Goal: Task Accomplishment & Management: Complete application form

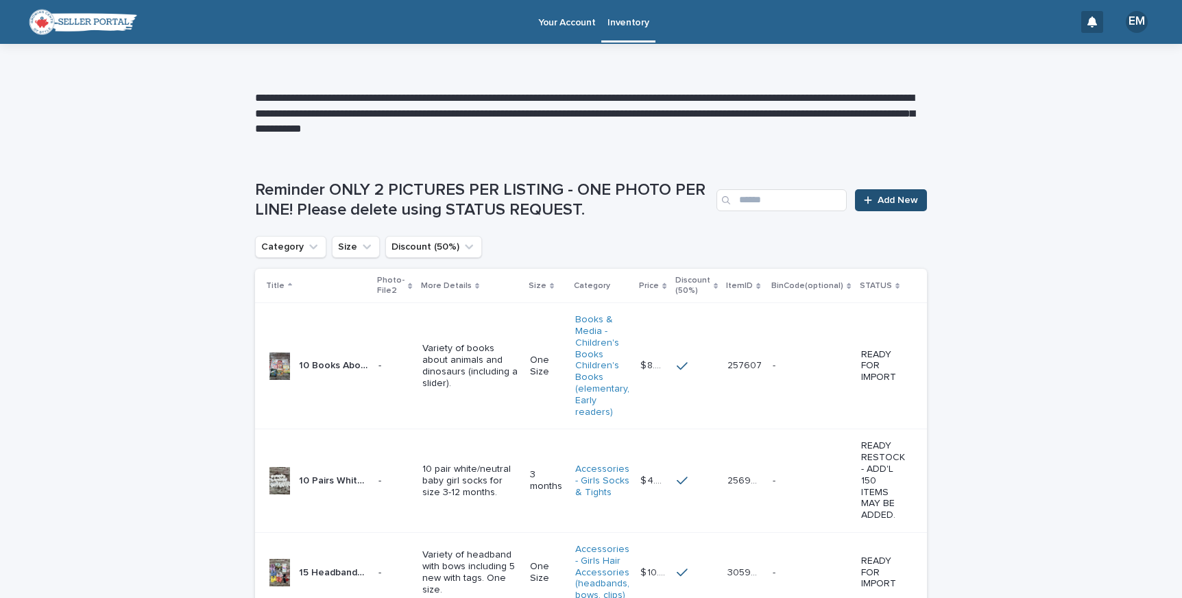
click at [898, 192] on link "Add New" at bounding box center [891, 200] width 72 height 22
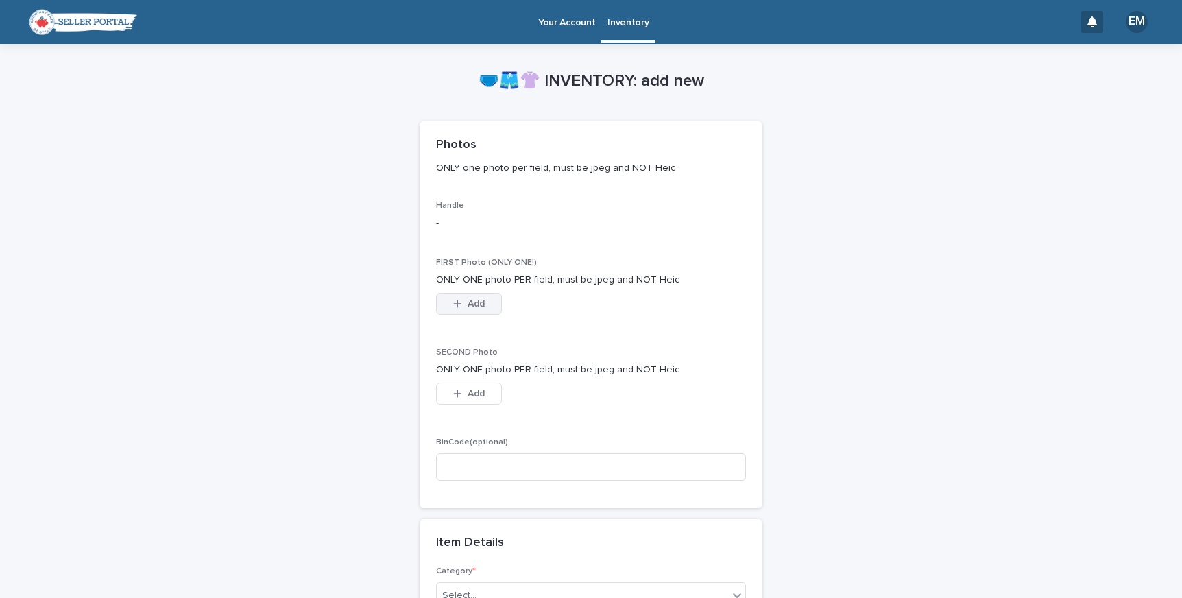
click at [468, 303] on span "Add" at bounding box center [476, 304] width 17 height 10
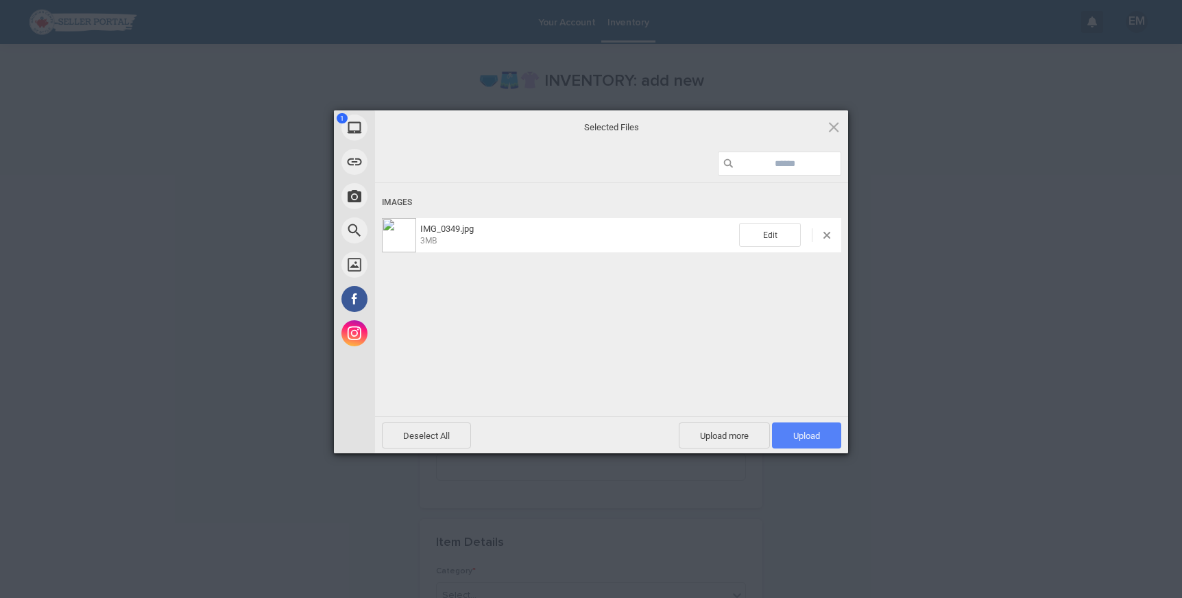
click at [823, 433] on span "Upload 1" at bounding box center [806, 435] width 69 height 26
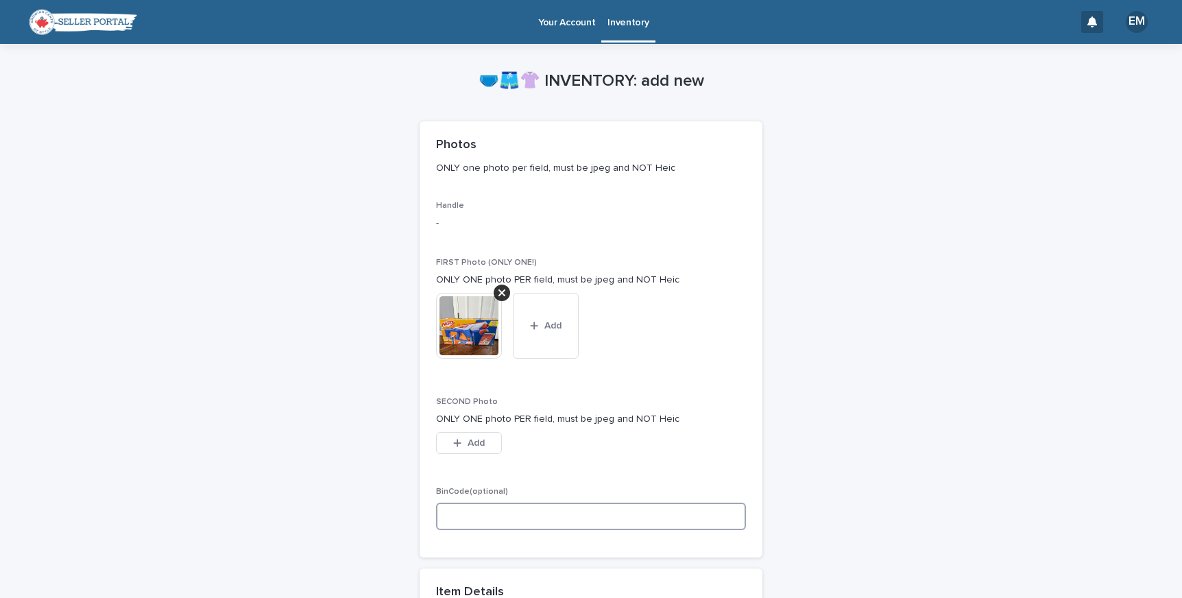
click at [599, 510] on input at bounding box center [591, 516] width 310 height 27
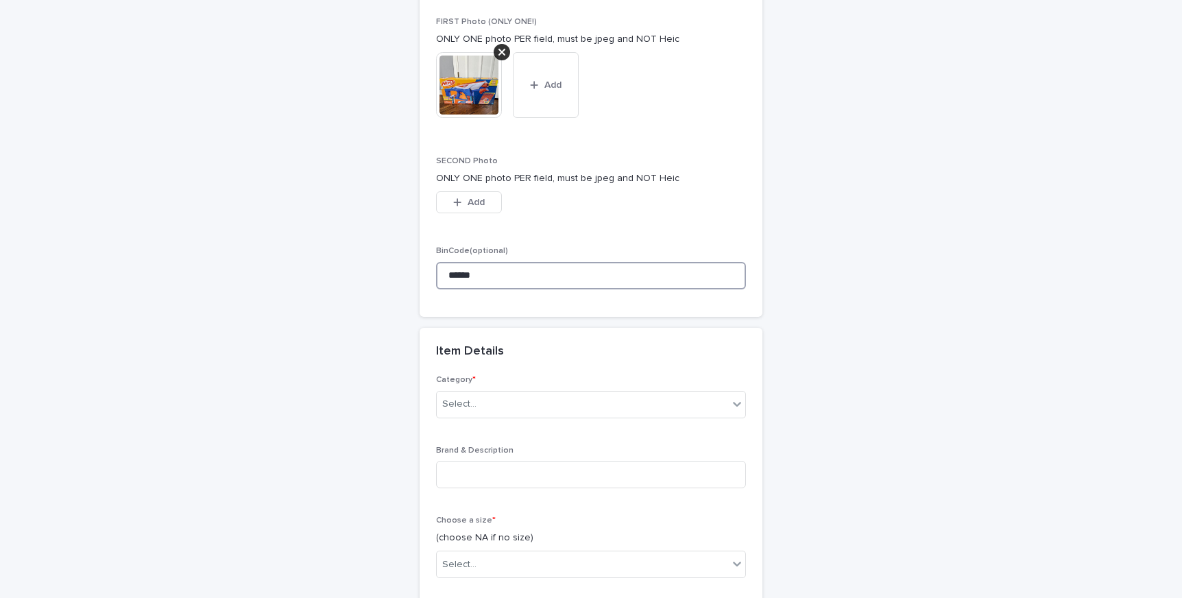
scroll to position [248, 0]
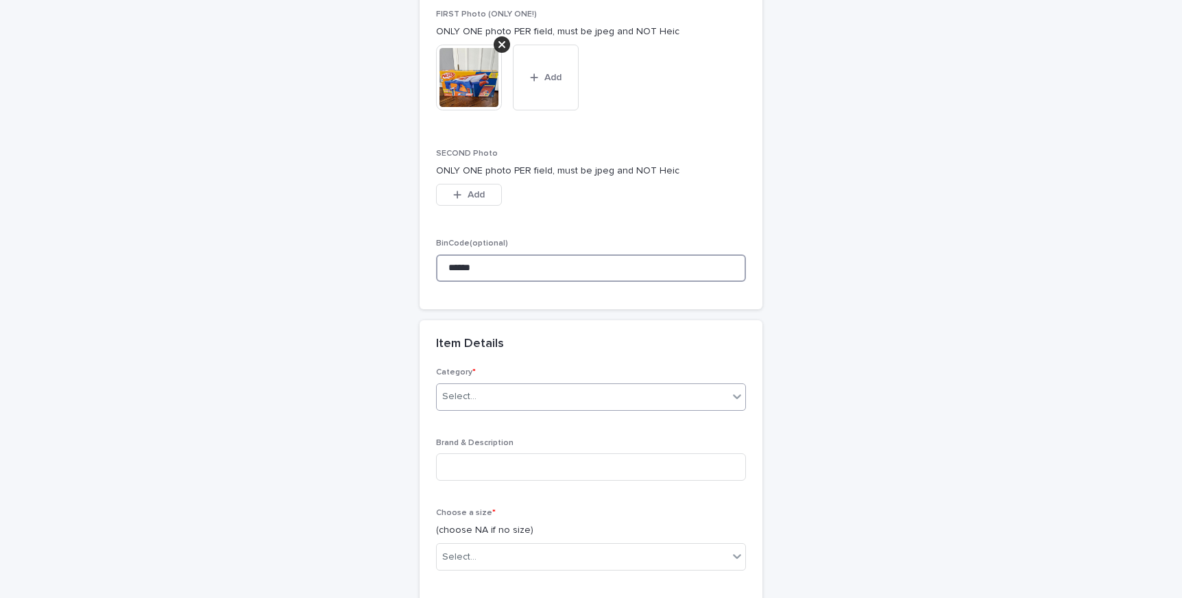
type input "******"
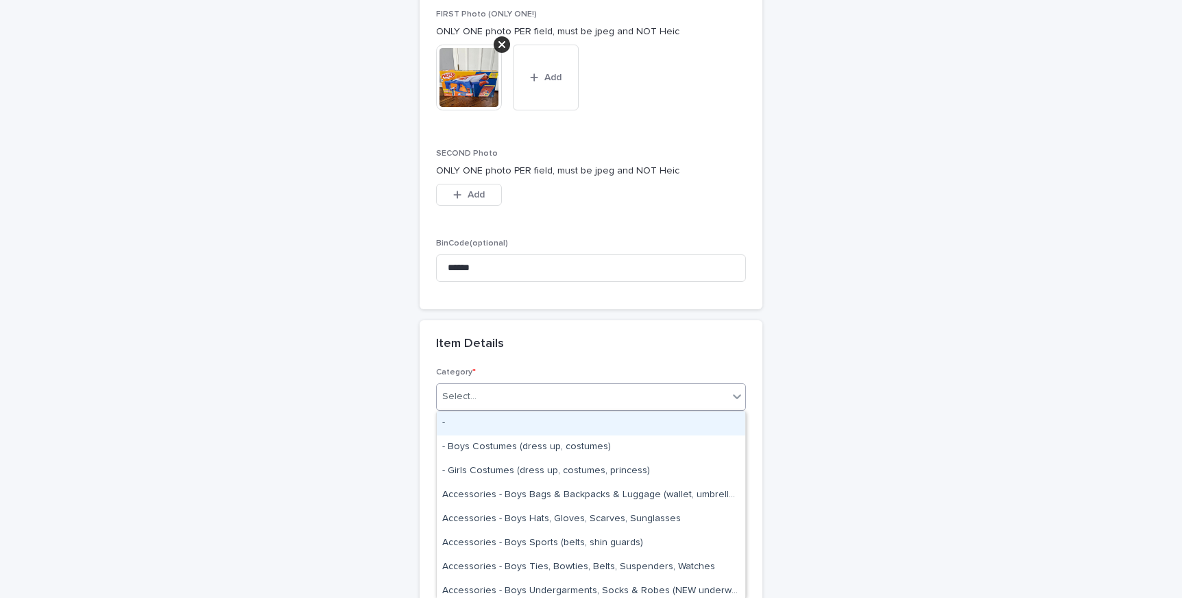
click at [567, 396] on div "Select..." at bounding box center [582, 396] width 291 height 23
type input "*"
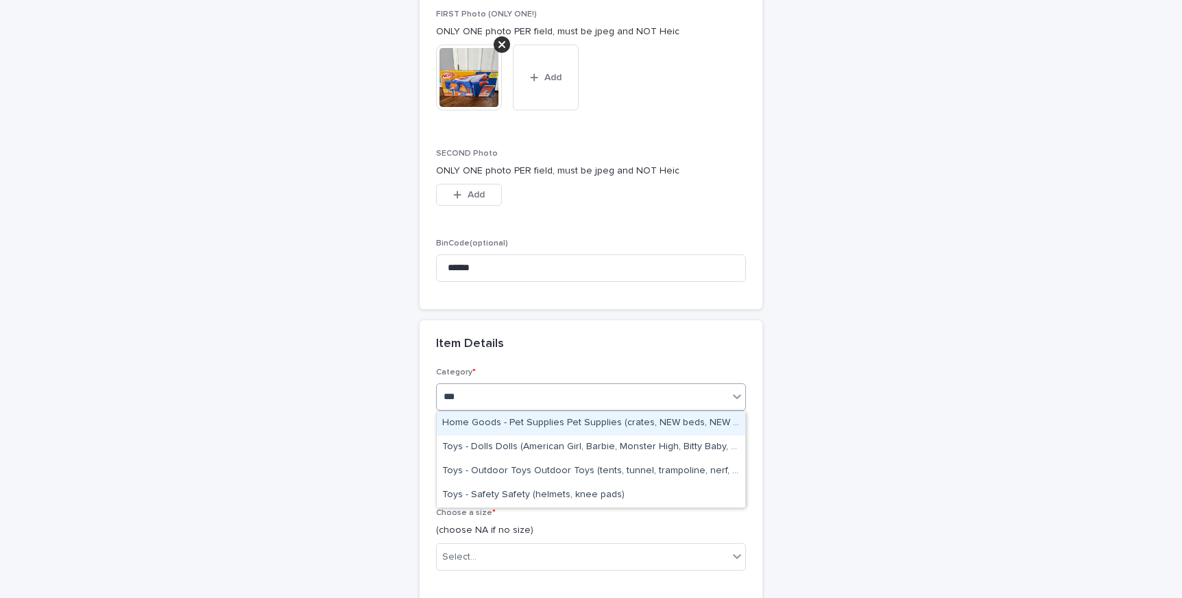
type input "****"
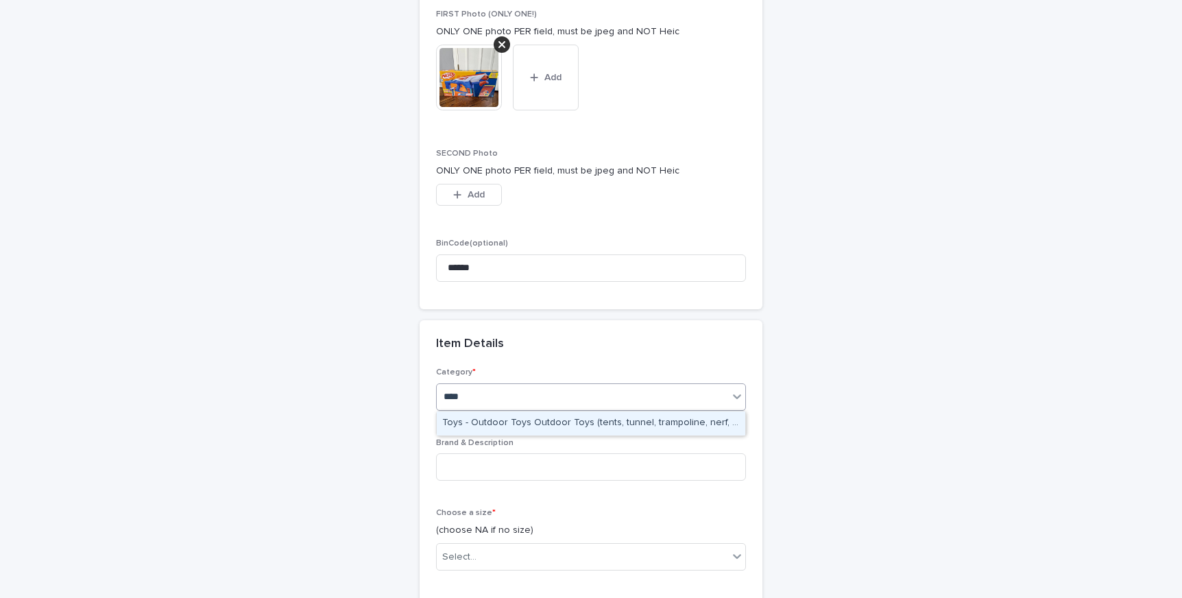
click at [575, 418] on div "Toys - Outdoor Toys Outdoor Toys (tents, tunnel, trampoline, nerf, etc)" at bounding box center [591, 423] width 309 height 24
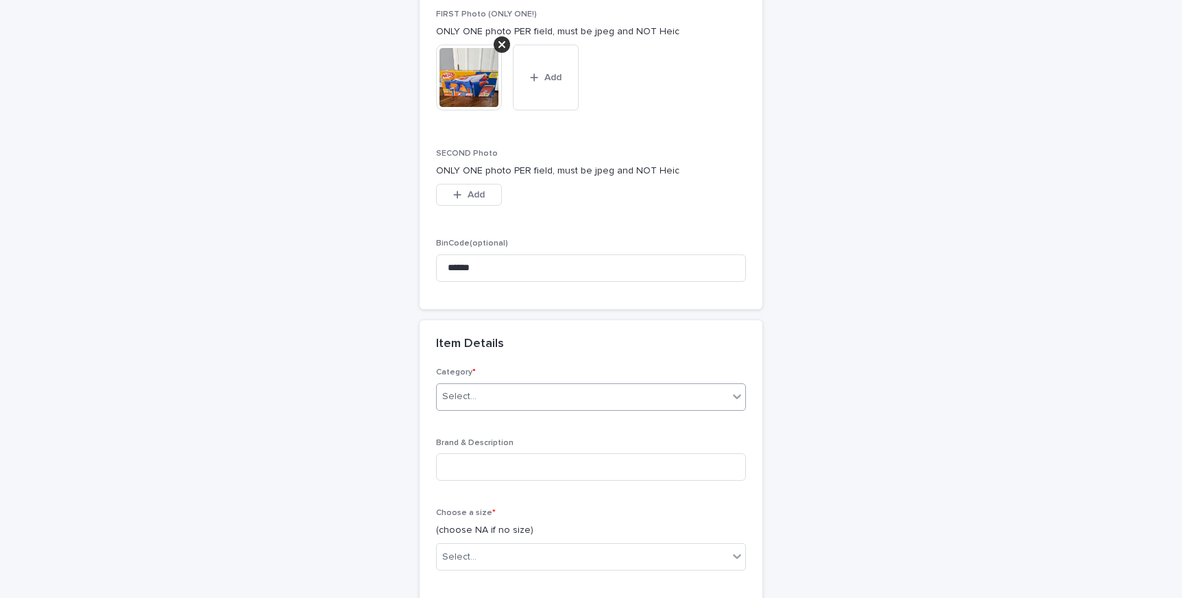
scroll to position [261, 0]
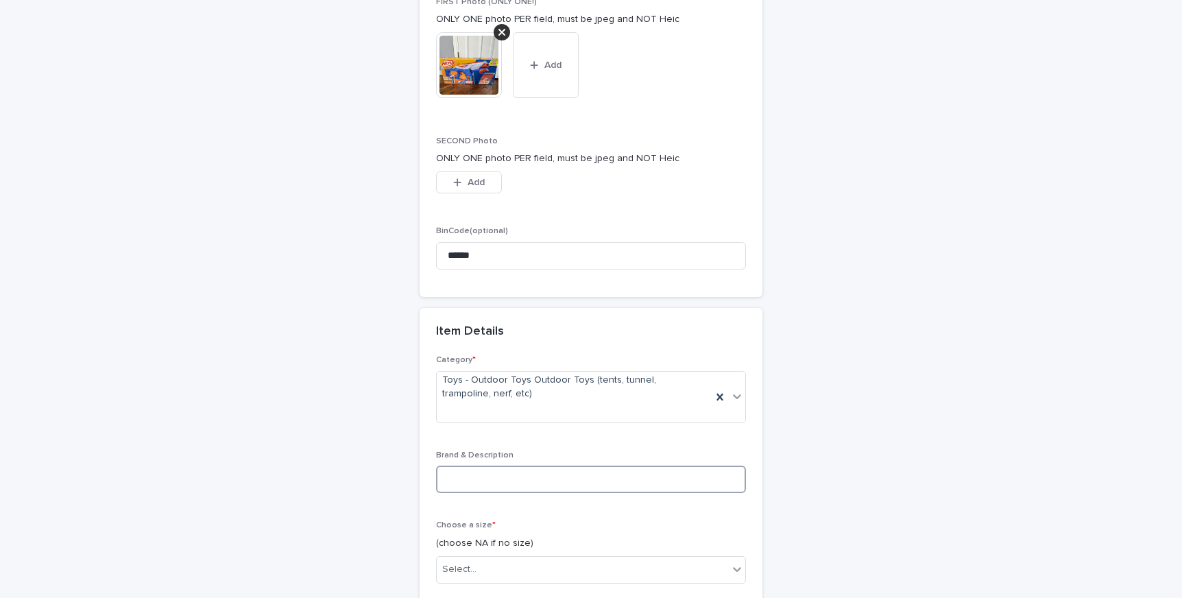
click at [559, 477] on input at bounding box center [591, 479] width 310 height 27
click at [450, 63] on img at bounding box center [469, 65] width 66 height 66
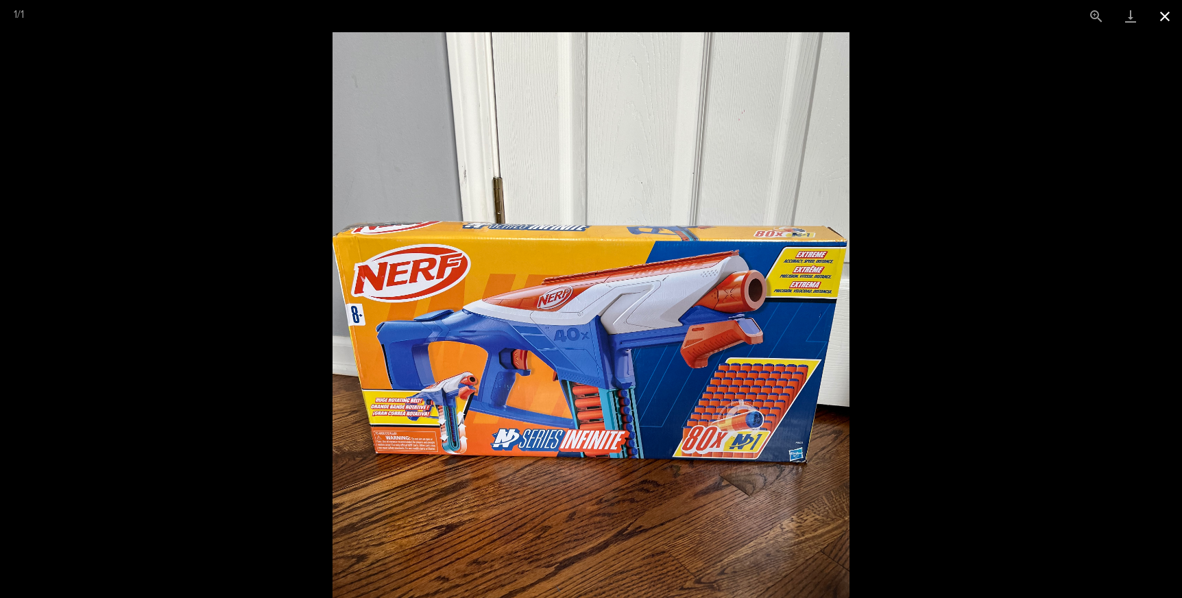
click at [1164, 25] on button "Close gallery" at bounding box center [1165, 16] width 34 height 32
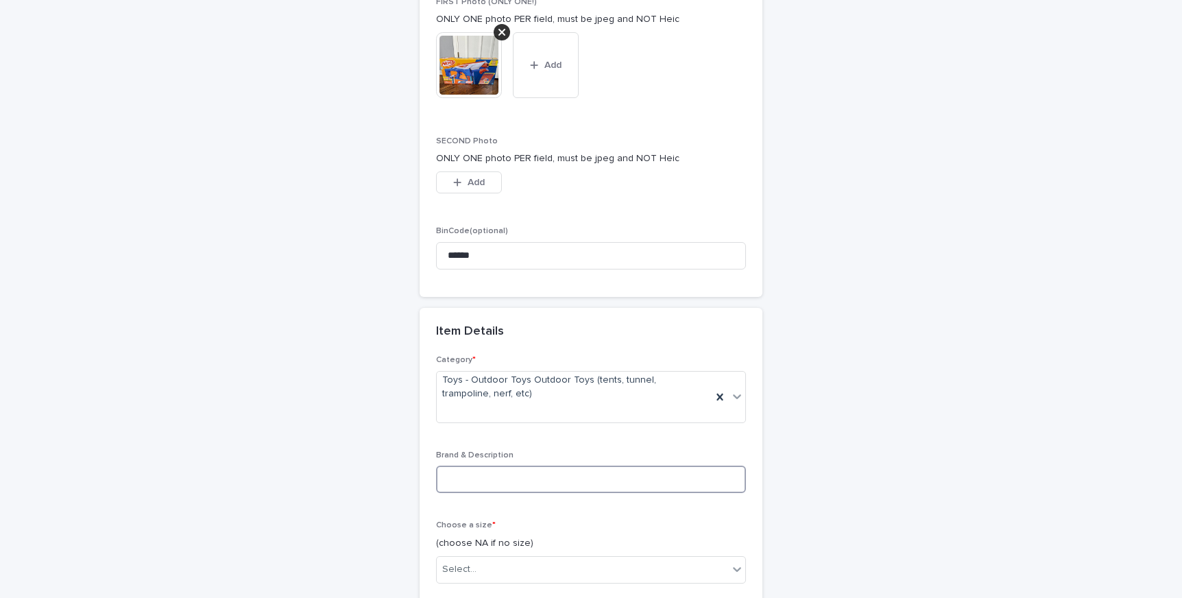
click at [648, 476] on input at bounding box center [591, 479] width 310 height 27
click at [467, 88] on img at bounding box center [469, 65] width 66 height 66
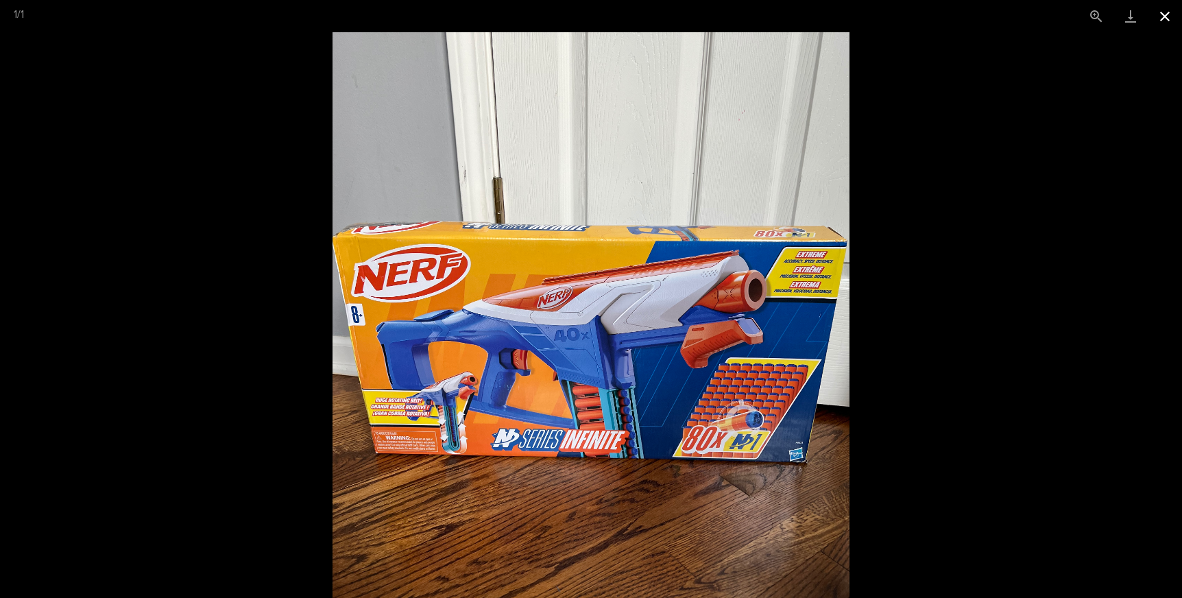
click at [1167, 19] on button "Close gallery" at bounding box center [1165, 16] width 34 height 32
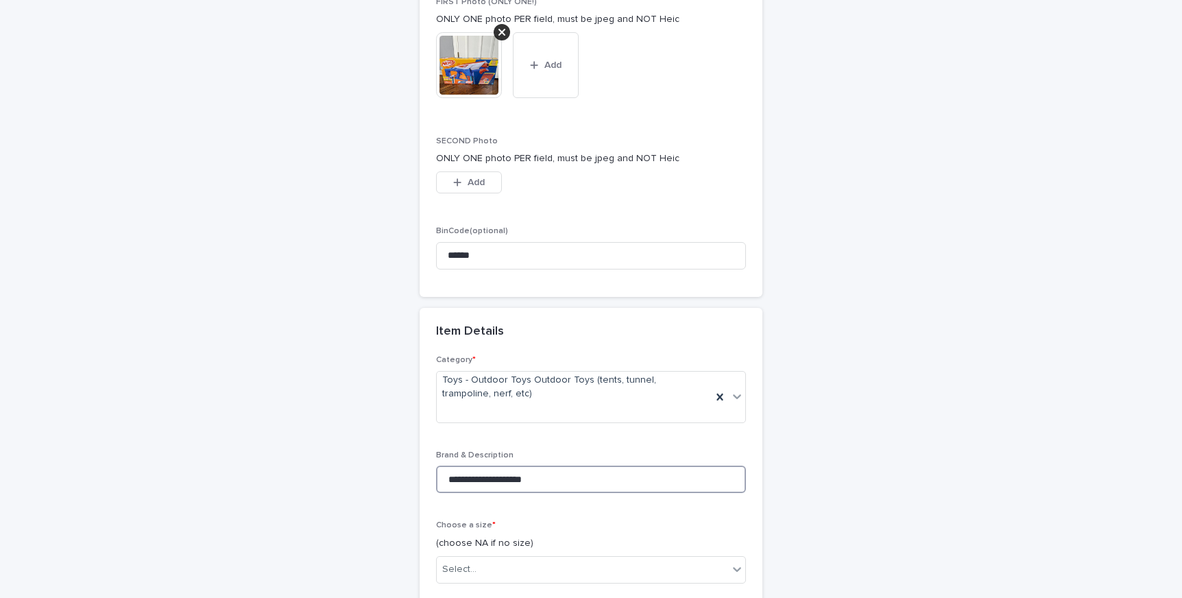
click at [630, 485] on input "**********" at bounding box center [591, 479] width 310 height 27
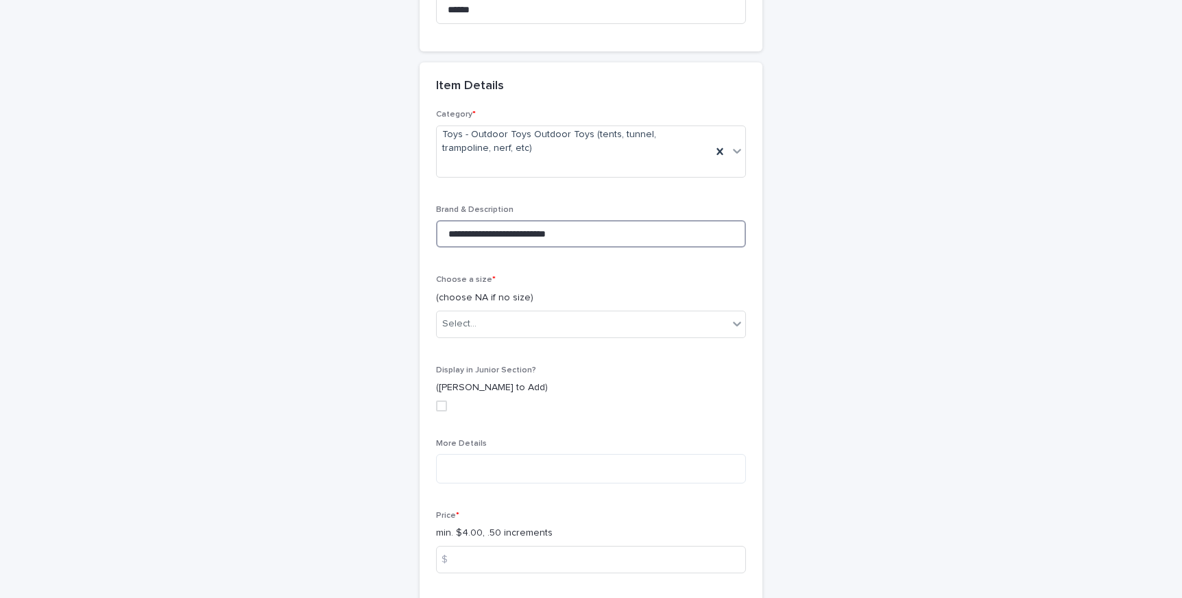
scroll to position [525, 0]
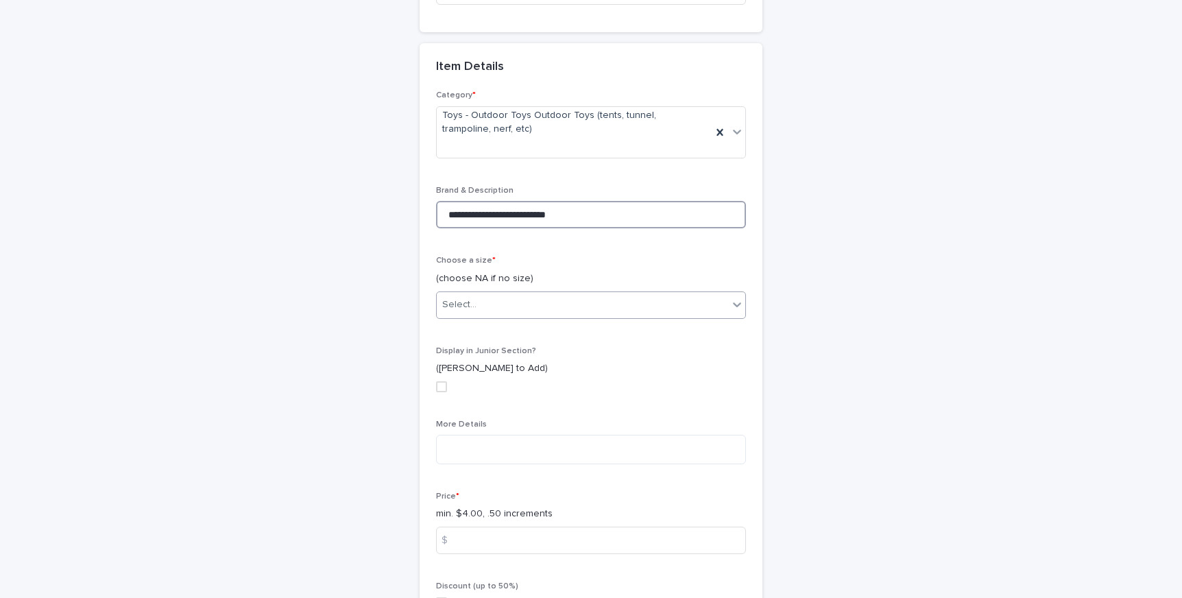
type input "**********"
click at [575, 306] on div "Select..." at bounding box center [582, 304] width 291 height 23
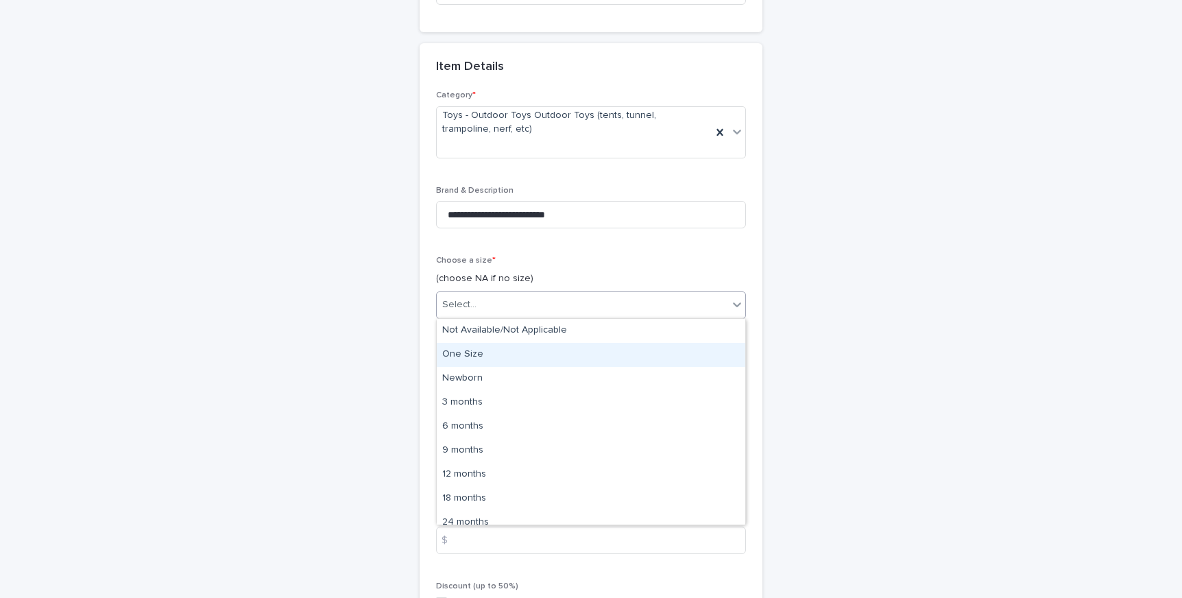
click at [568, 346] on div "One Size" at bounding box center [591, 355] width 309 height 24
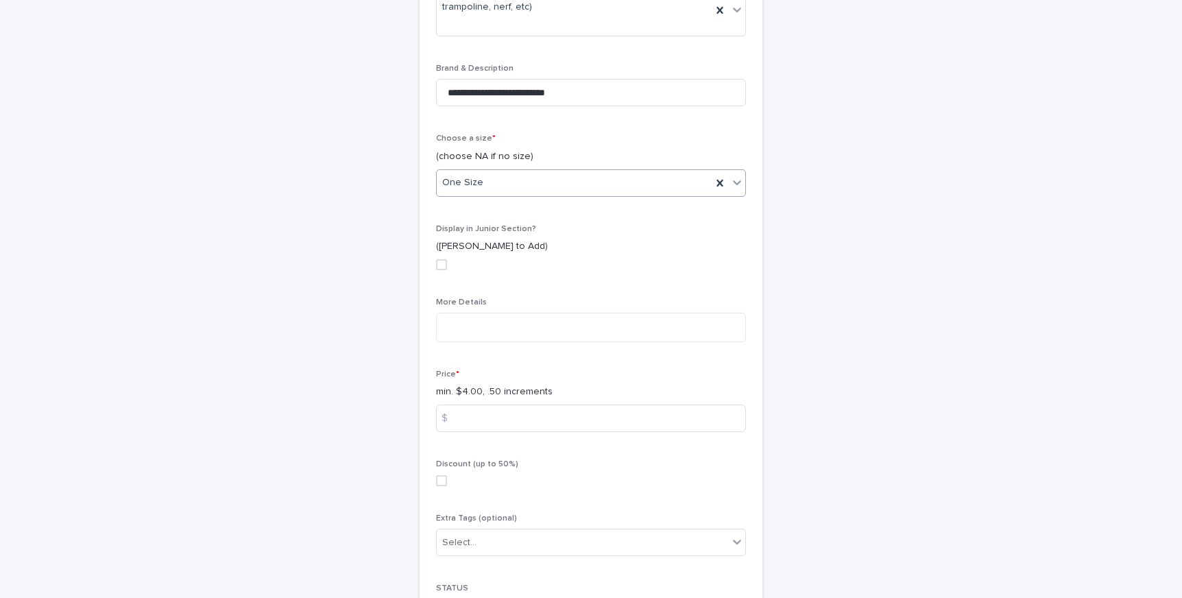
scroll to position [688, 0]
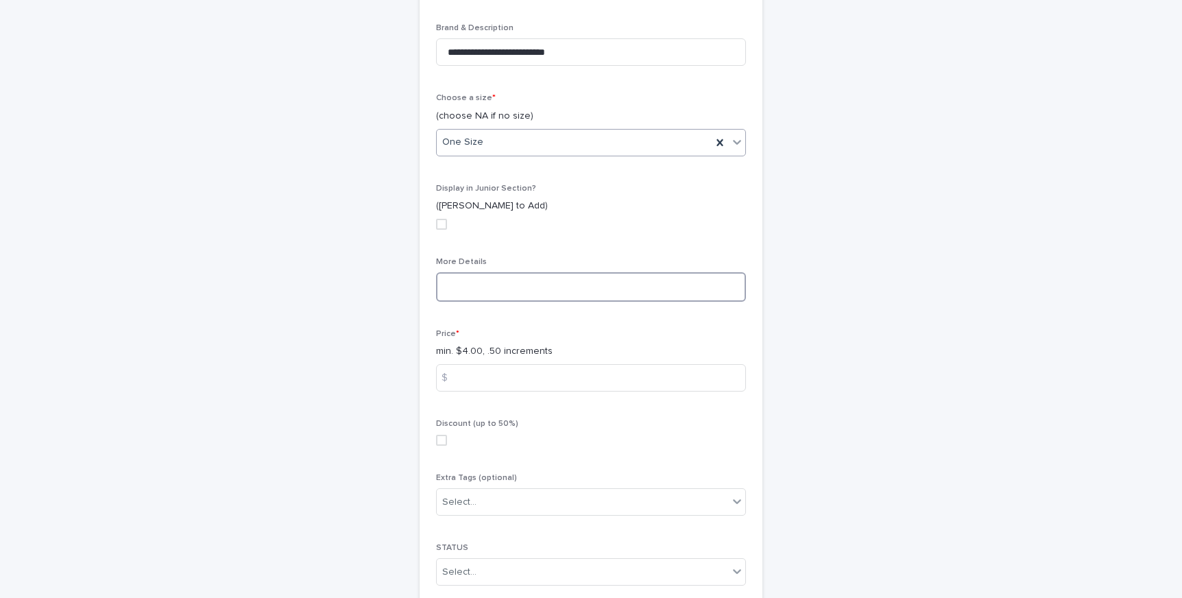
click at [506, 294] on textarea at bounding box center [591, 286] width 310 height 29
click at [439, 282] on textarea "**********" at bounding box center [591, 286] width 310 height 29
click at [490, 285] on textarea "**********" at bounding box center [591, 292] width 310 height 41
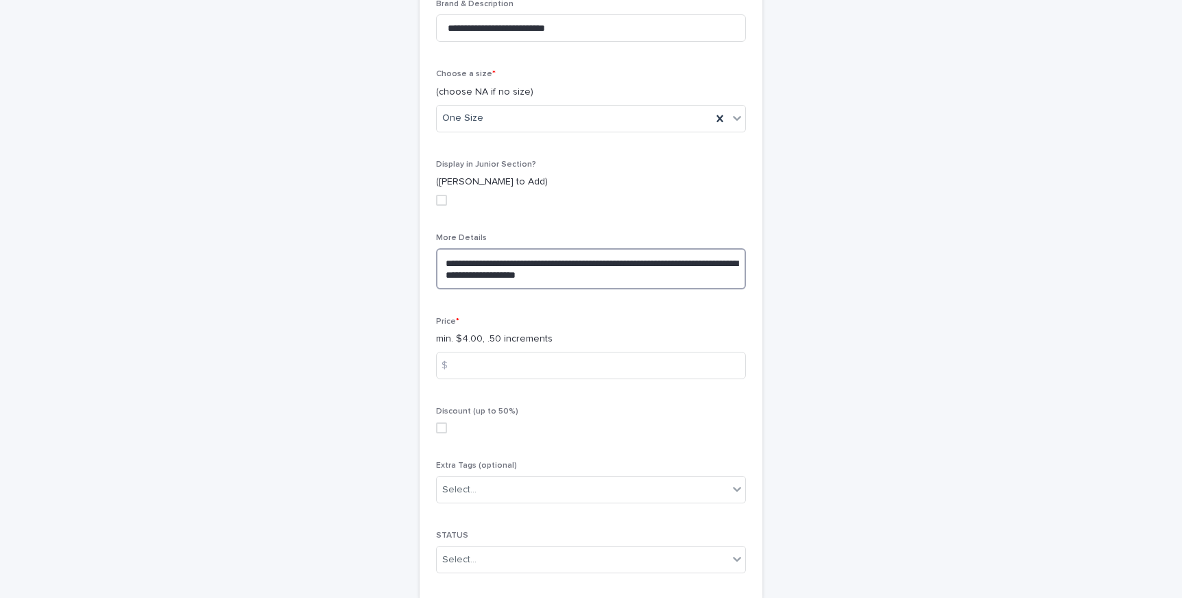
scroll to position [721, 0]
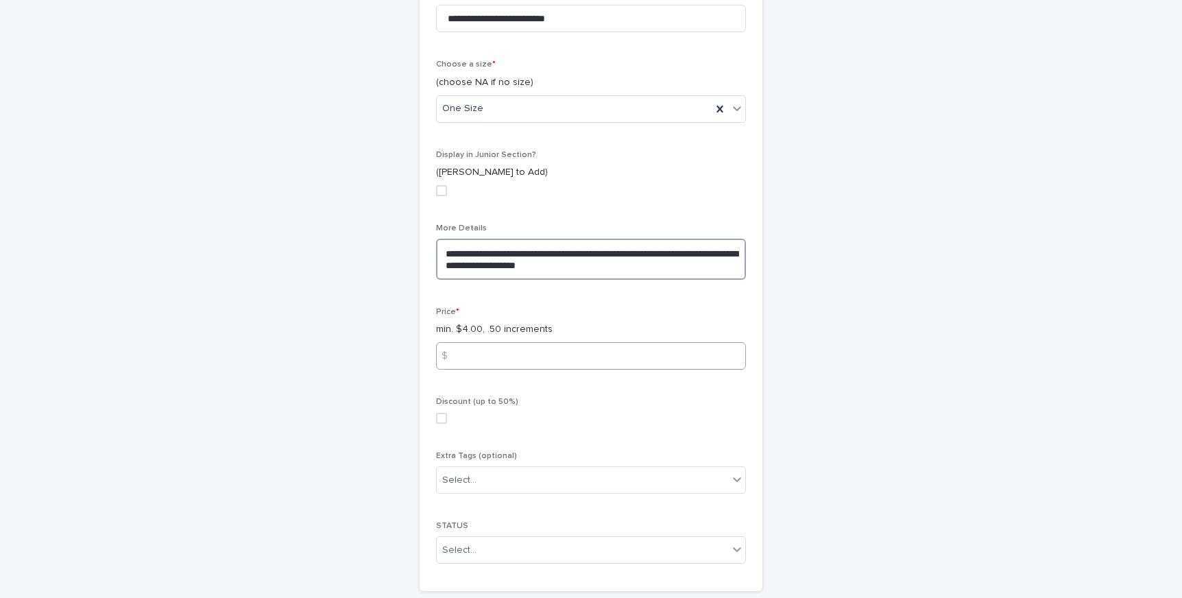
type textarea "**********"
click at [527, 359] on input at bounding box center [591, 355] width 310 height 27
type input "**"
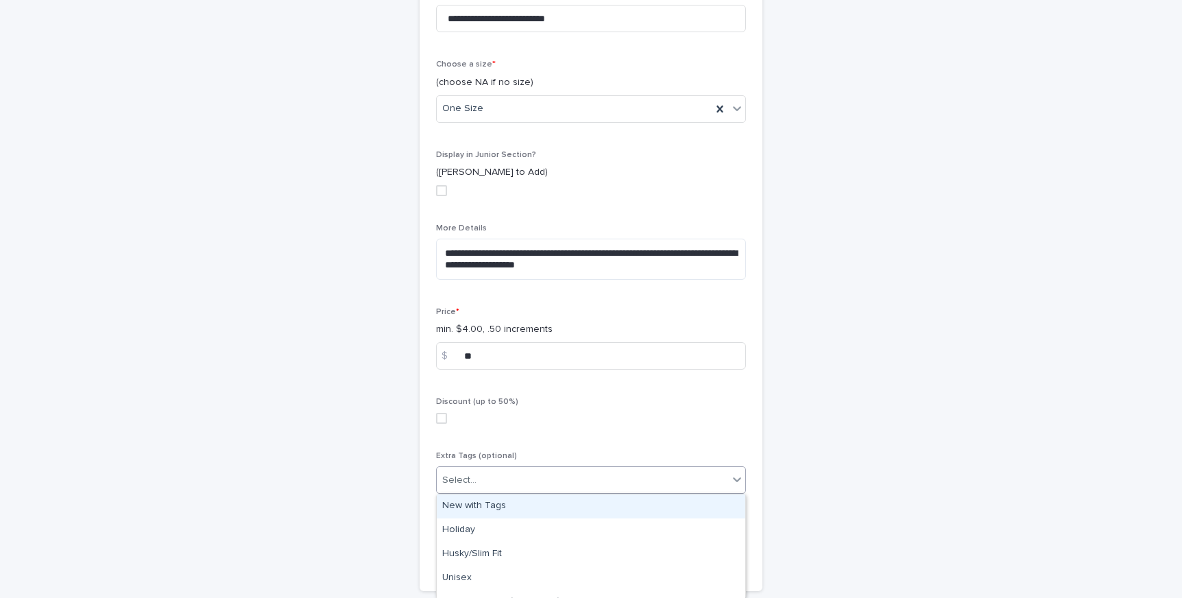
click at [490, 479] on div "Select..." at bounding box center [582, 480] width 291 height 23
click at [490, 498] on div "New with Tags" at bounding box center [591, 506] width 309 height 24
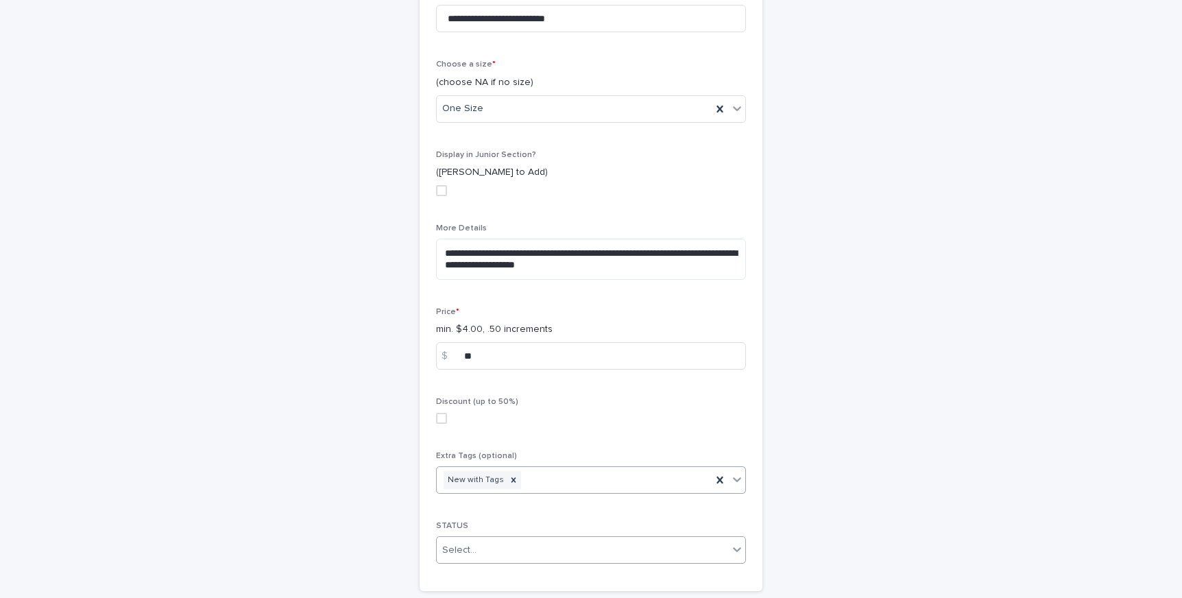
click at [486, 554] on div "Select..." at bounding box center [582, 550] width 291 height 23
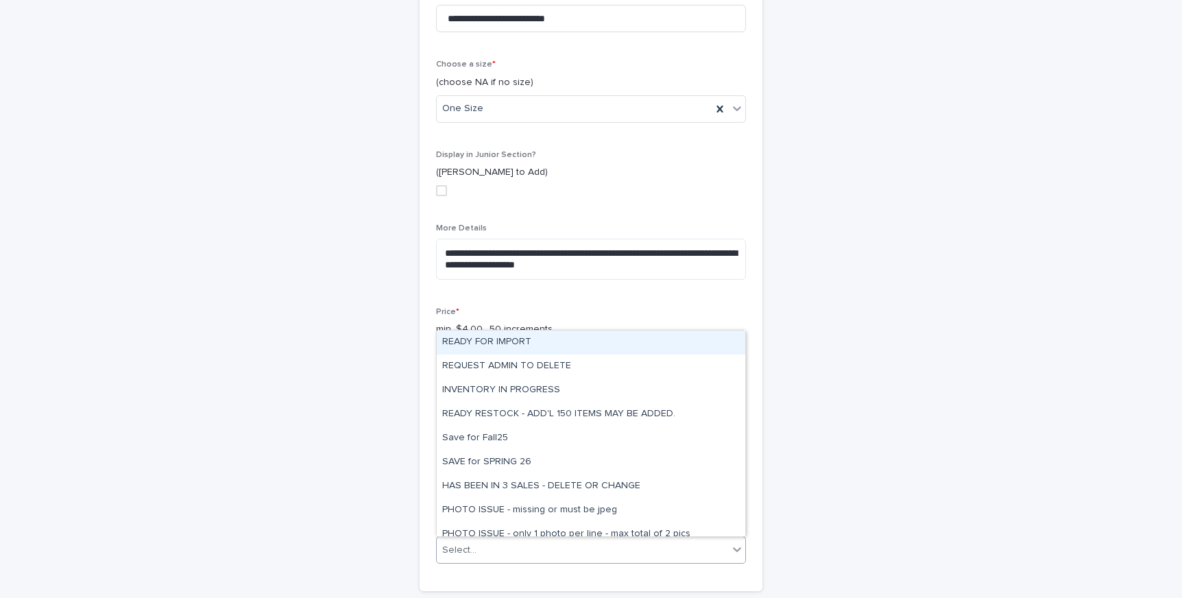
click at [498, 337] on div "READY FOR IMPORT" at bounding box center [591, 342] width 309 height 24
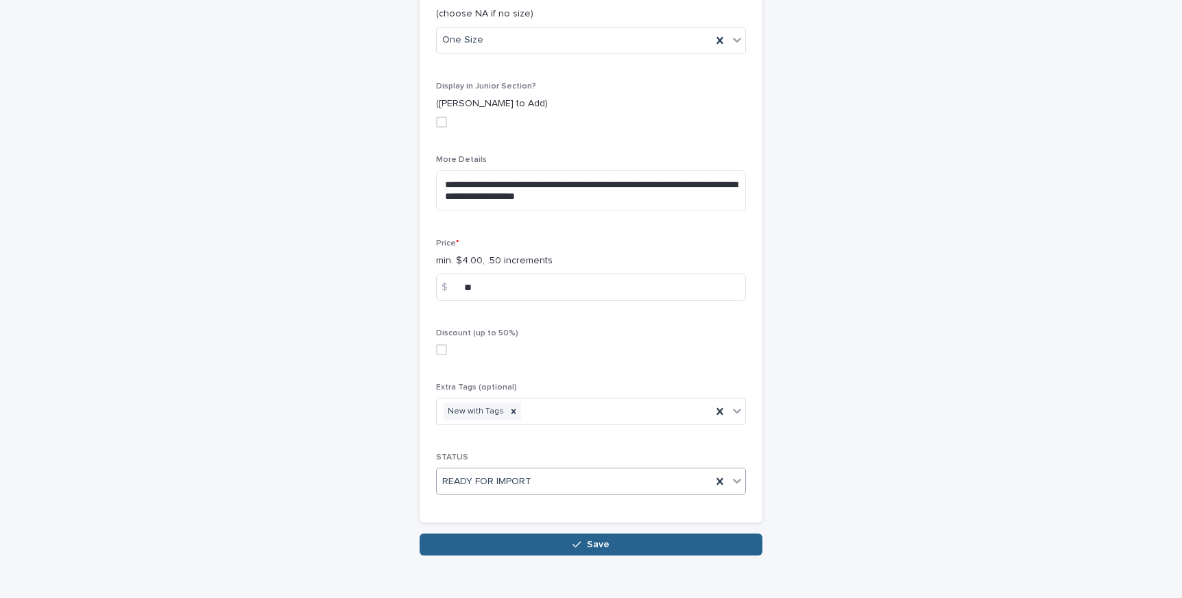
scroll to position [816, 0]
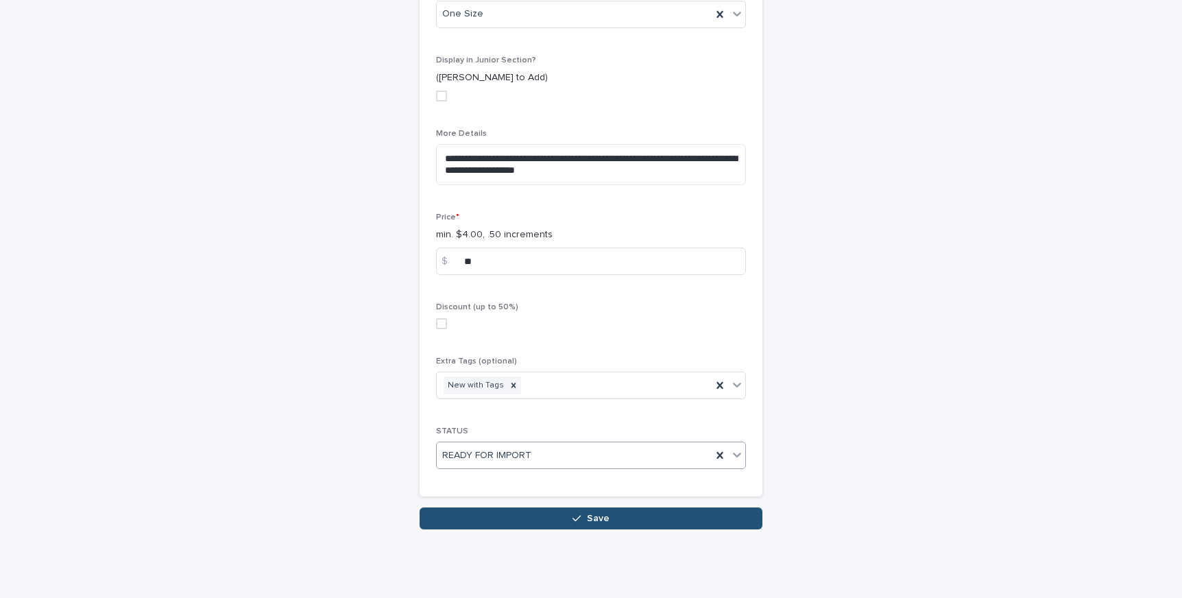
click at [524, 522] on button "Save" at bounding box center [591, 518] width 343 height 22
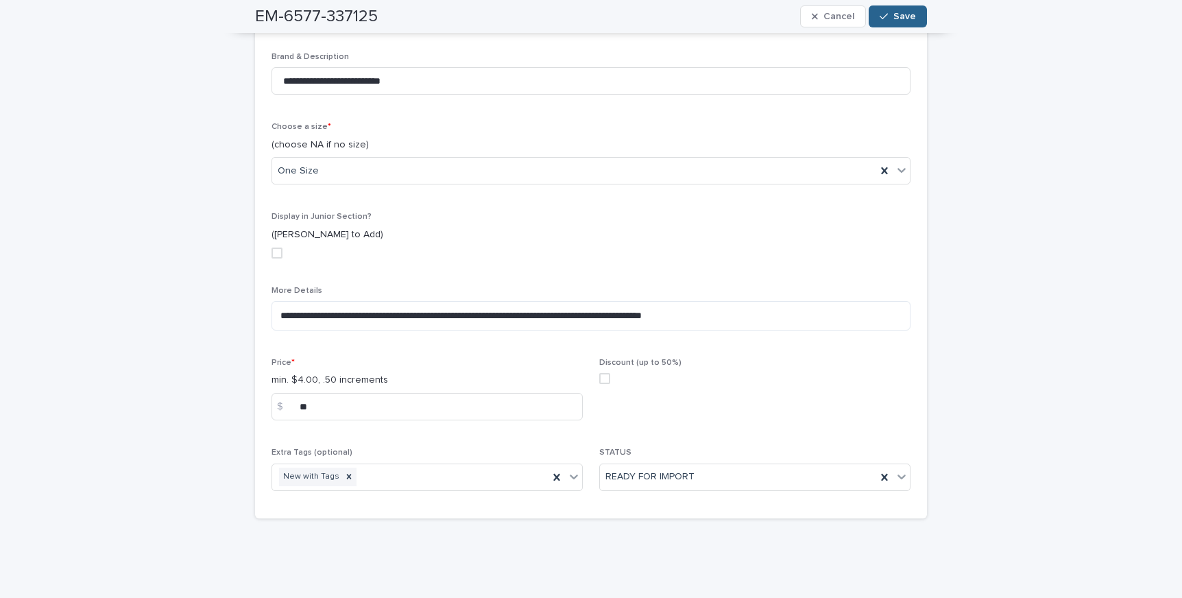
scroll to position [452, 0]
click at [884, 16] on icon "button" at bounding box center [884, 17] width 8 height 10
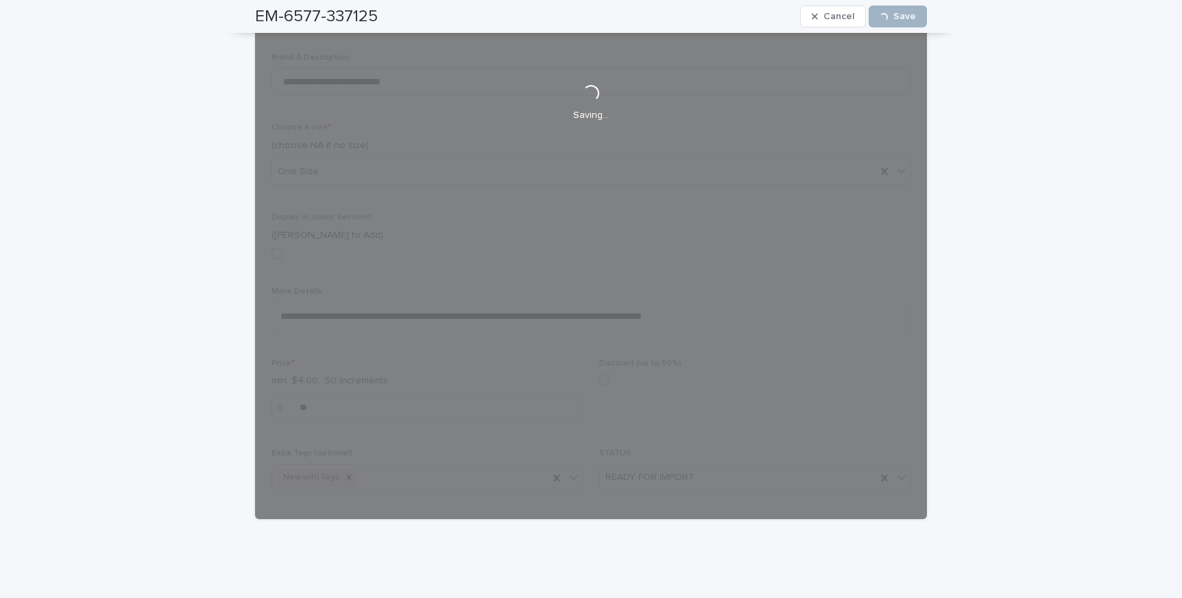
scroll to position [276, 0]
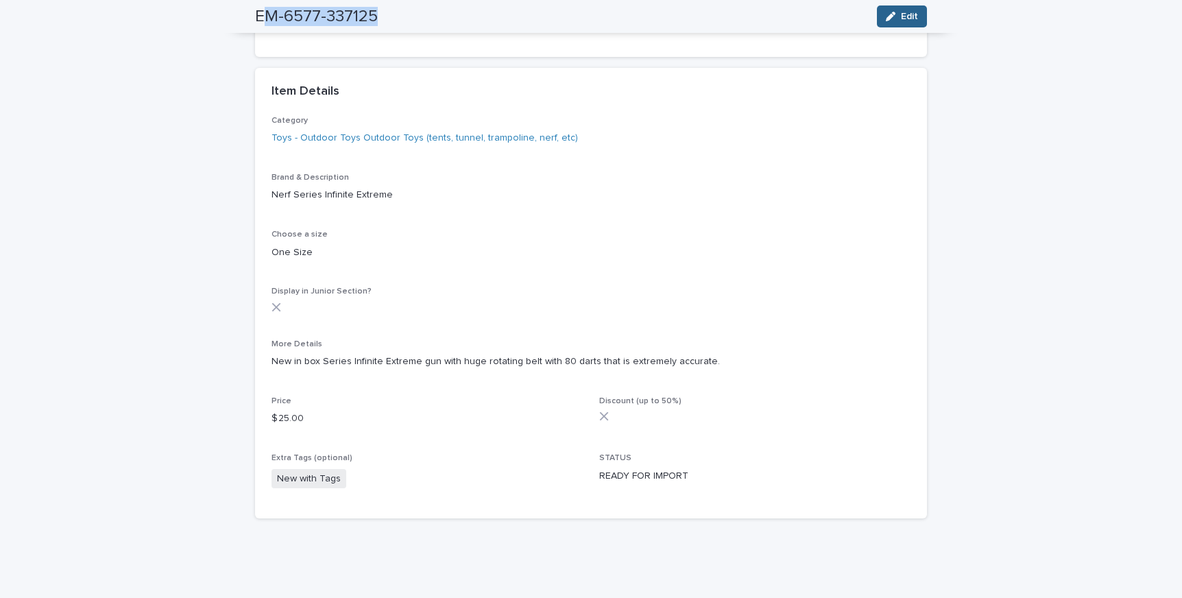
drag, startPoint x: 261, startPoint y: 19, endPoint x: 394, endPoint y: 32, distance: 133.6
click at [394, 32] on div "EM-6577-337125 Edit" at bounding box center [591, 16] width 672 height 33
drag, startPoint x: 259, startPoint y: 16, endPoint x: 379, endPoint y: 20, distance: 120.0
click at [379, 20] on div "EM-6577-337125 Edit" at bounding box center [591, 16] width 672 height 33
copy h2 "EM-6577-337125"
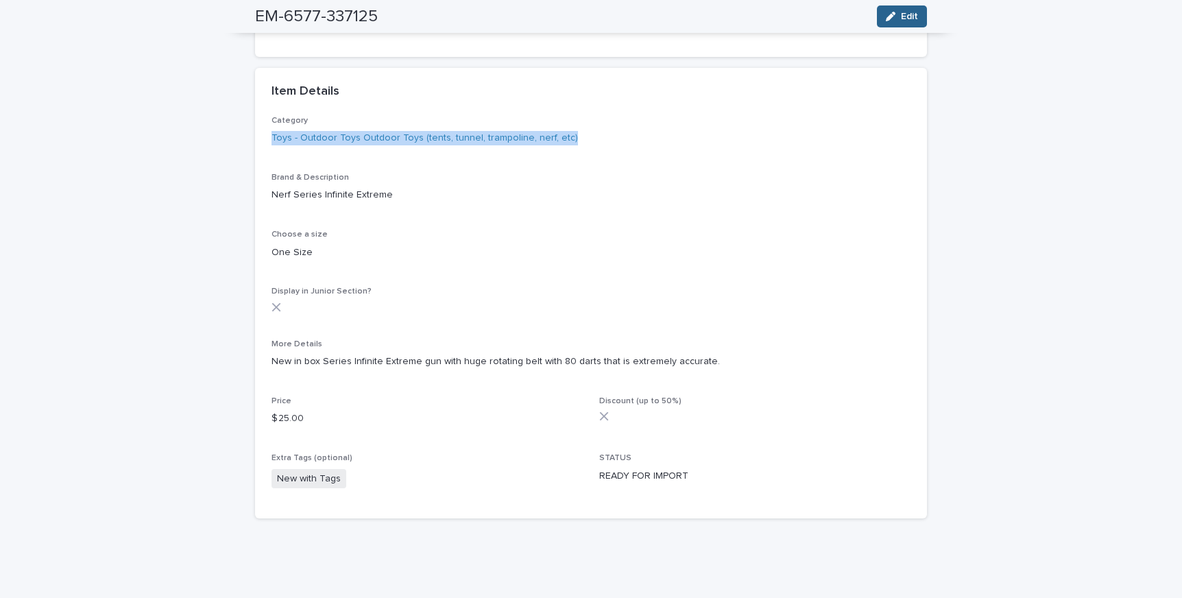
drag, startPoint x: 263, startPoint y: 138, endPoint x: 599, endPoint y: 137, distance: 336.0
click at [599, 137] on div "Category Toys - Outdoor Toys Outdoor Toys (tents, tunnel, trampoline, nerf, etc…" at bounding box center [591, 317] width 672 height 403
copy link "Toys - Outdoor Toys Outdoor Toys (tents, tunnel, trampoline, nerf, etc)"
drag, startPoint x: 267, startPoint y: 195, endPoint x: 450, endPoint y: 200, distance: 183.1
click at [450, 200] on div "Category Toys - Outdoor Toys Outdoor Toys (tents, tunnel, trampoline, nerf, etc…" at bounding box center [591, 317] width 672 height 403
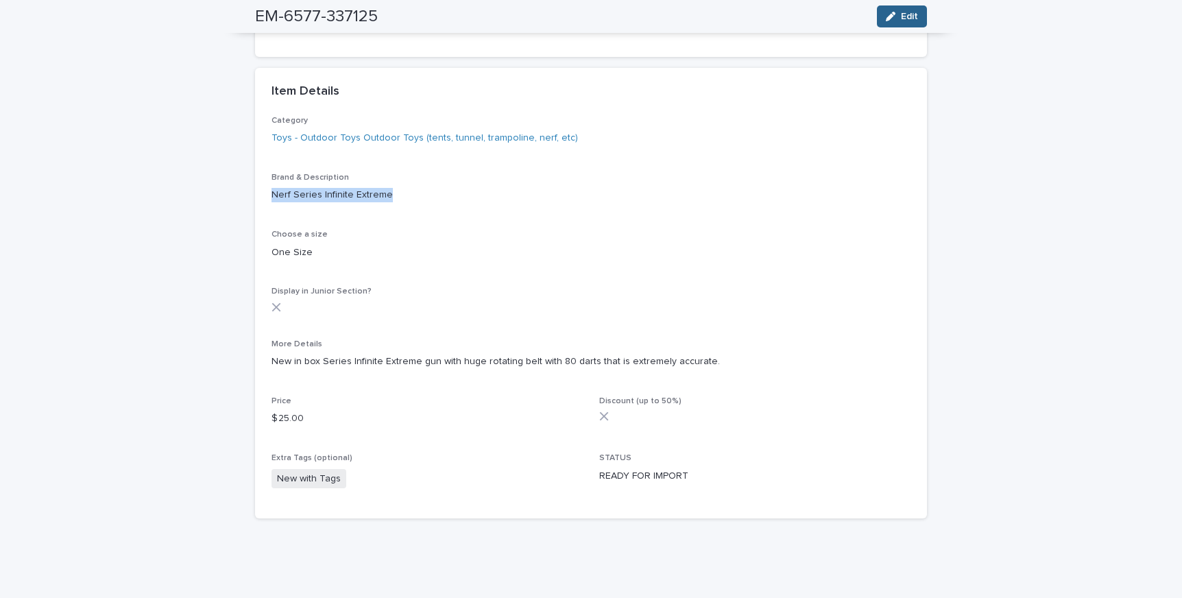
copy p "Nerf Series Infinite Extreme"
drag, startPoint x: 266, startPoint y: 361, endPoint x: 714, endPoint y: 364, distance: 447.7
click at [713, 363] on div "Category Toys - Outdoor Toys Outdoor Toys (tents, tunnel, trampoline, nerf, etc…" at bounding box center [591, 317] width 672 height 403
copy p "New in box Series Infinite Extreme gun with huge rotating belt with 80 darts th…"
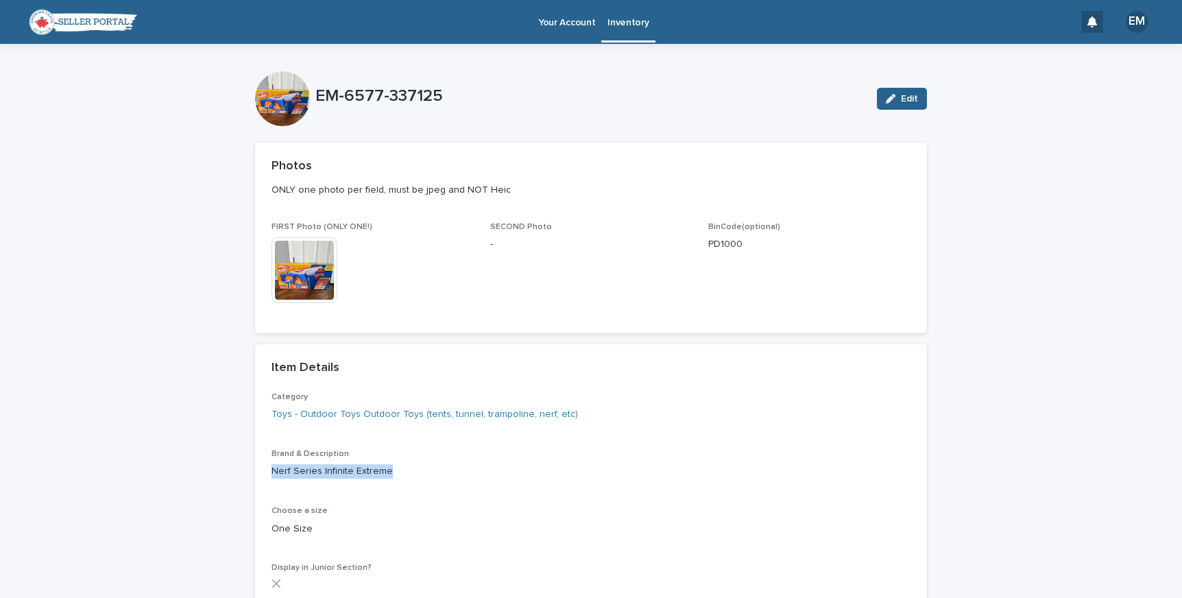
click at [634, 17] on p "Inventory" at bounding box center [627, 14] width 41 height 29
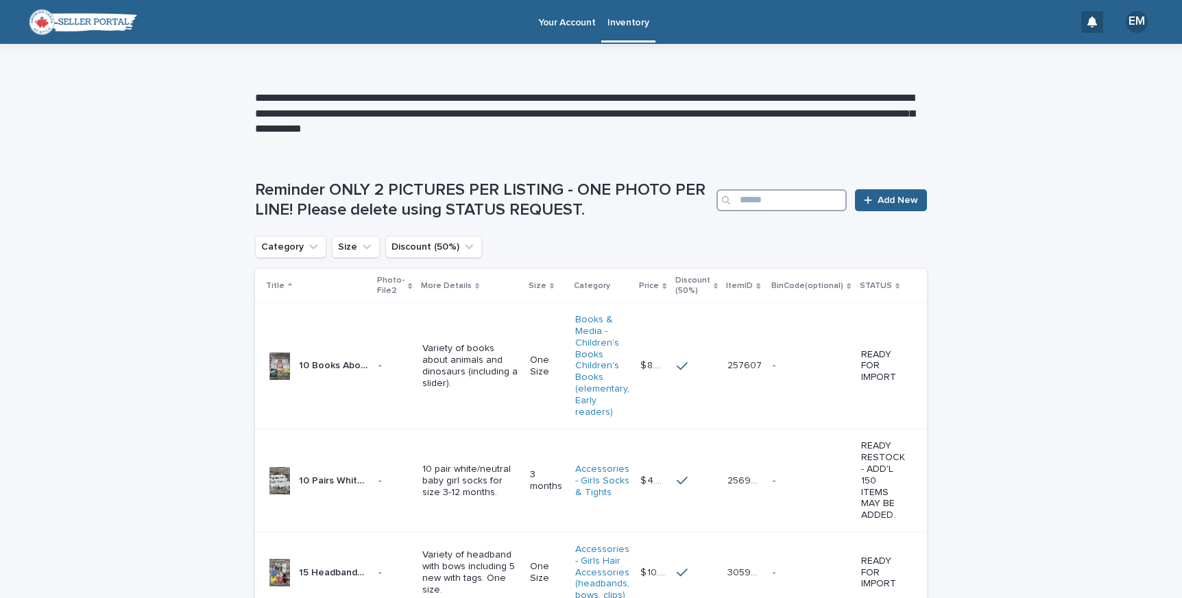
click at [764, 203] on input "Search" at bounding box center [781, 200] width 130 height 22
type input "*******"
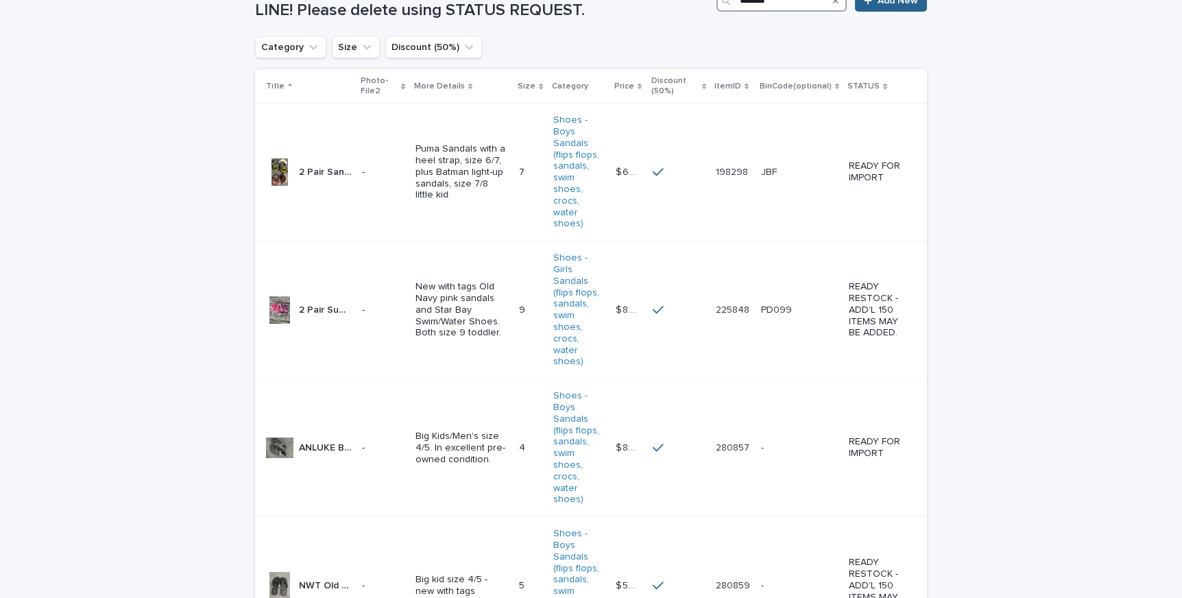
scroll to position [209, 0]
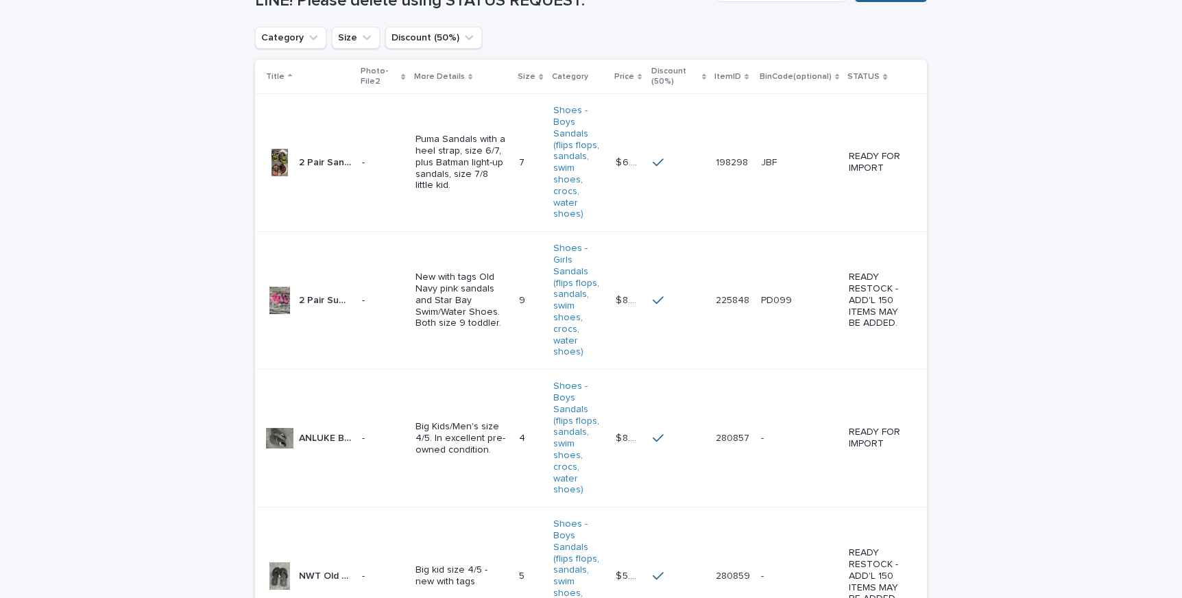
click at [730, 370] on td "280857 280857" at bounding box center [732, 439] width 45 height 138
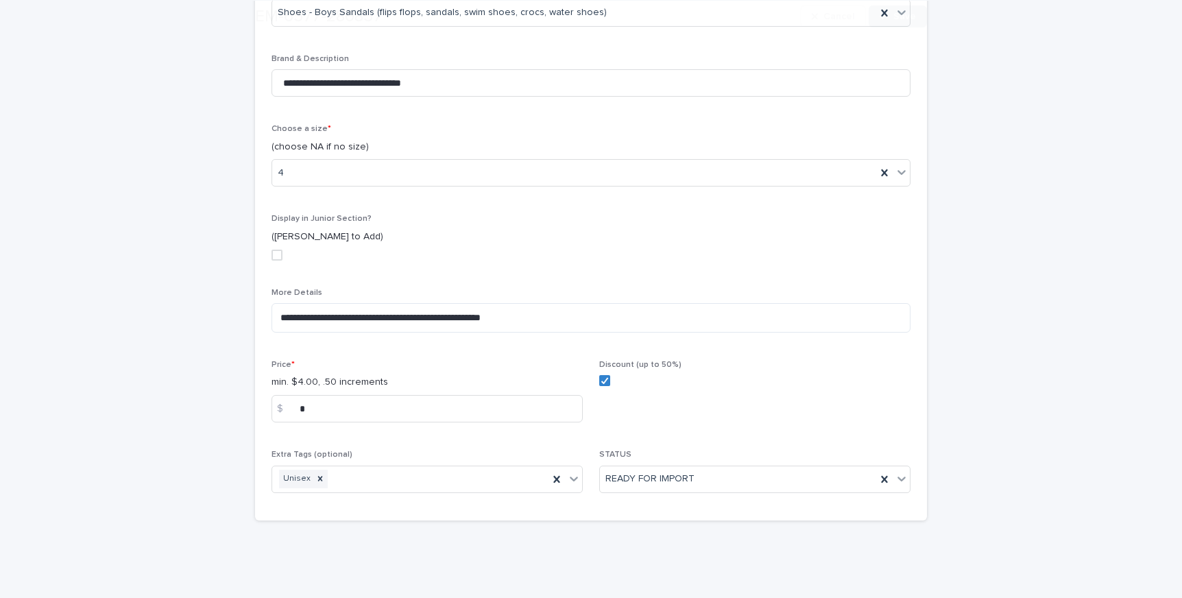
scroll to position [452, 0]
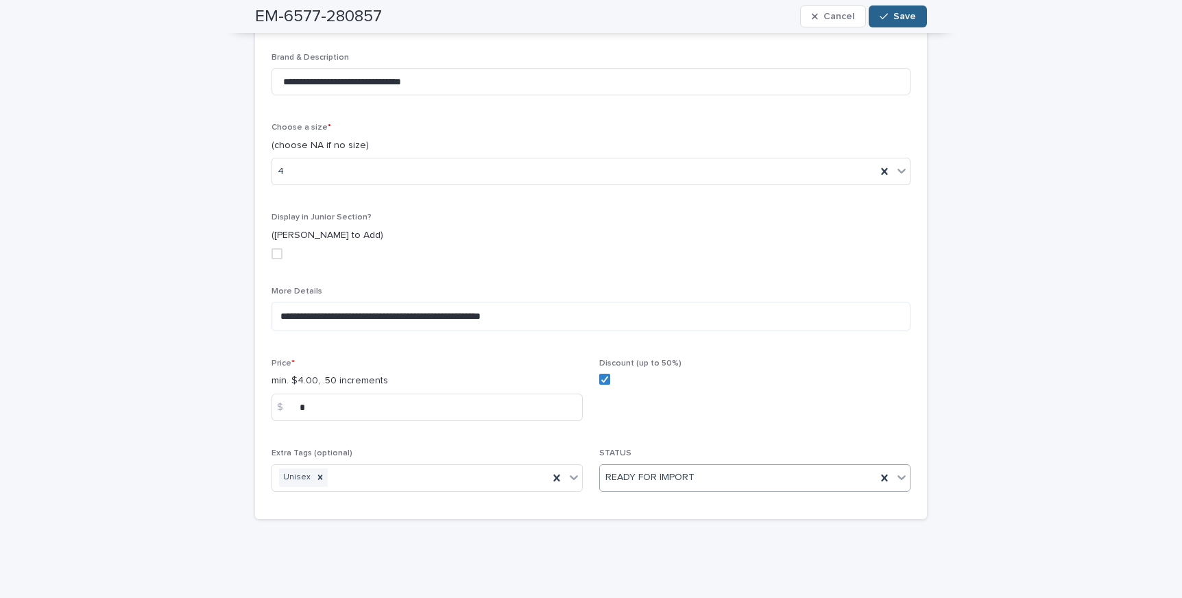
click at [709, 475] on div "READY FOR IMPORT" at bounding box center [738, 477] width 276 height 23
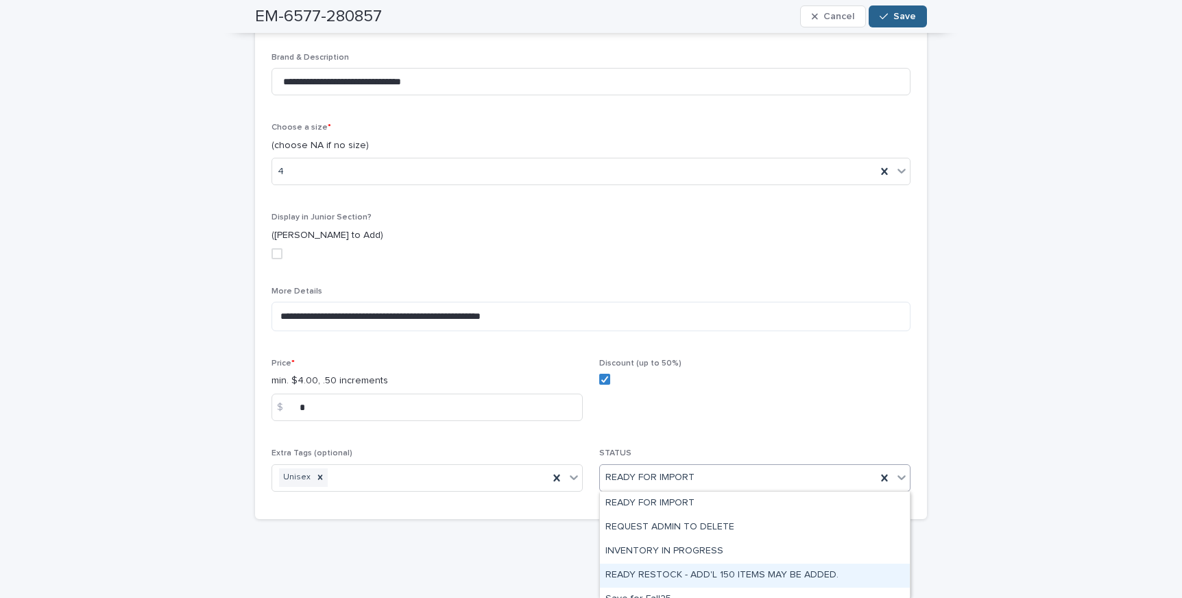
click at [720, 566] on div "READY RESTOCK - ADD'L 150 ITEMS MAY BE ADDED." at bounding box center [755, 576] width 310 height 24
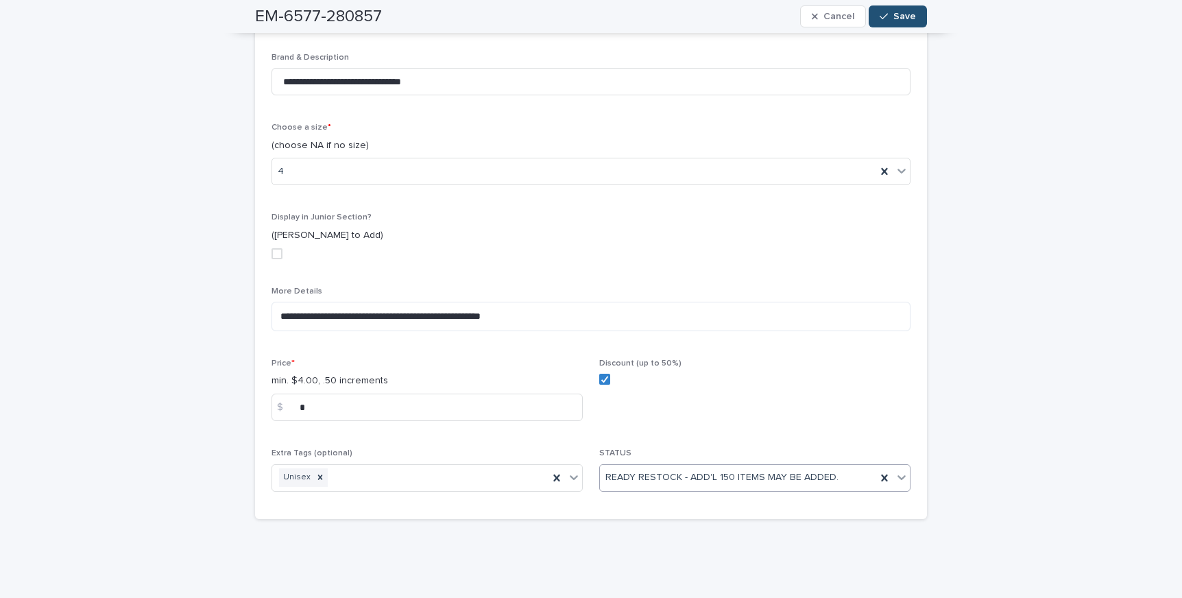
click at [897, 11] on button "Save" at bounding box center [898, 16] width 58 height 22
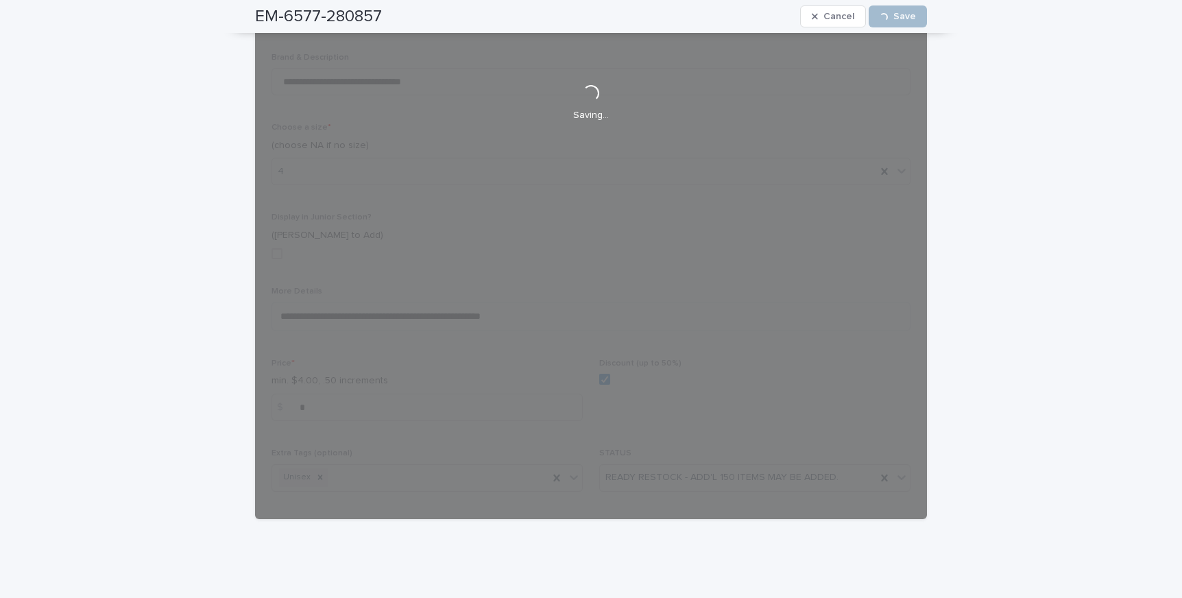
scroll to position [276, 0]
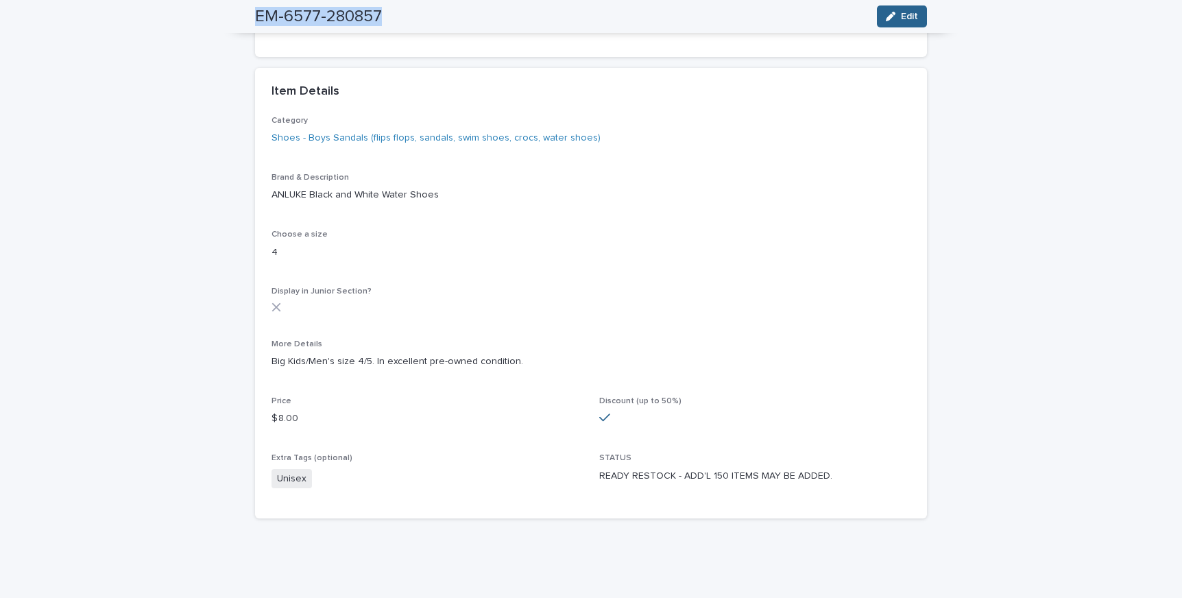
drag, startPoint x: 258, startPoint y: 17, endPoint x: 439, endPoint y: 27, distance: 181.9
click at [439, 27] on div "EM-6577-280857 Edit" at bounding box center [591, 16] width 672 height 33
copy h2 "EM-6577-280857"
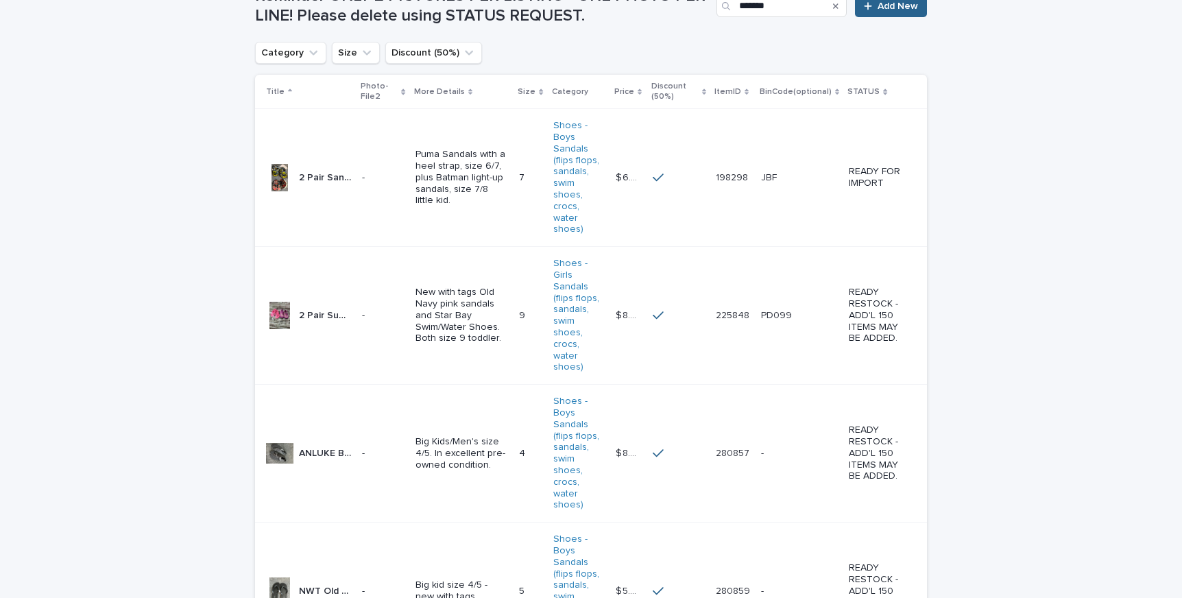
scroll to position [424, 0]
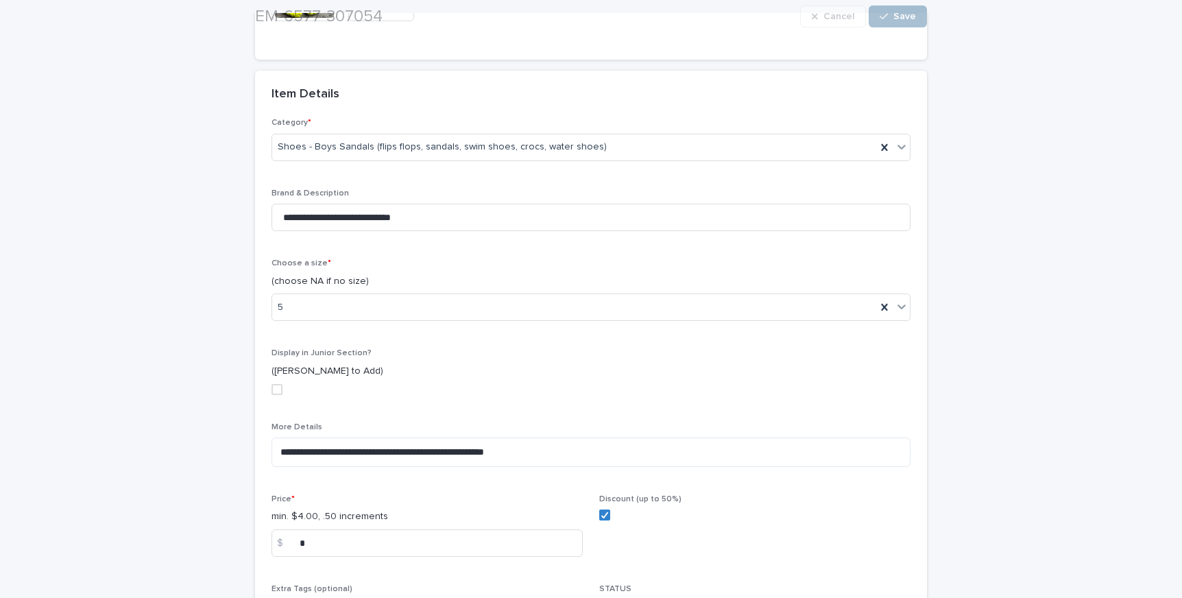
scroll to position [452, 0]
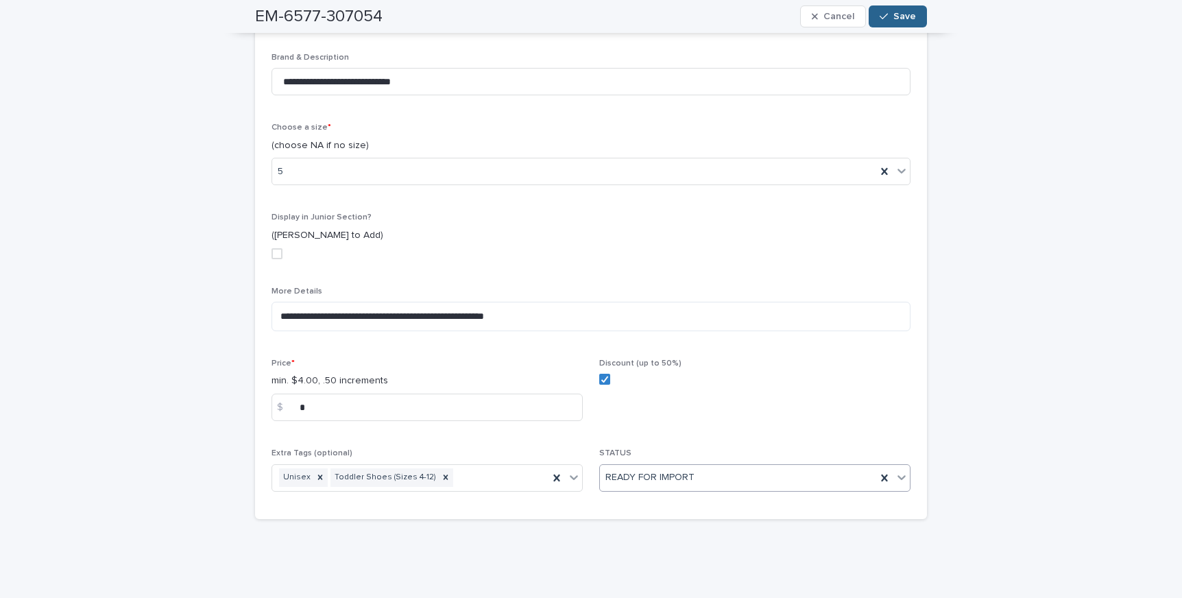
click at [737, 480] on div "READY FOR IMPORT" at bounding box center [738, 477] width 276 height 23
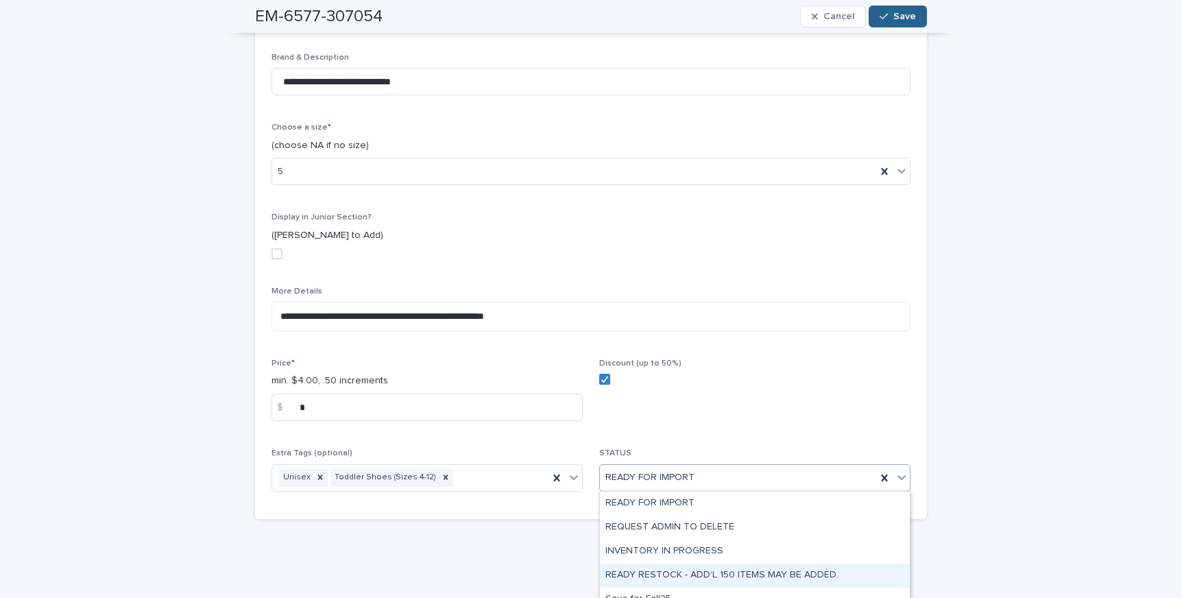
click at [740, 568] on div "READY RESTOCK - ADD'L 150 ITEMS MAY BE ADDED." at bounding box center [755, 576] width 310 height 24
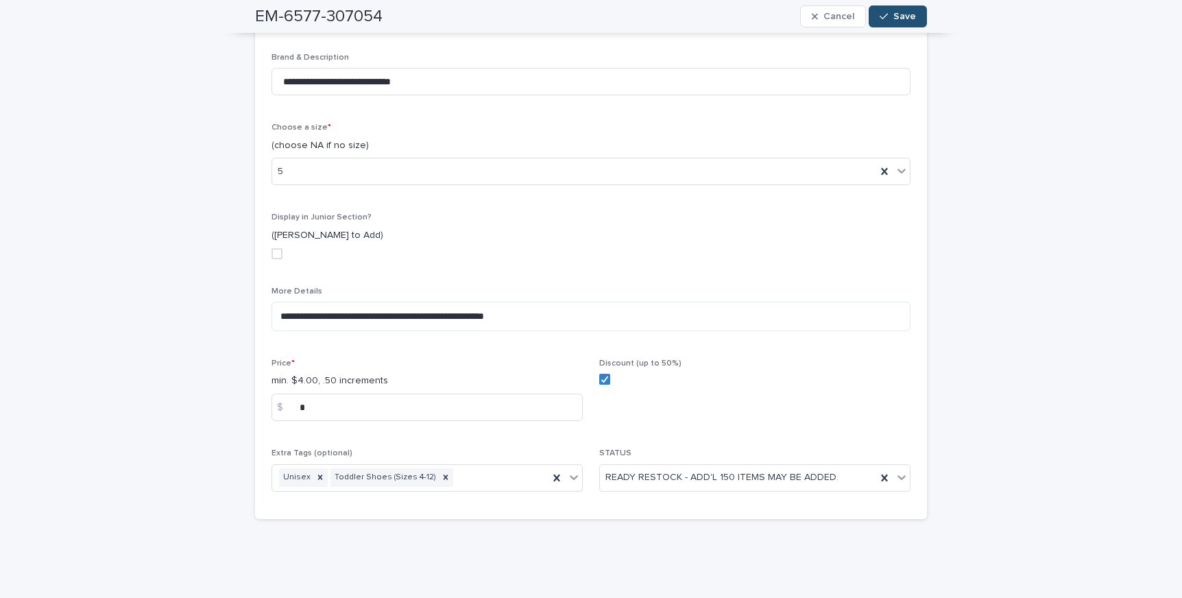
click at [895, 21] on span "Save" at bounding box center [904, 17] width 23 height 10
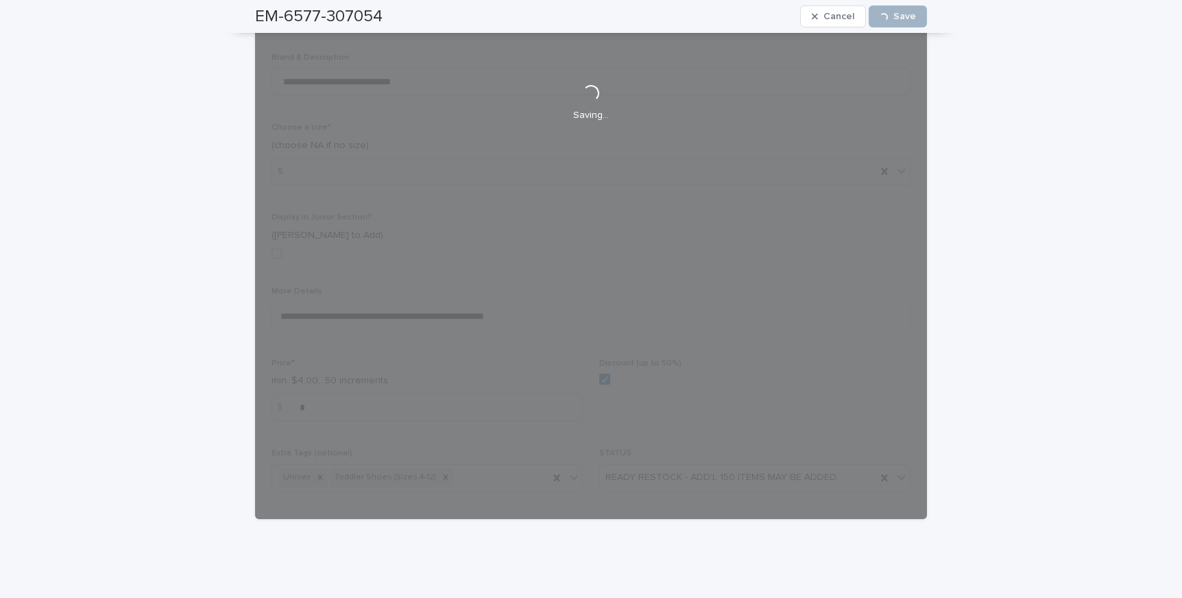
scroll to position [276, 0]
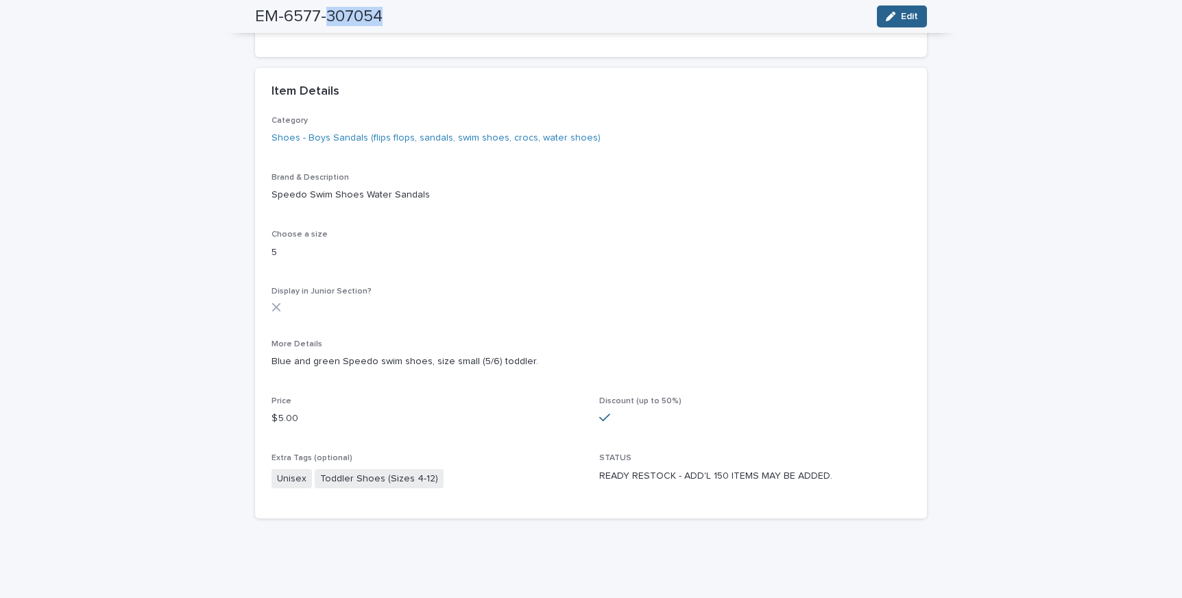
drag, startPoint x: 324, startPoint y: 16, endPoint x: 387, endPoint y: 20, distance: 63.2
click at [387, 20] on div "EM-6577-307054 Edit" at bounding box center [591, 16] width 672 height 33
copy h2 "307054"
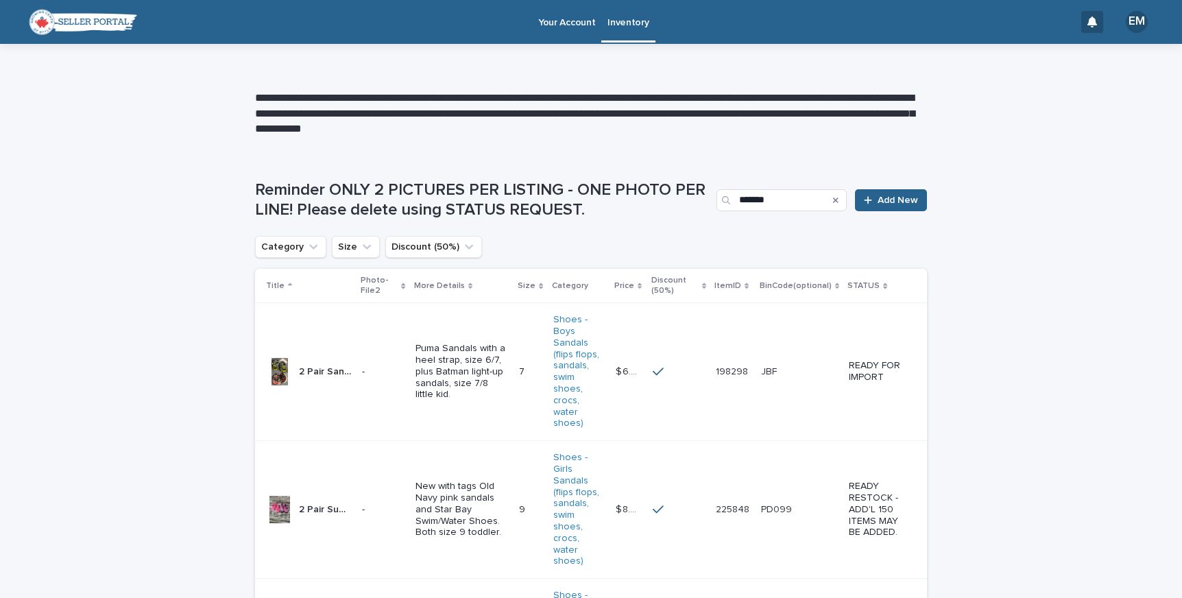
click at [452, 375] on p "Puma Sandals with a heel strap, size 6/7, plus Batman light-up sandals, size 7/…" at bounding box center [461, 372] width 93 height 58
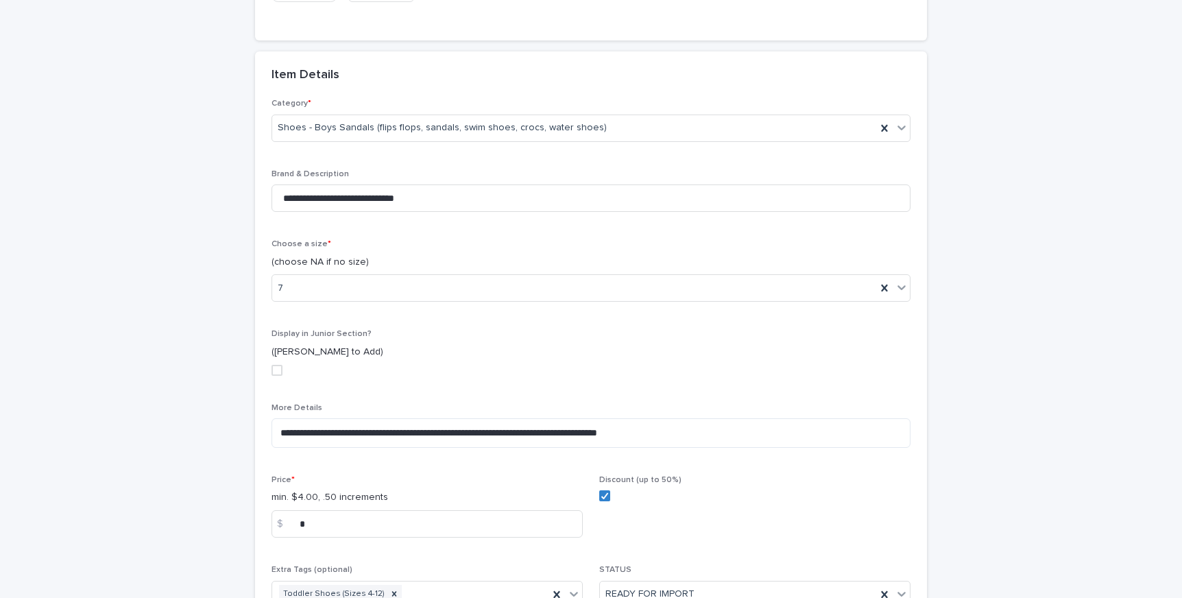
scroll to position [452, 0]
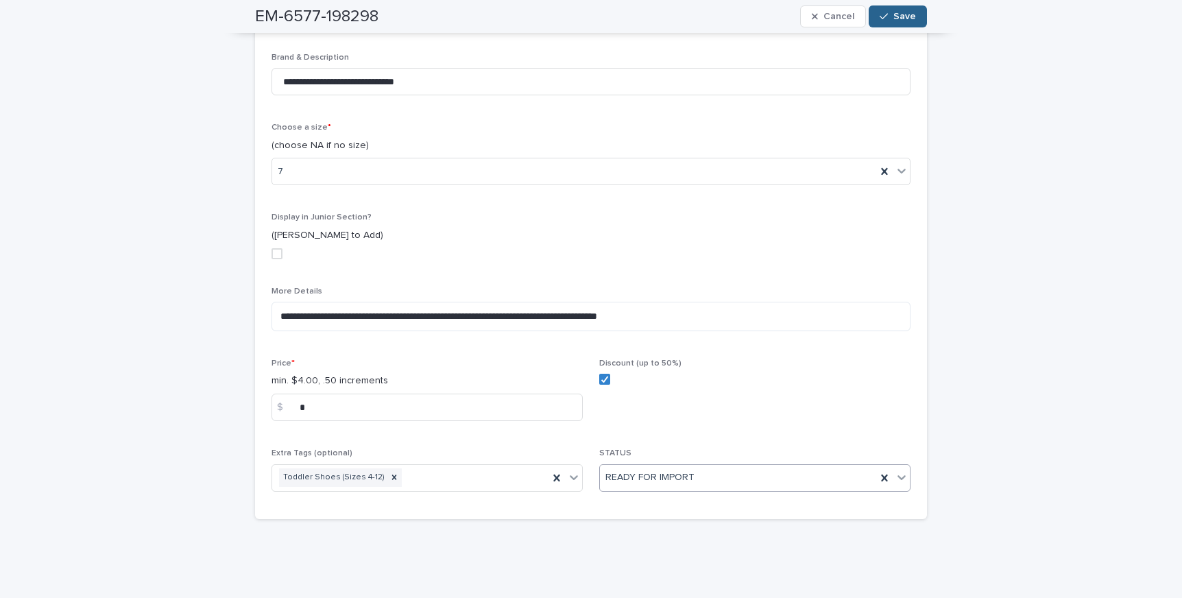
click at [787, 483] on div "READY FOR IMPORT" at bounding box center [738, 477] width 276 height 23
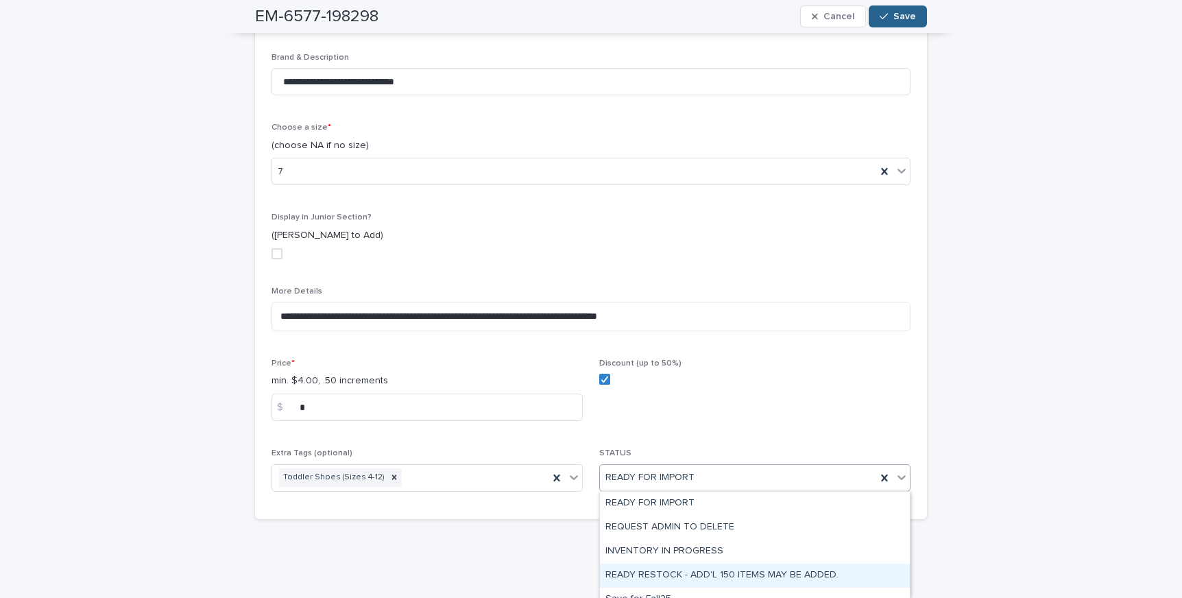
click at [786, 568] on div "READY RESTOCK - ADD'L 150 ITEMS MAY BE ADDED." at bounding box center [755, 576] width 310 height 24
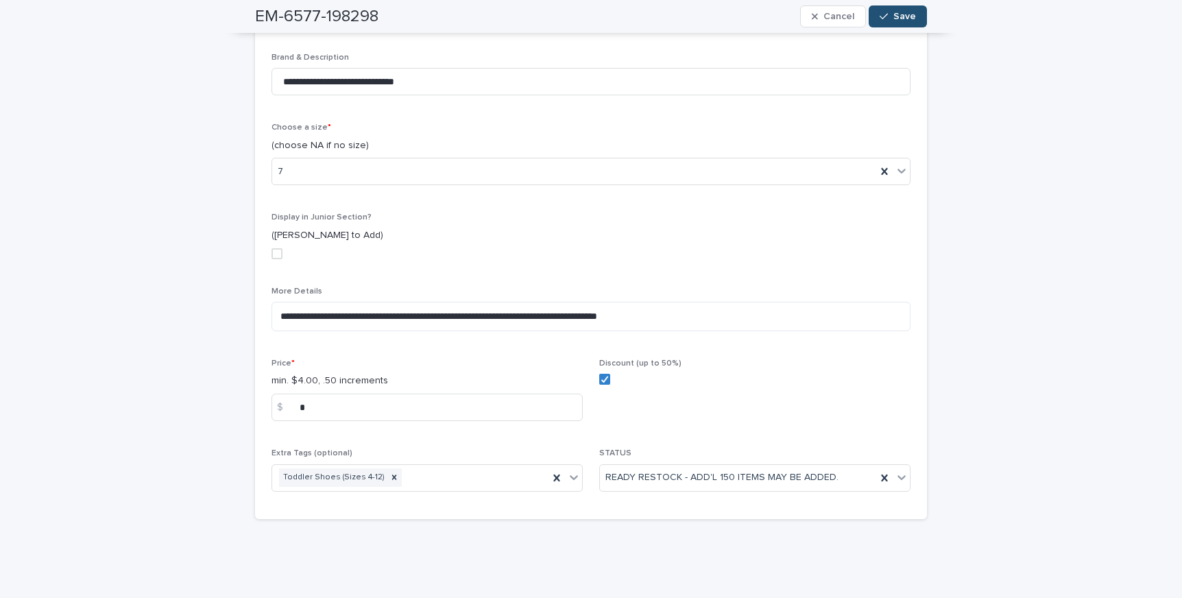
click at [900, 24] on button "Save" at bounding box center [898, 16] width 58 height 22
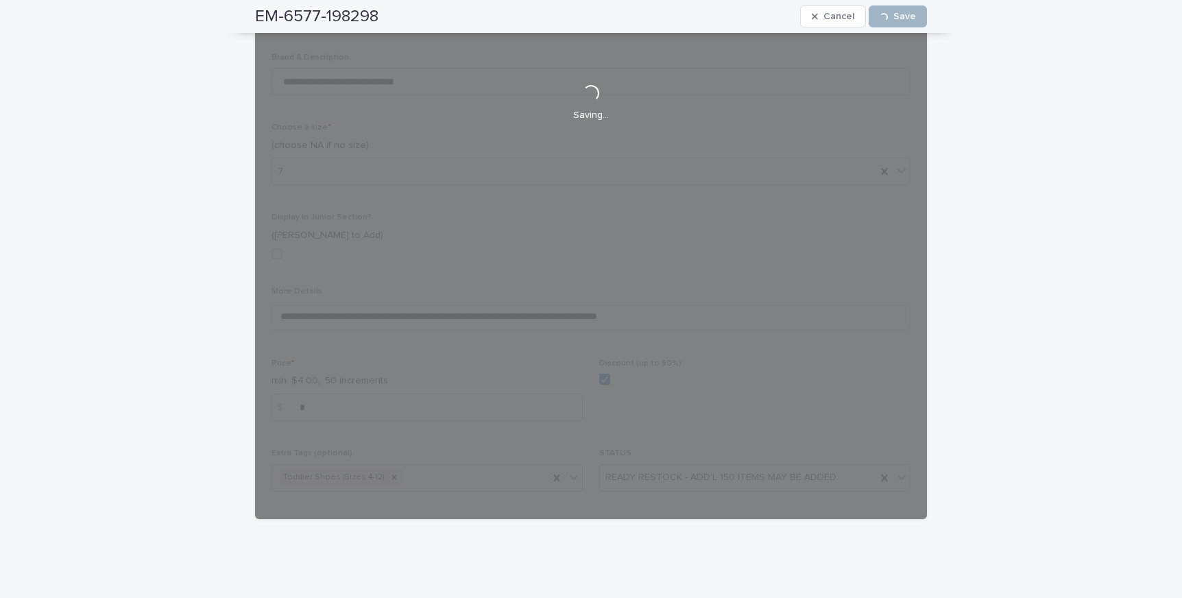
scroll to position [276, 0]
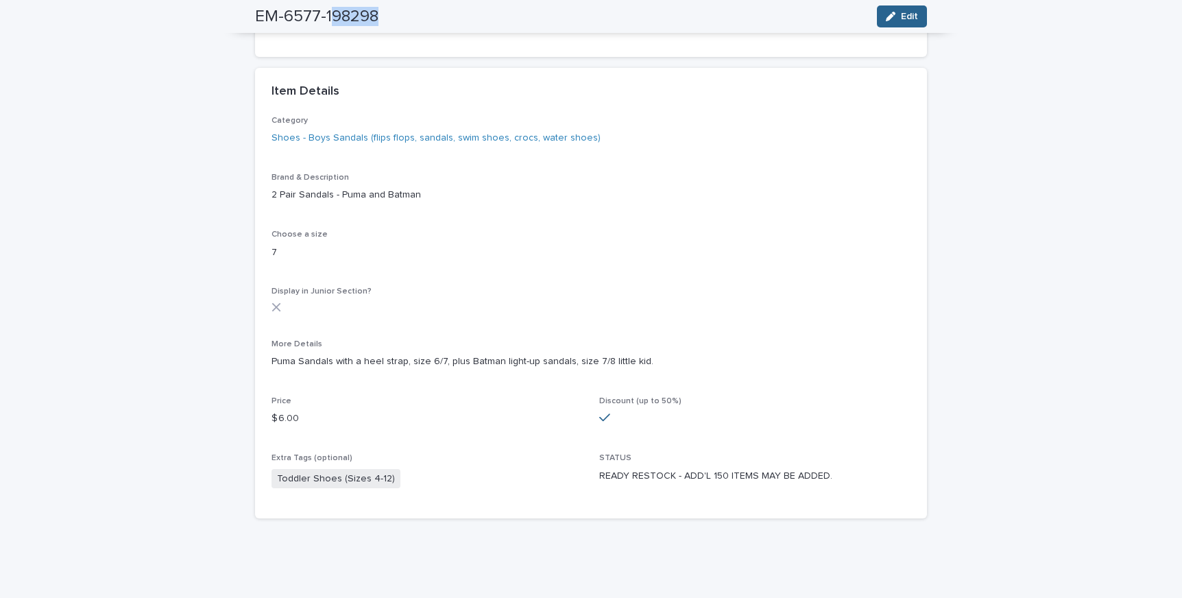
drag, startPoint x: 327, startPoint y: 19, endPoint x: 419, endPoint y: 24, distance: 92.0
click at [419, 25] on div "EM-6577-198298 Edit" at bounding box center [591, 16] width 672 height 33
drag, startPoint x: 325, startPoint y: 15, endPoint x: 429, endPoint y: 15, distance: 103.5
click at [429, 15] on div "EM-6577-198298 Edit" at bounding box center [591, 16] width 672 height 33
copy h2 "198298"
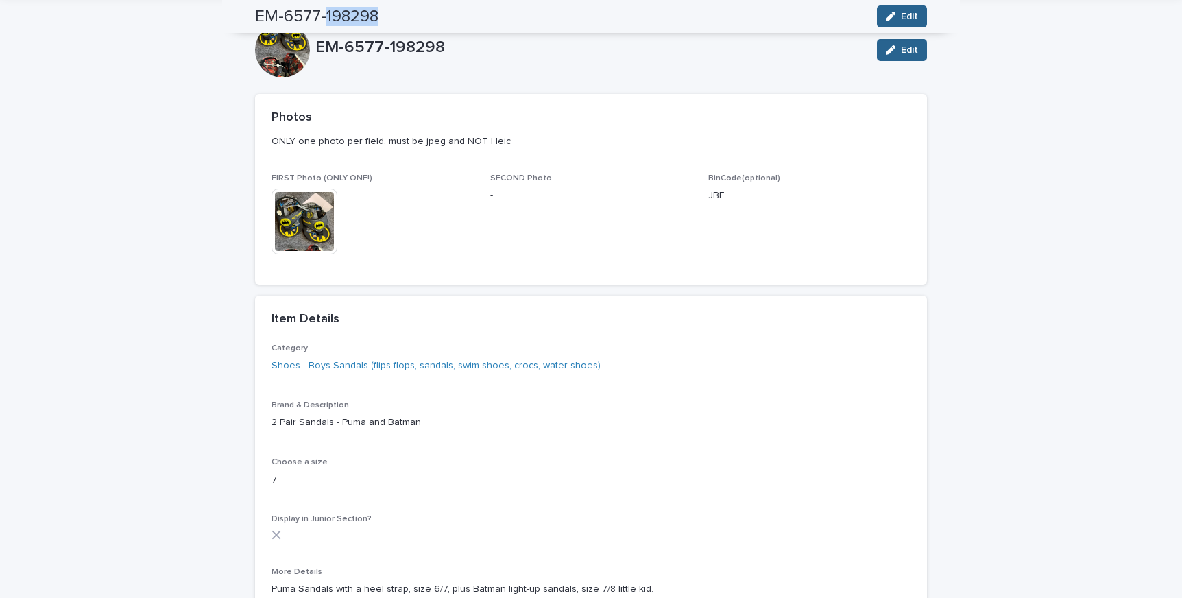
scroll to position [0, 0]
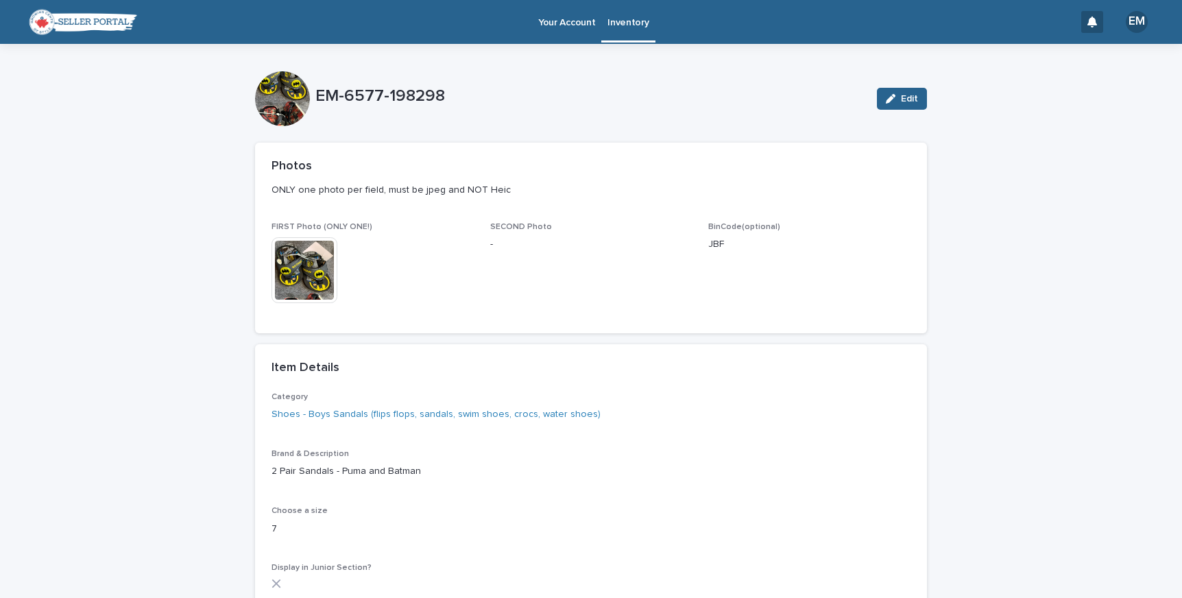
click at [585, 29] on link "Your Account" at bounding box center [566, 21] width 69 height 43
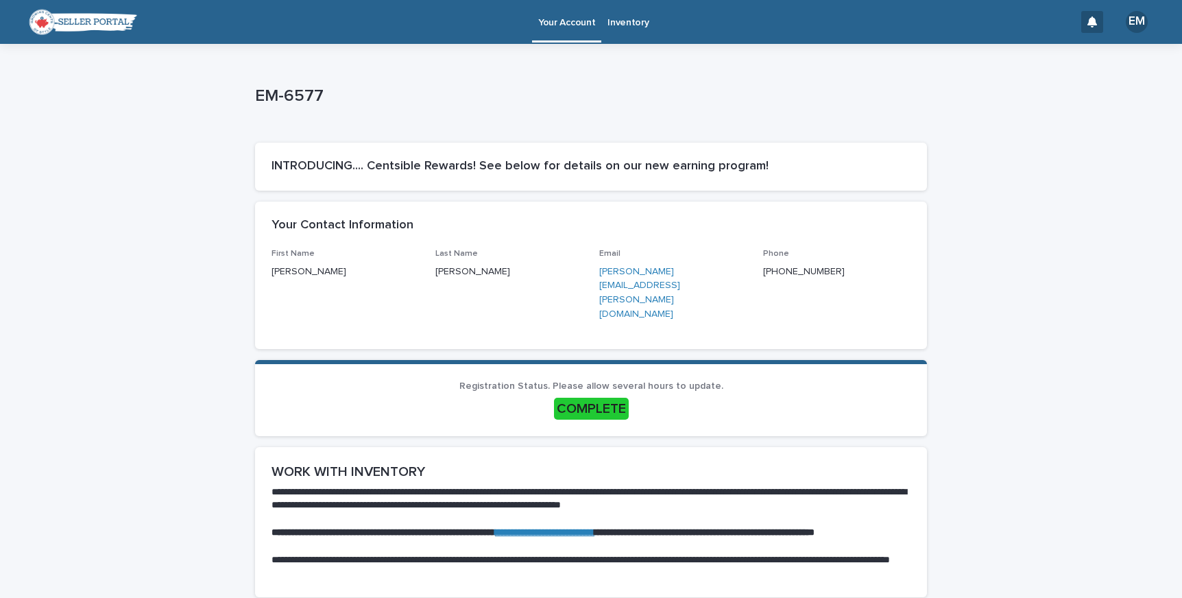
click at [627, 22] on p "Inventory" at bounding box center [627, 14] width 41 height 29
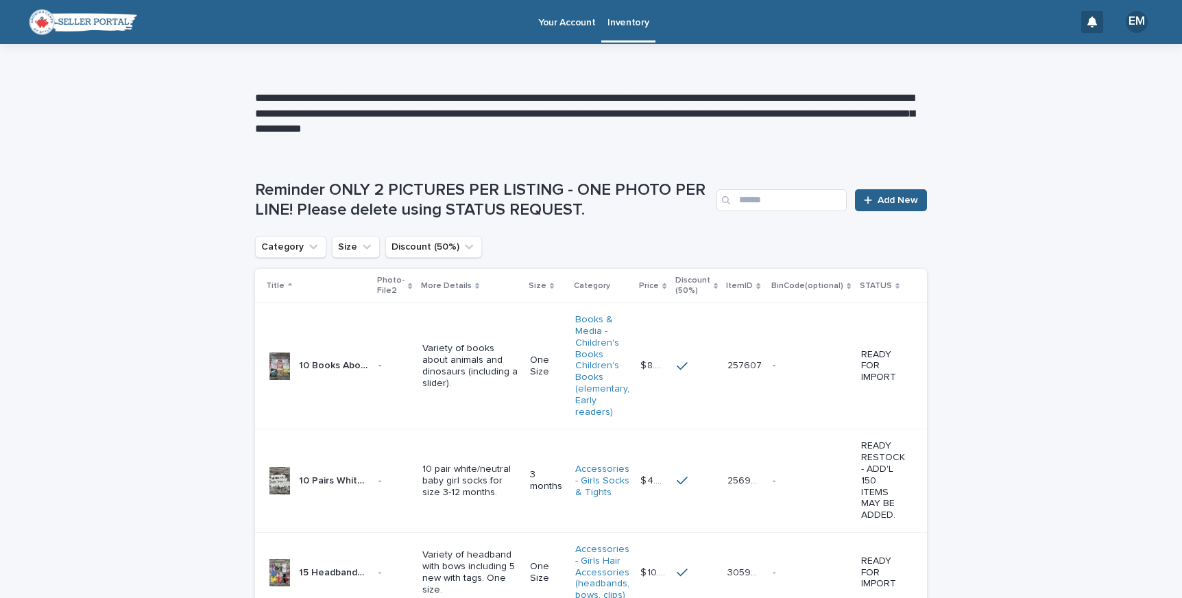
click at [769, 185] on div "Reminder ONLY 2 PICTURES PER LISTING - ONE PHOTO PER LINE! Please delete using …" at bounding box center [591, 200] width 672 height 40
click at [769, 196] on input "Search" at bounding box center [781, 200] width 130 height 22
type input "**********"
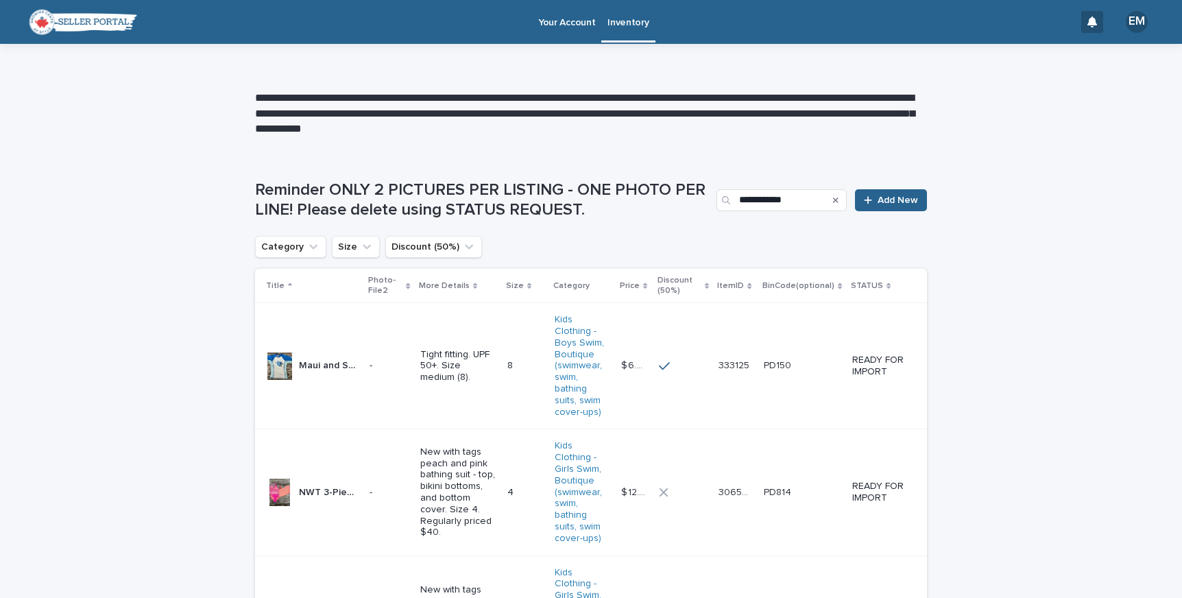
click at [356, 370] on div "Maui and Sons Blue and White Surf Rash Guard 8 Maui and Sons Blue and White Sur…" at bounding box center [329, 365] width 60 height 23
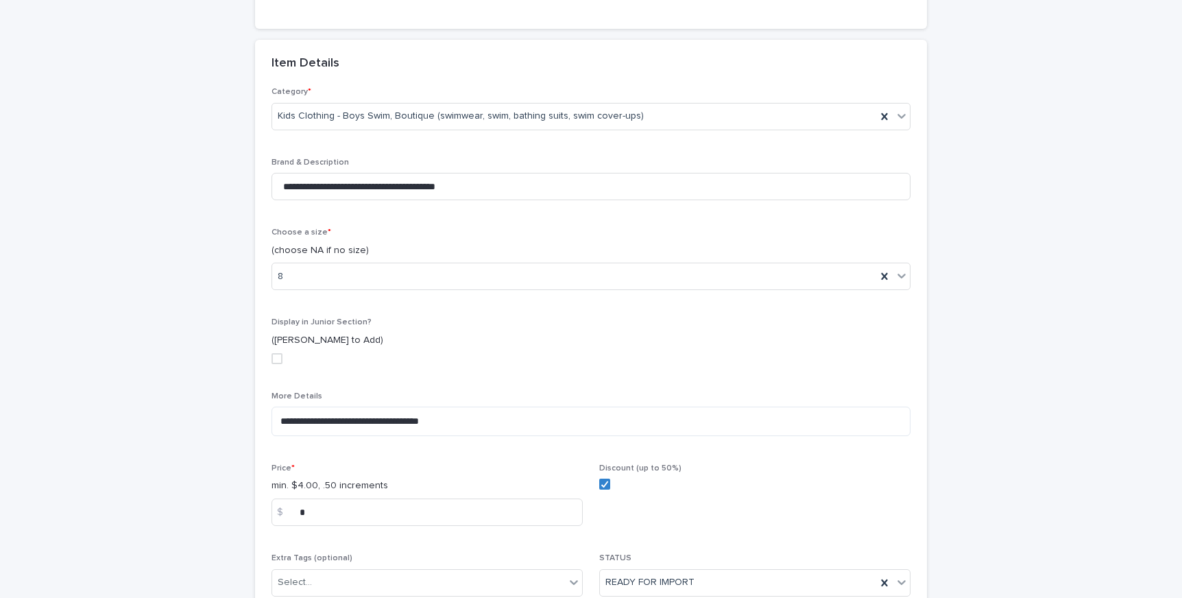
scroll to position [452, 0]
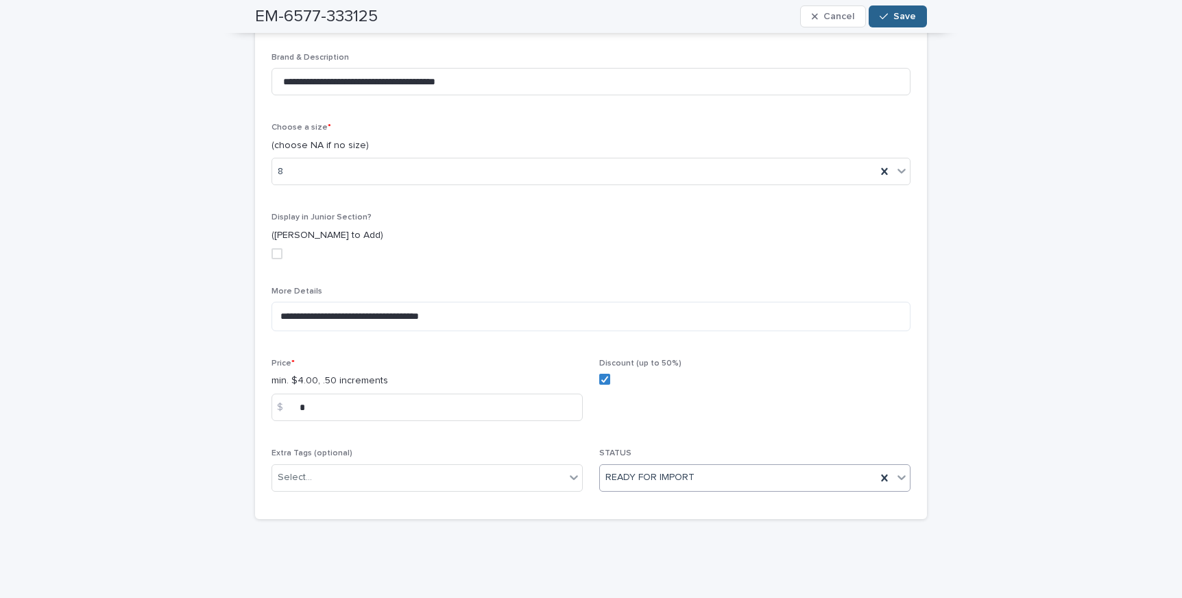
click at [726, 472] on div "READY FOR IMPORT" at bounding box center [738, 477] width 276 height 23
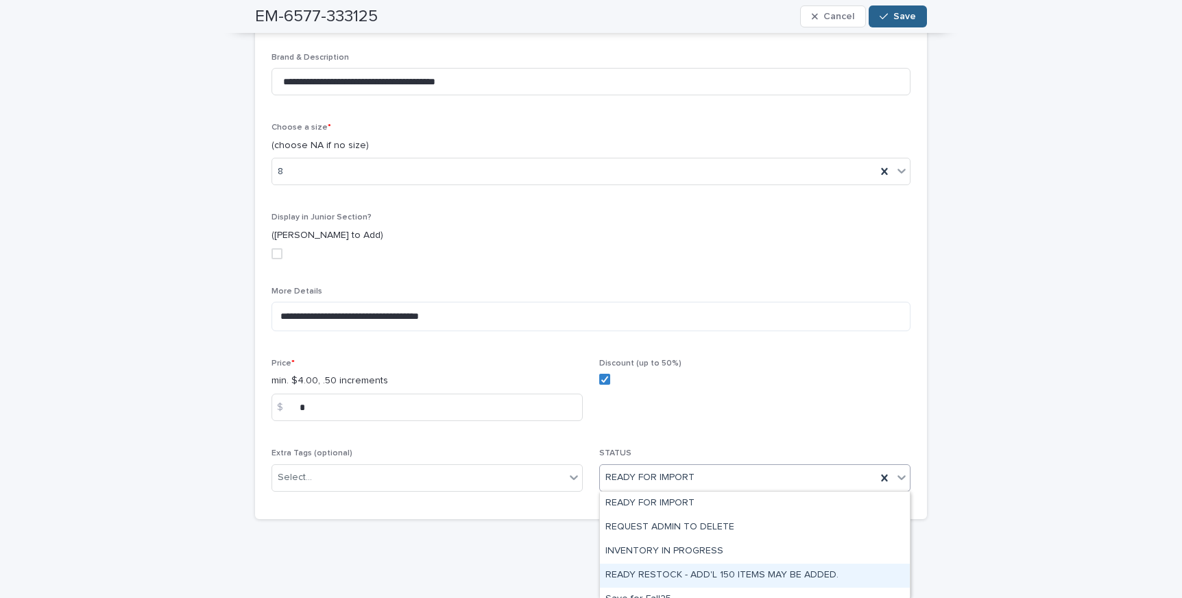
click at [733, 564] on div "READY RESTOCK - ADD'L 150 ITEMS MAY BE ADDED." at bounding box center [755, 576] width 310 height 24
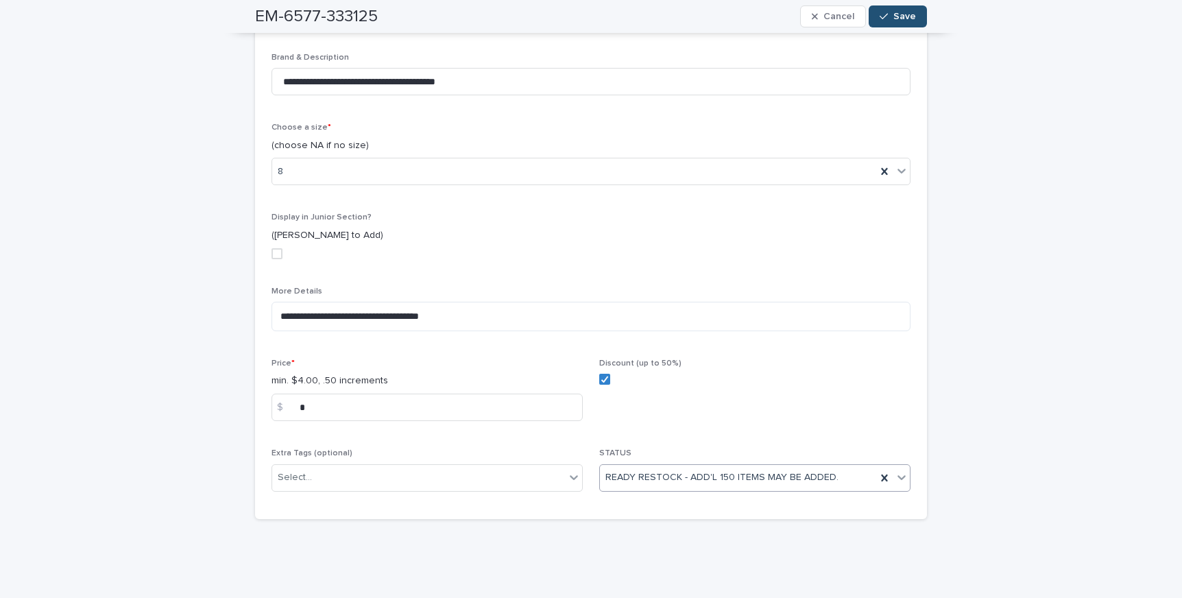
click at [910, 13] on span "Save" at bounding box center [904, 17] width 23 height 10
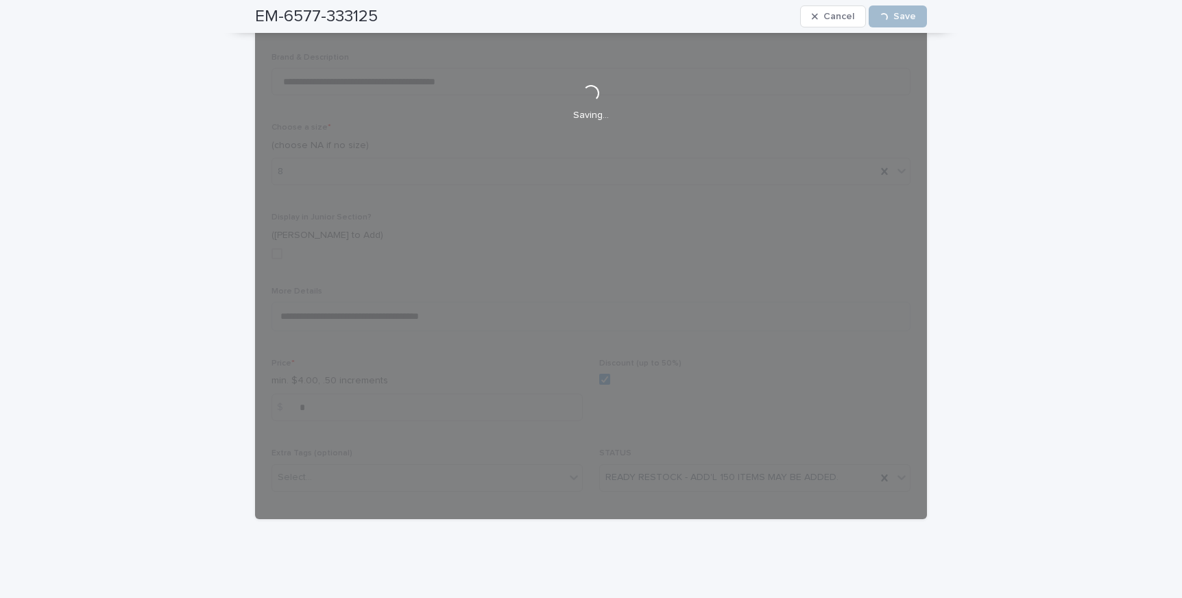
scroll to position [268, 0]
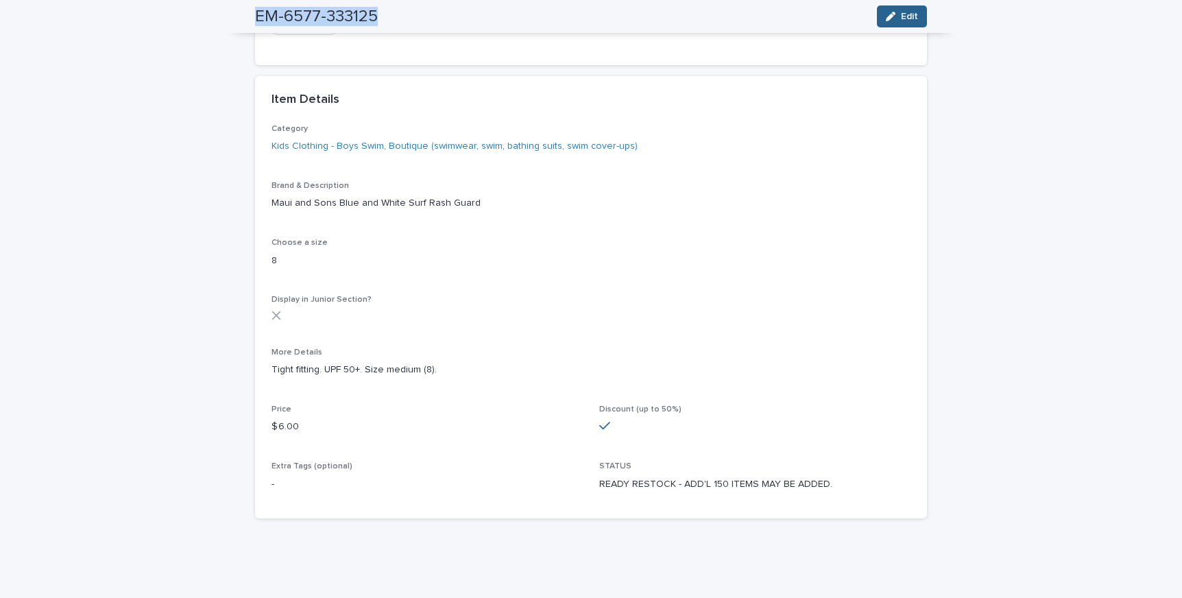
drag, startPoint x: 255, startPoint y: 11, endPoint x: 387, endPoint y: 12, distance: 132.3
click at [387, 12] on div "EM-6577-333125 Edit" at bounding box center [591, 16] width 672 height 33
copy h2 "EM-6577-333125"
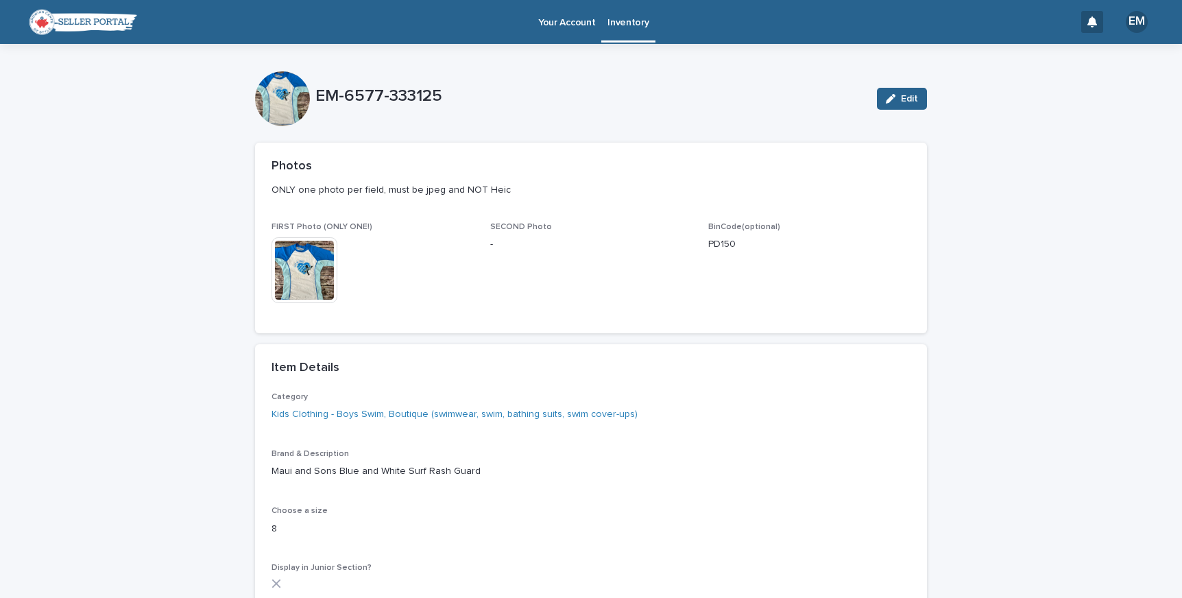
click at [641, 25] on p "Inventory" at bounding box center [627, 14] width 41 height 29
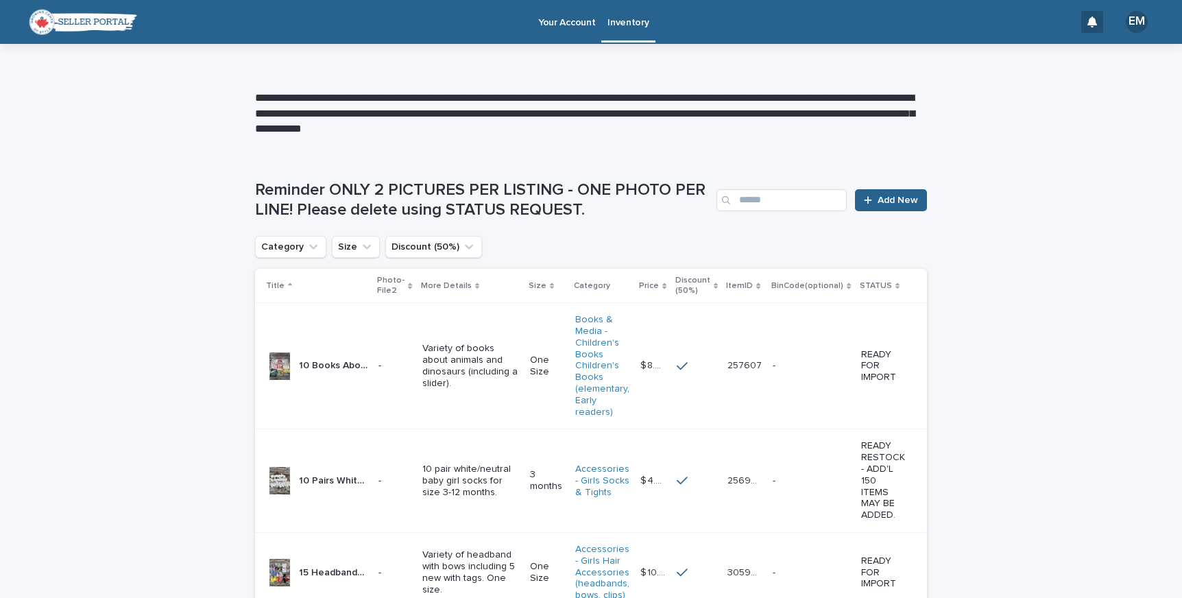
click at [904, 213] on div "Reminder ONLY 2 PICTURES PER LISTING - ONE PHOTO PER LINE! Please delete using …" at bounding box center [591, 200] width 672 height 40
click at [904, 201] on span "Add New" at bounding box center [898, 200] width 40 height 10
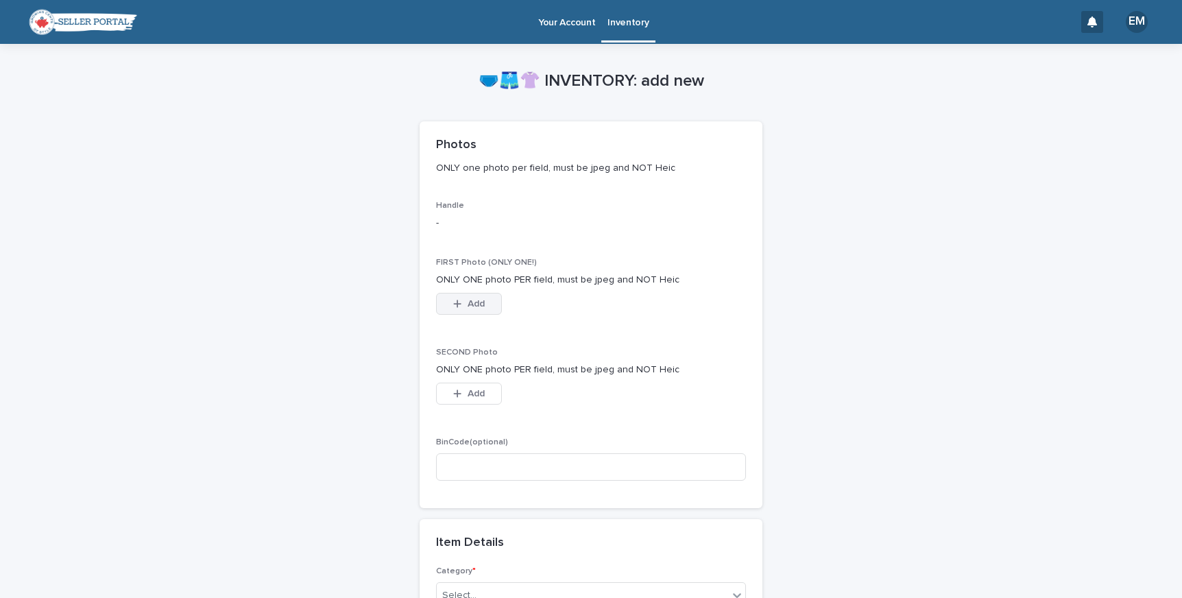
click at [480, 309] on button "Add" at bounding box center [469, 304] width 66 height 22
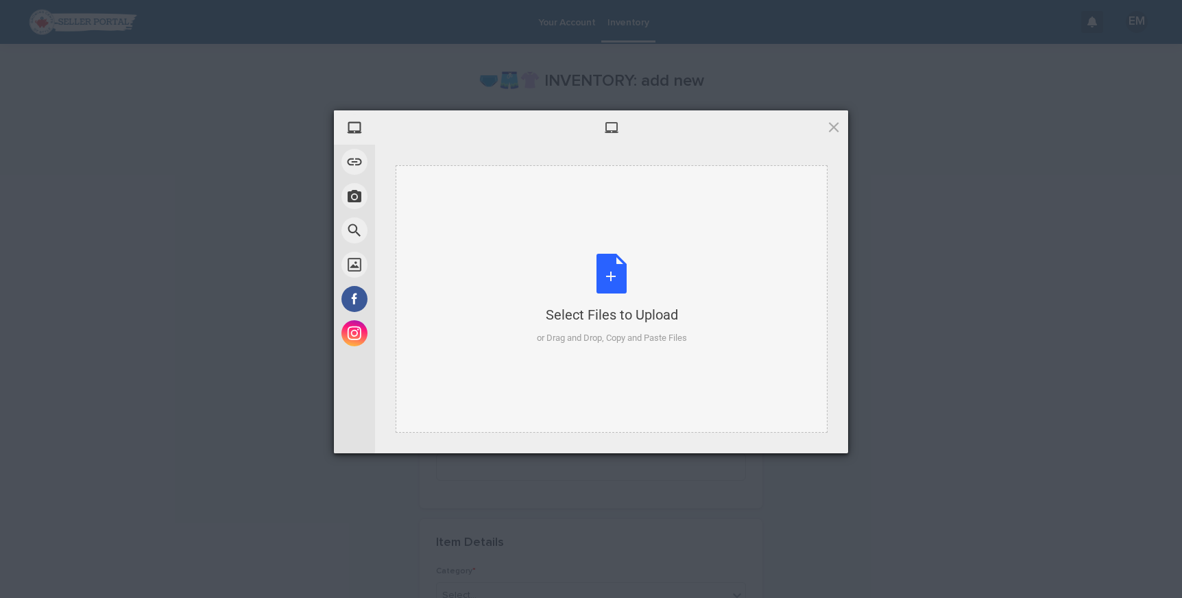
click at [468, 262] on div "Select Files to Upload or Drag and Drop, Copy and Paste Files" at bounding box center [612, 298] width 432 height 267
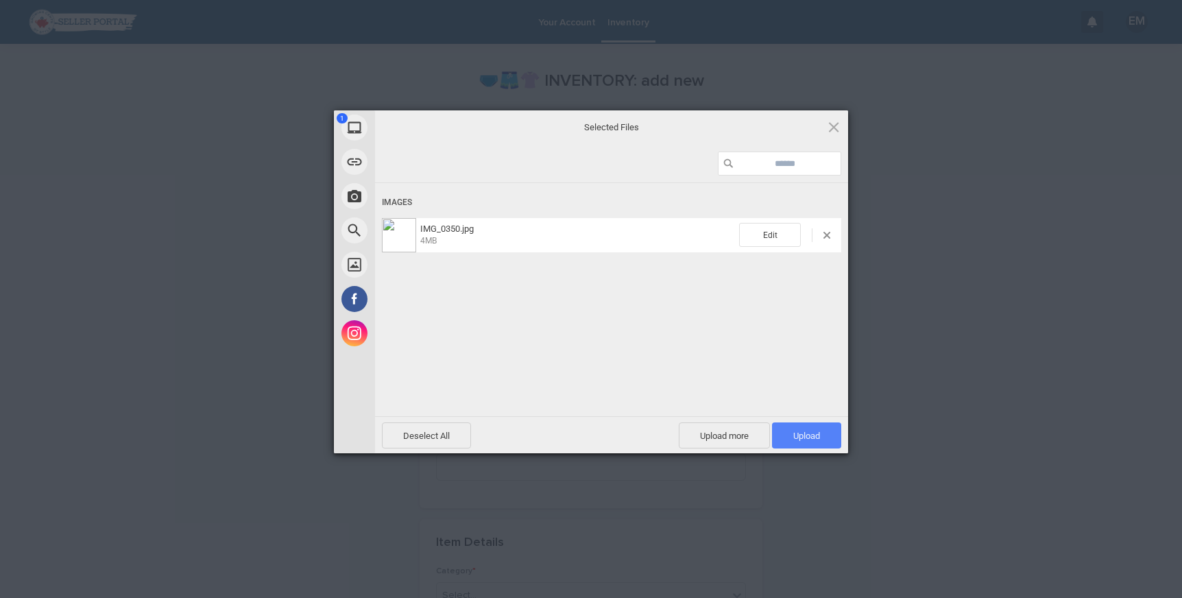
click at [827, 433] on span "Upload 1" at bounding box center [806, 435] width 69 height 26
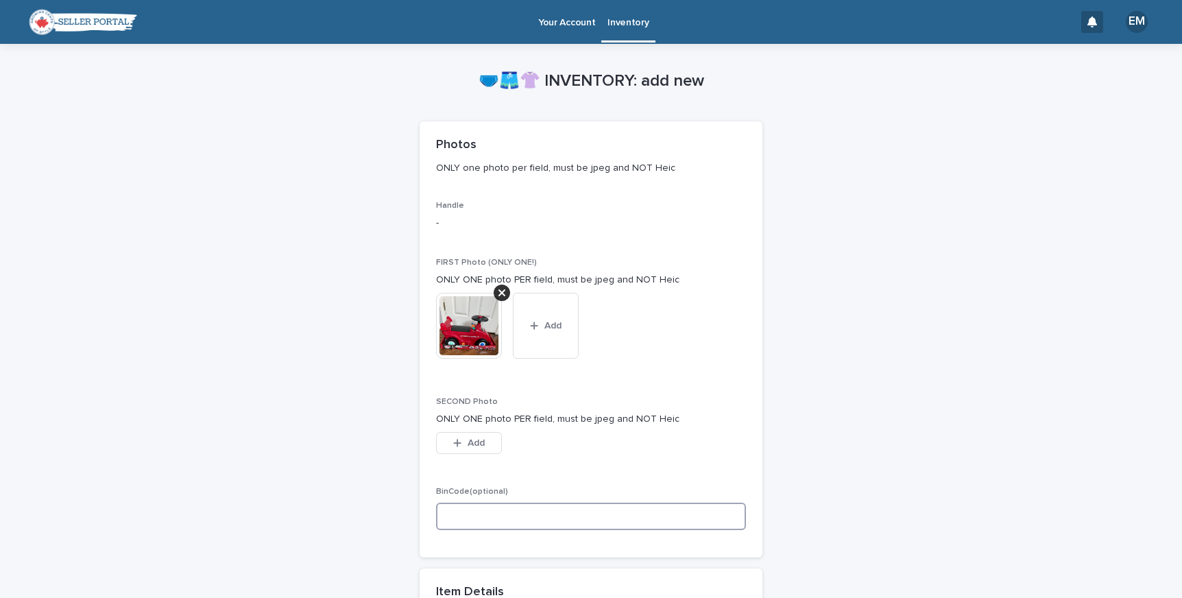
click at [574, 522] on input at bounding box center [591, 516] width 310 height 27
type input "*"
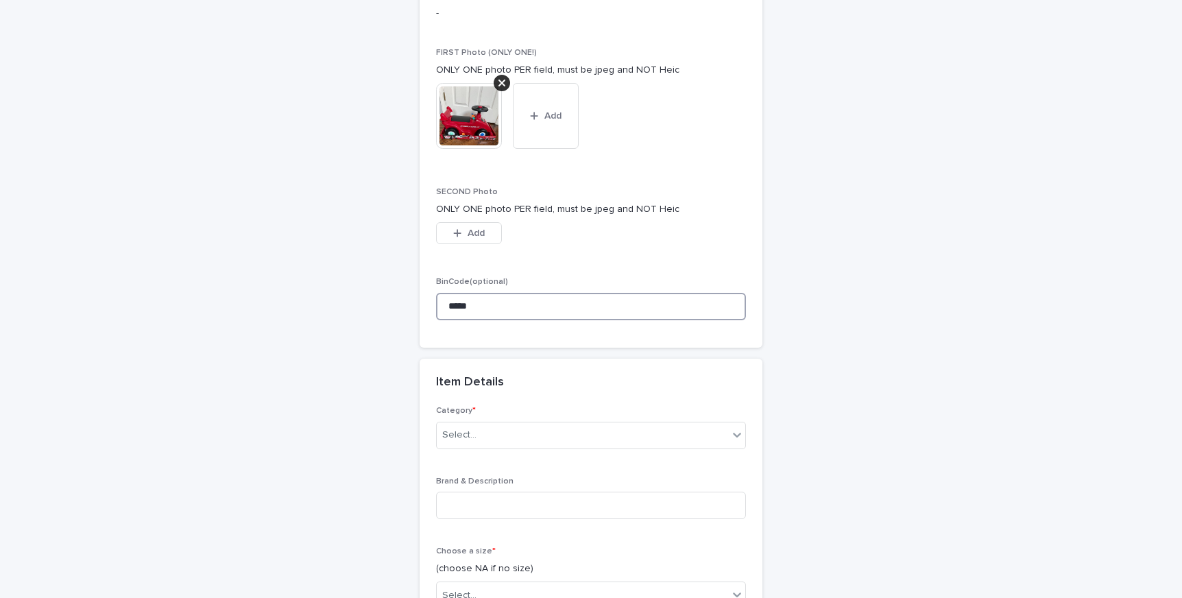
scroll to position [262, 0]
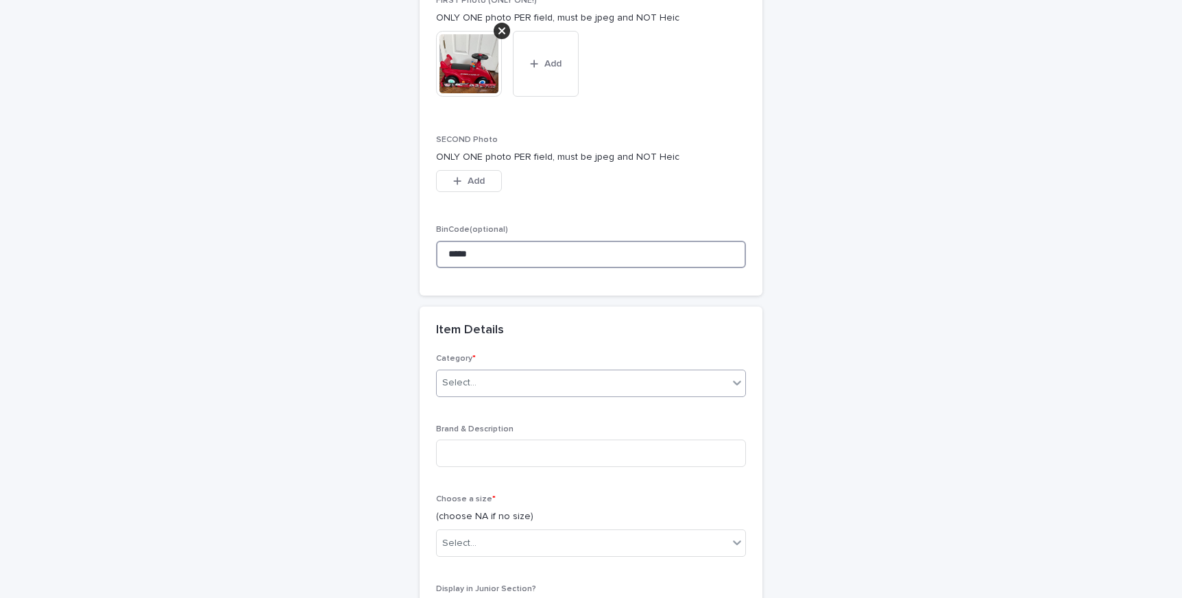
type input "*****"
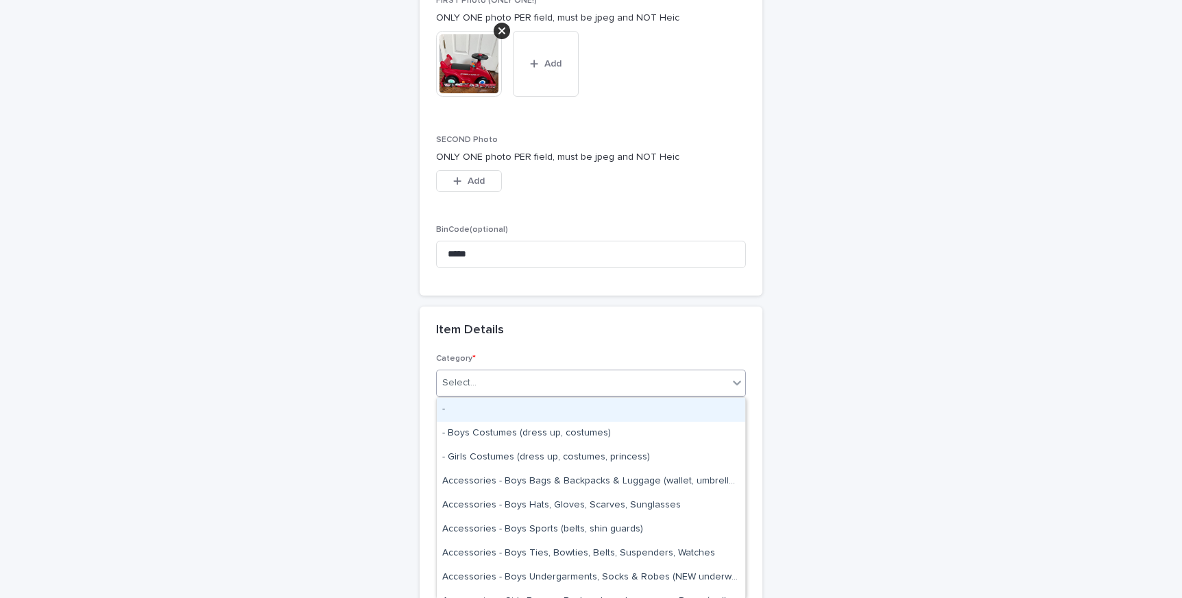
click at [575, 395] on div "Select..." at bounding box center [591, 383] width 310 height 27
type input "***"
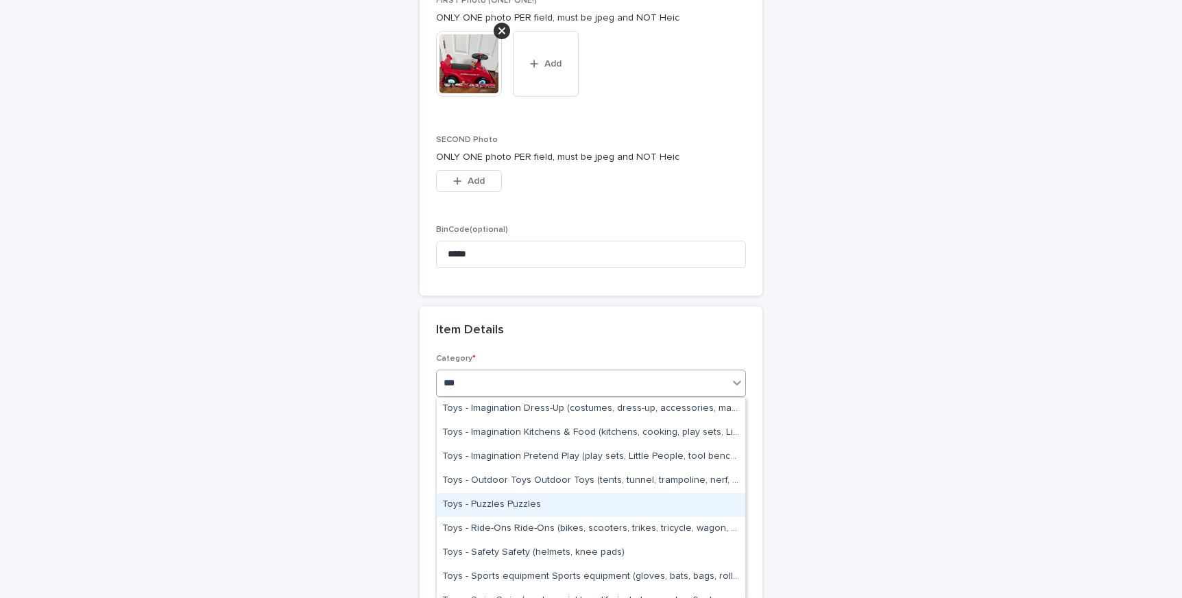
scroll to position [394, 0]
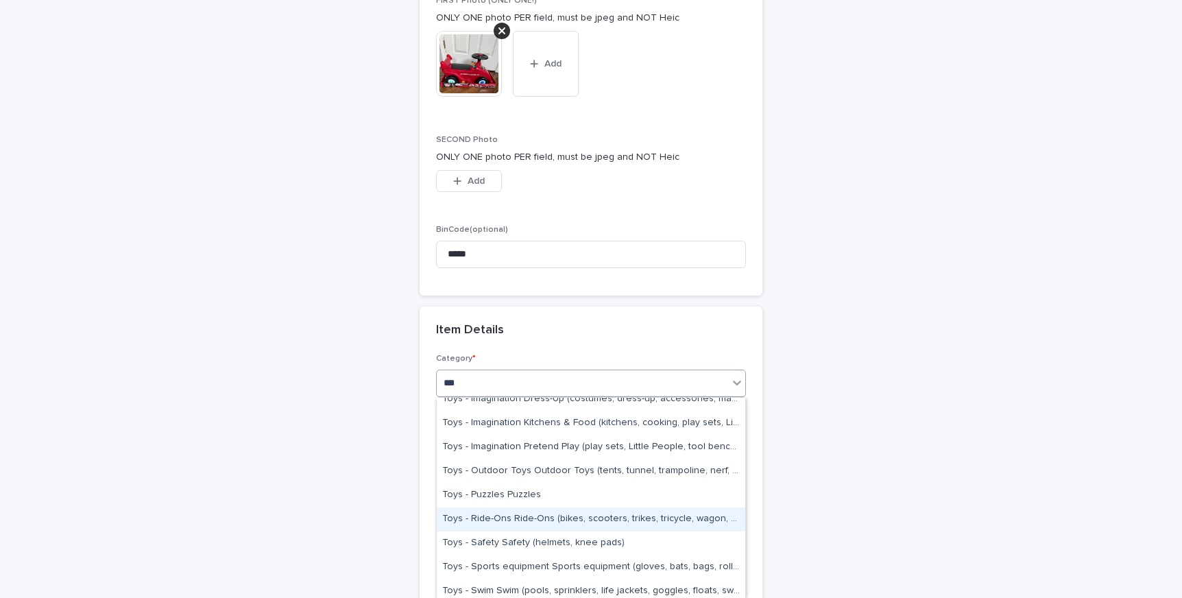
click at [582, 522] on div "Toys - Ride-Ons Ride-Ons (bikes, scooters, trikes, tricycle, wagon, cozy coupe,…" at bounding box center [591, 519] width 309 height 24
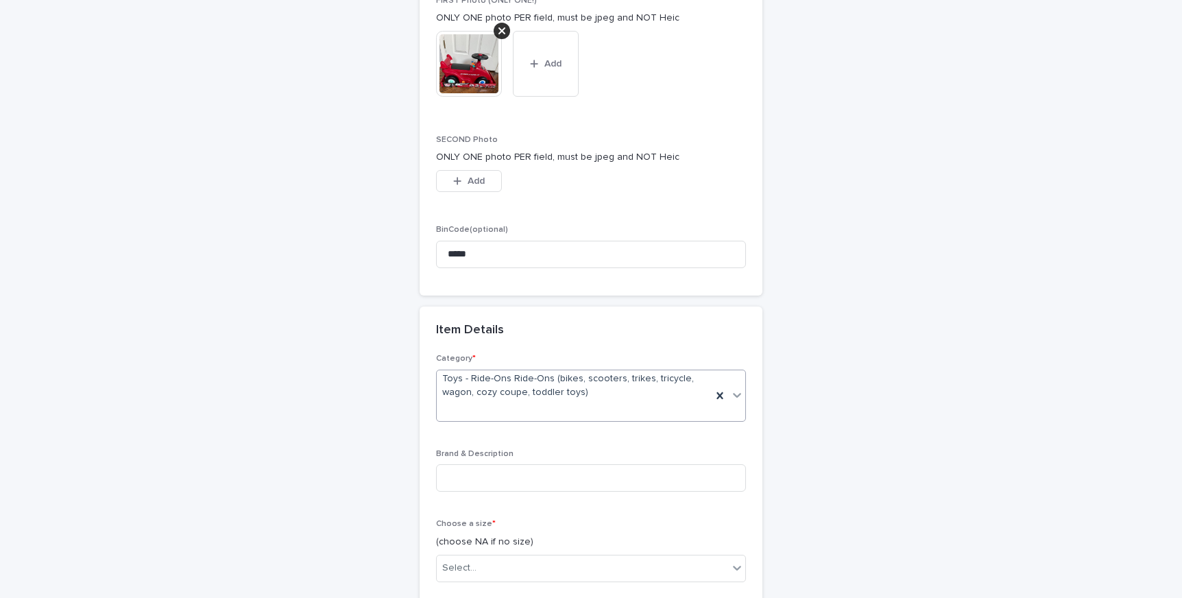
scroll to position [274, 0]
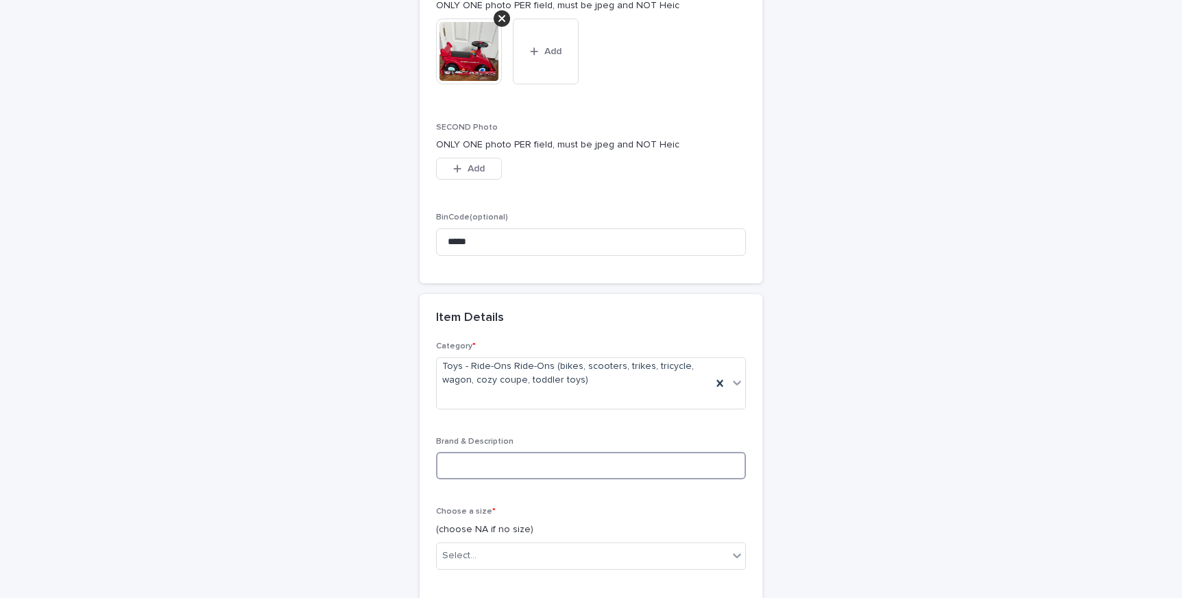
click at [583, 471] on input at bounding box center [591, 465] width 310 height 27
click at [459, 64] on img at bounding box center [469, 52] width 66 height 66
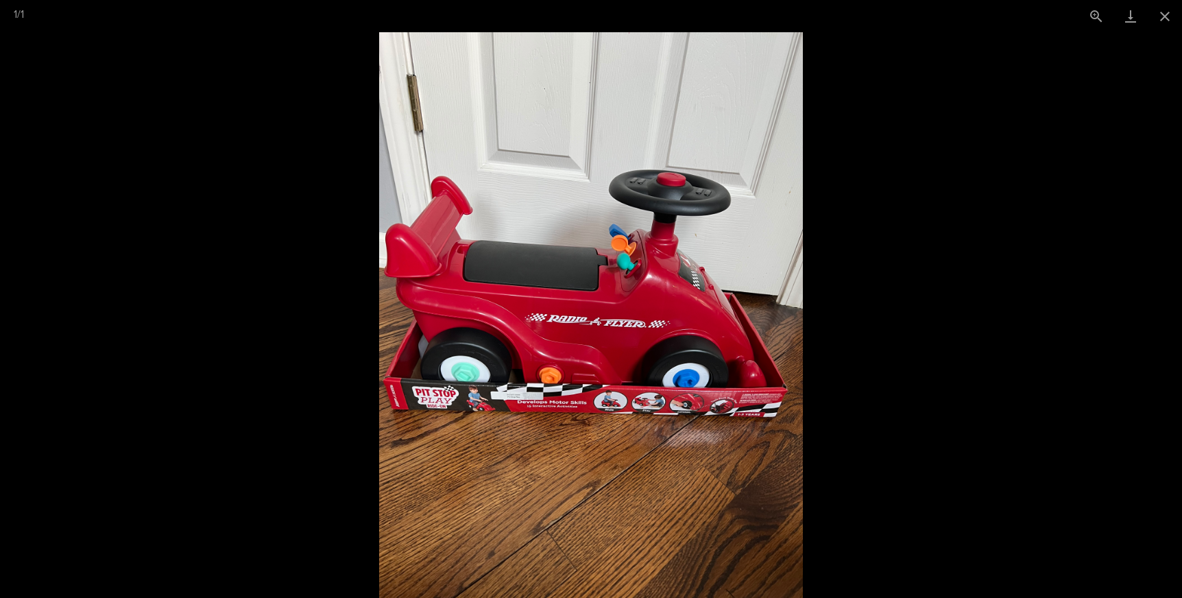
click at [334, 361] on picture at bounding box center [591, 315] width 1182 height 566
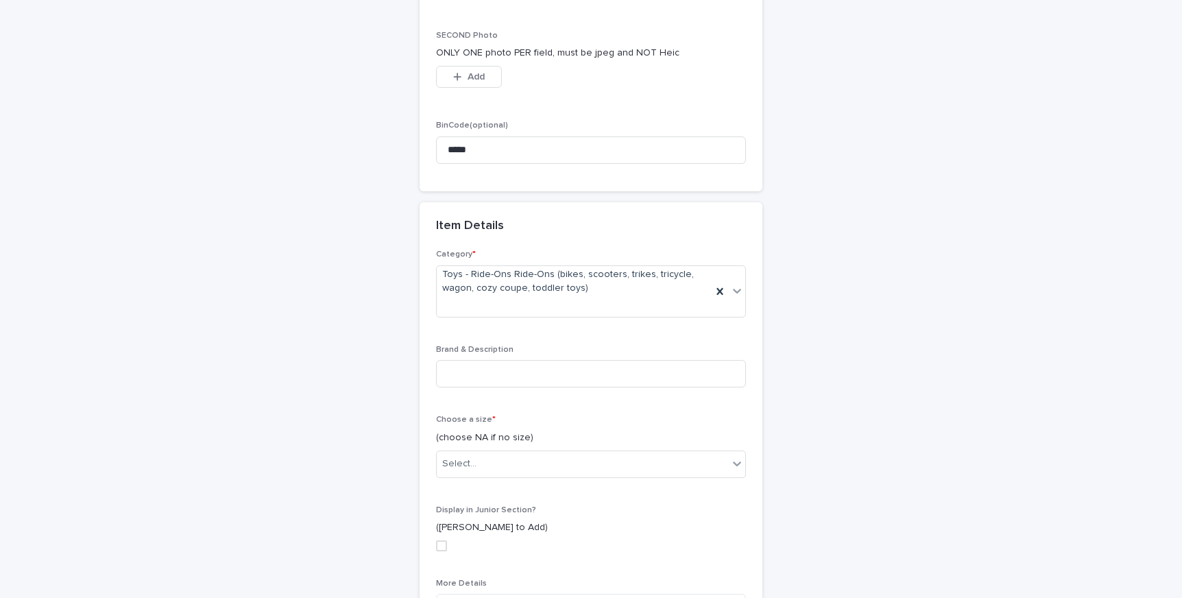
scroll to position [372, 0]
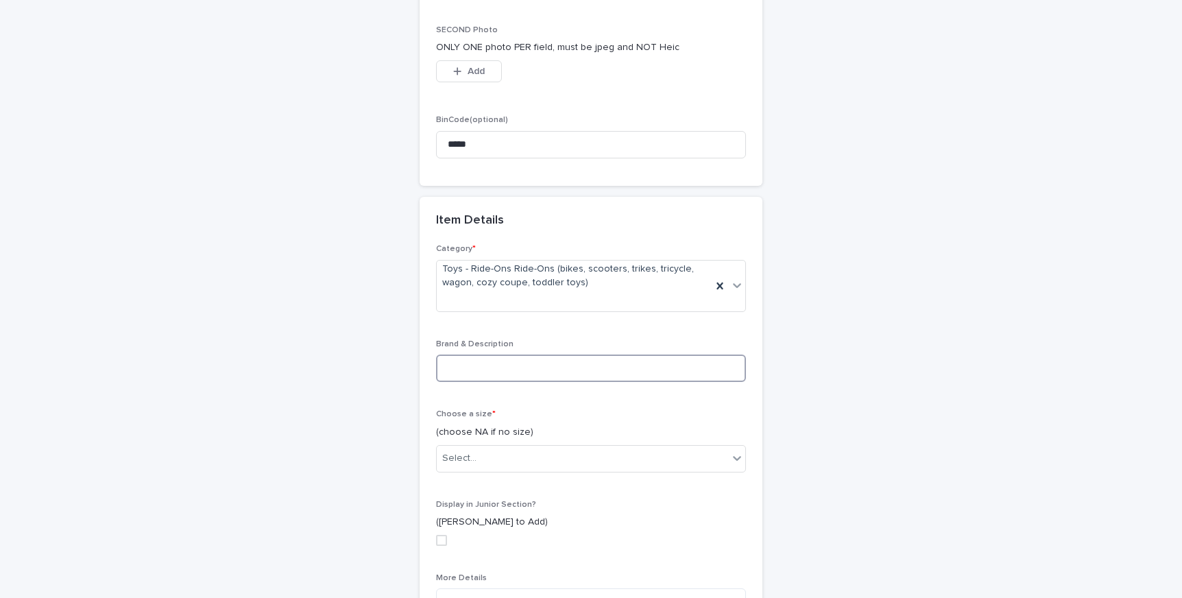
click at [534, 365] on input at bounding box center [591, 367] width 310 height 27
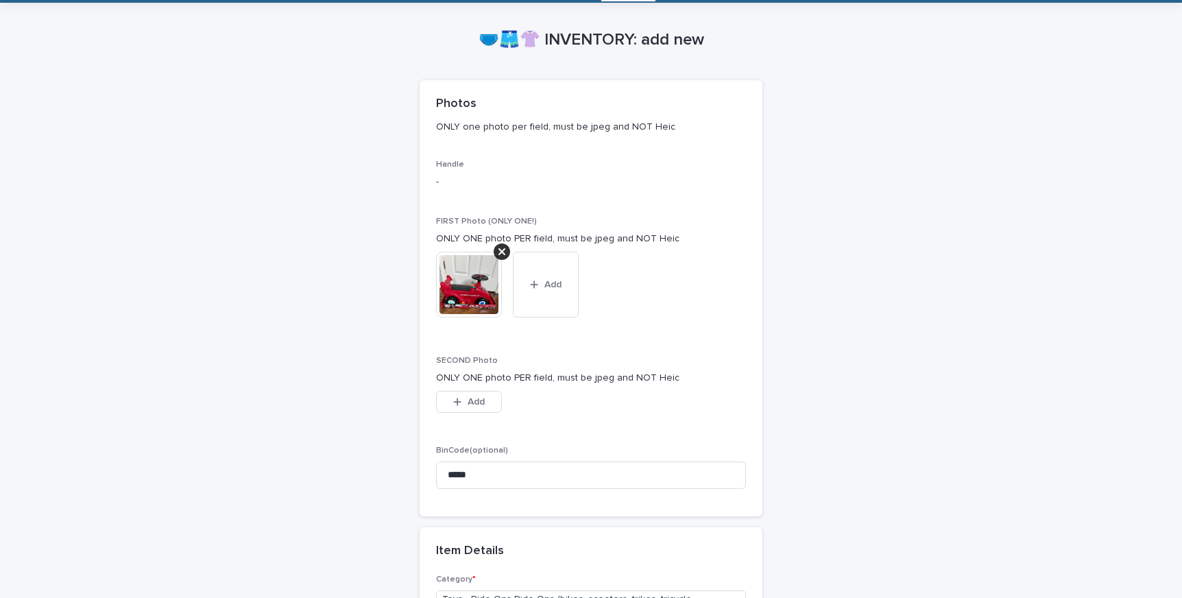
scroll to position [0, 0]
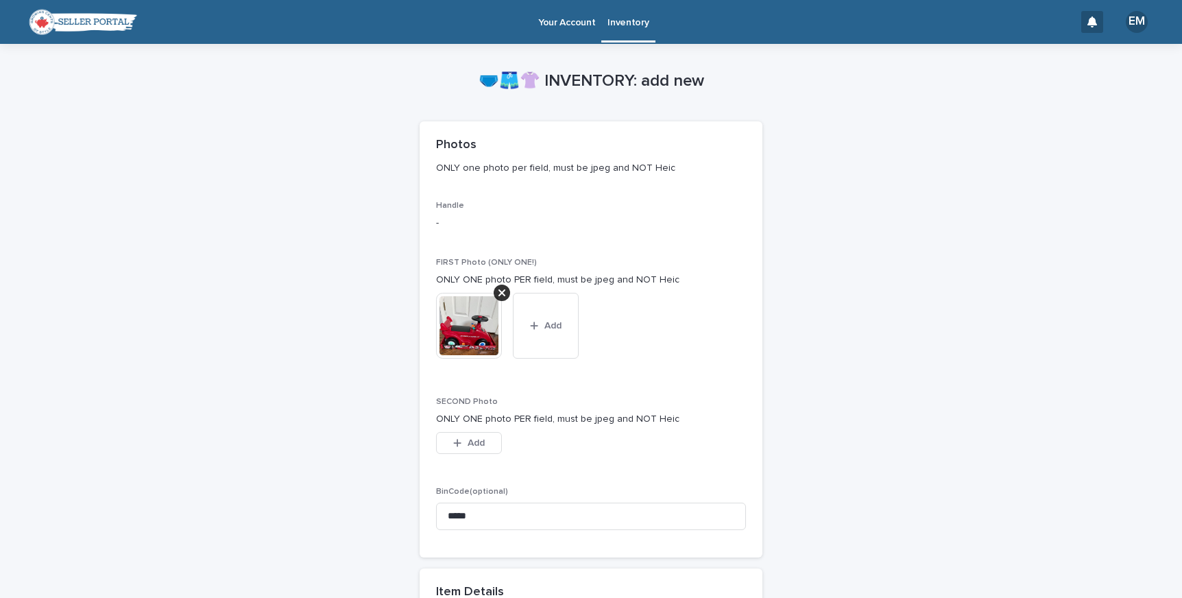
click at [460, 326] on img at bounding box center [469, 326] width 66 height 66
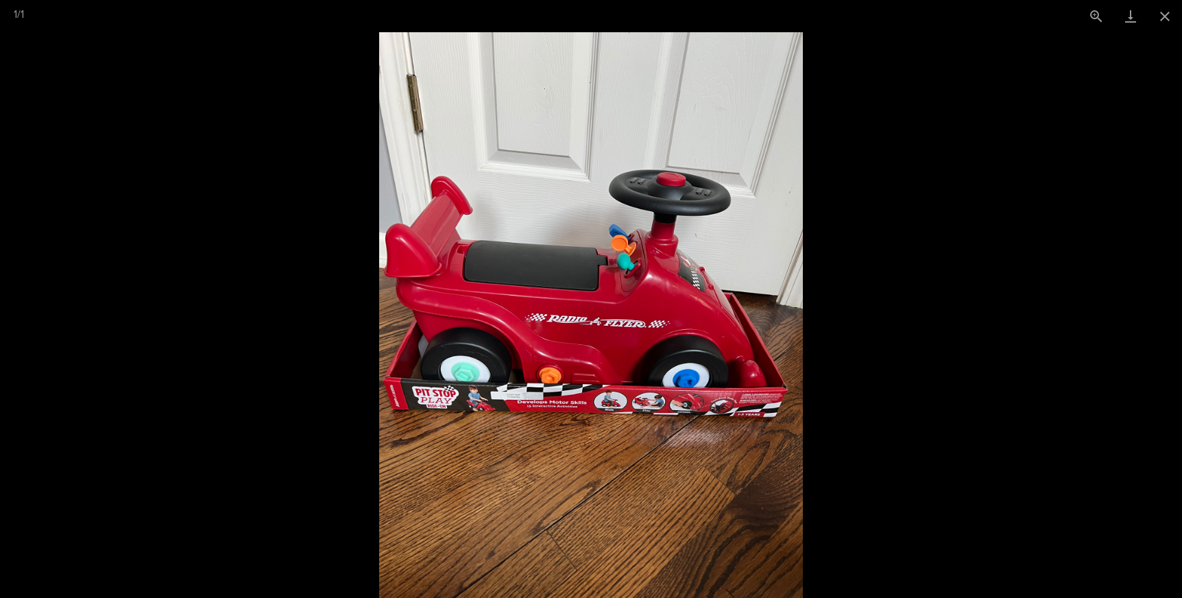
click at [357, 374] on picture at bounding box center [591, 315] width 1182 height 566
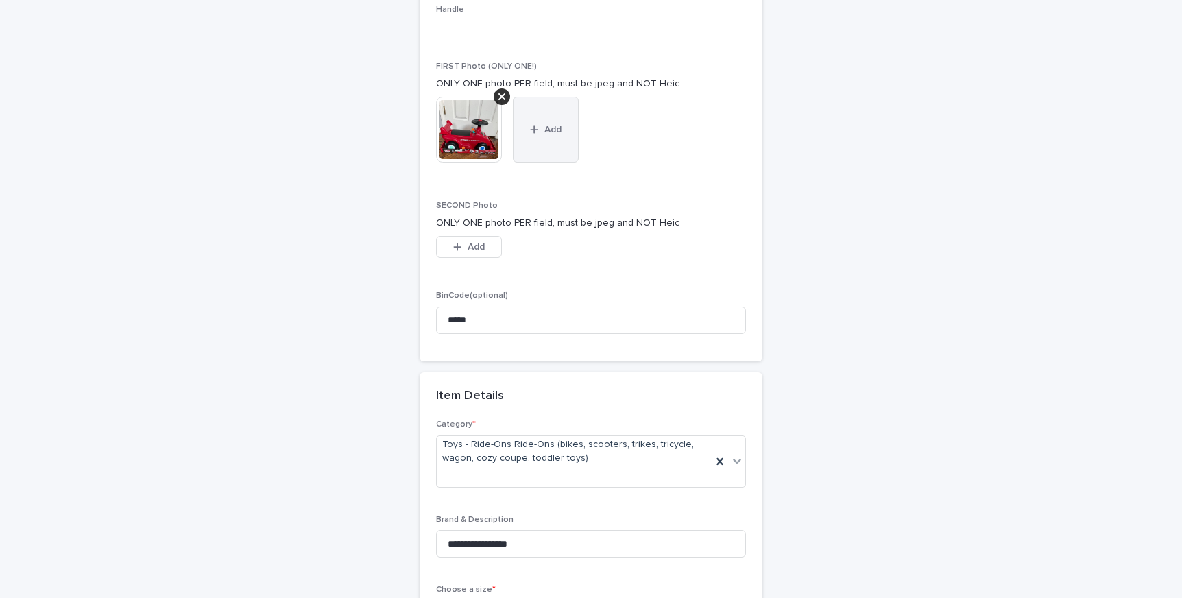
scroll to position [239, 0]
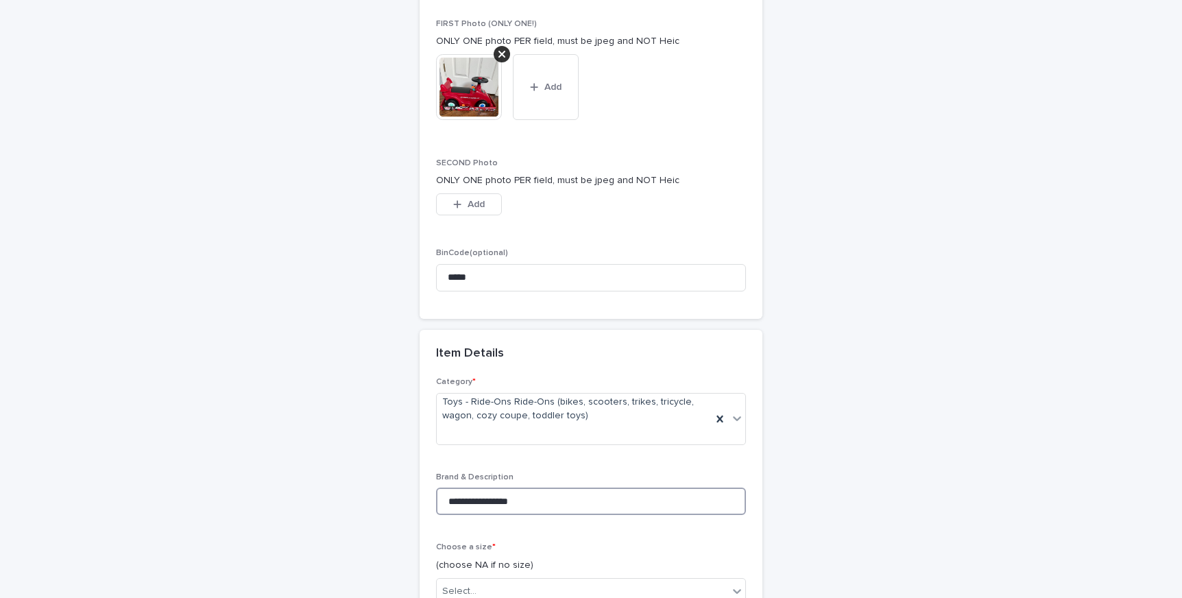
click at [471, 503] on input "**********" at bounding box center [591, 500] width 310 height 27
click at [655, 501] on input "**********" at bounding box center [591, 500] width 310 height 27
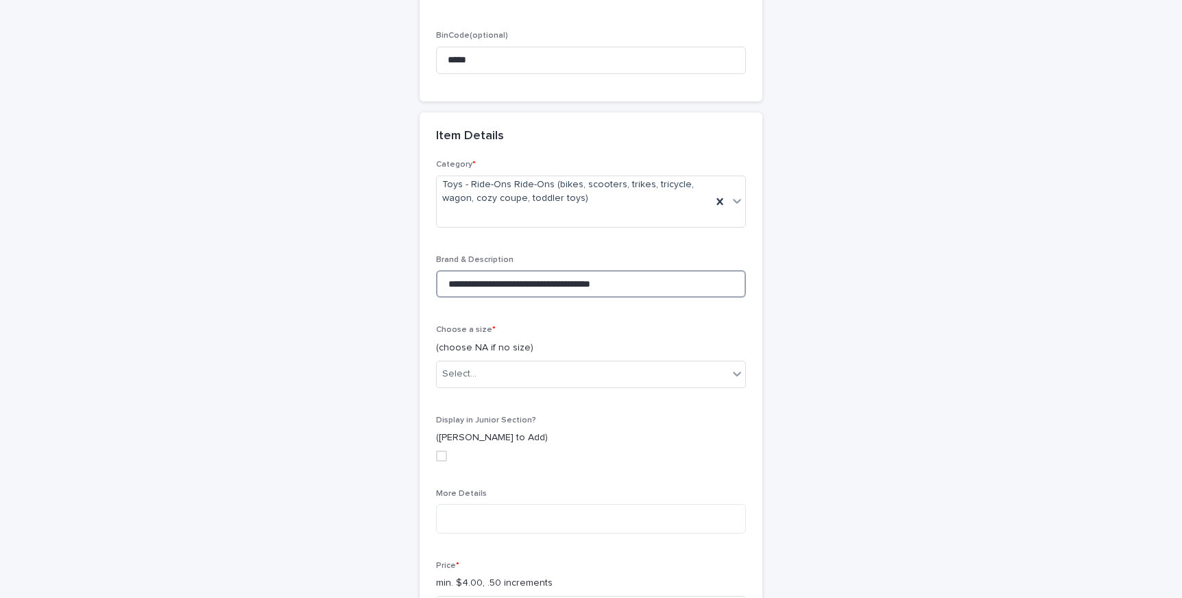
scroll to position [516, 0]
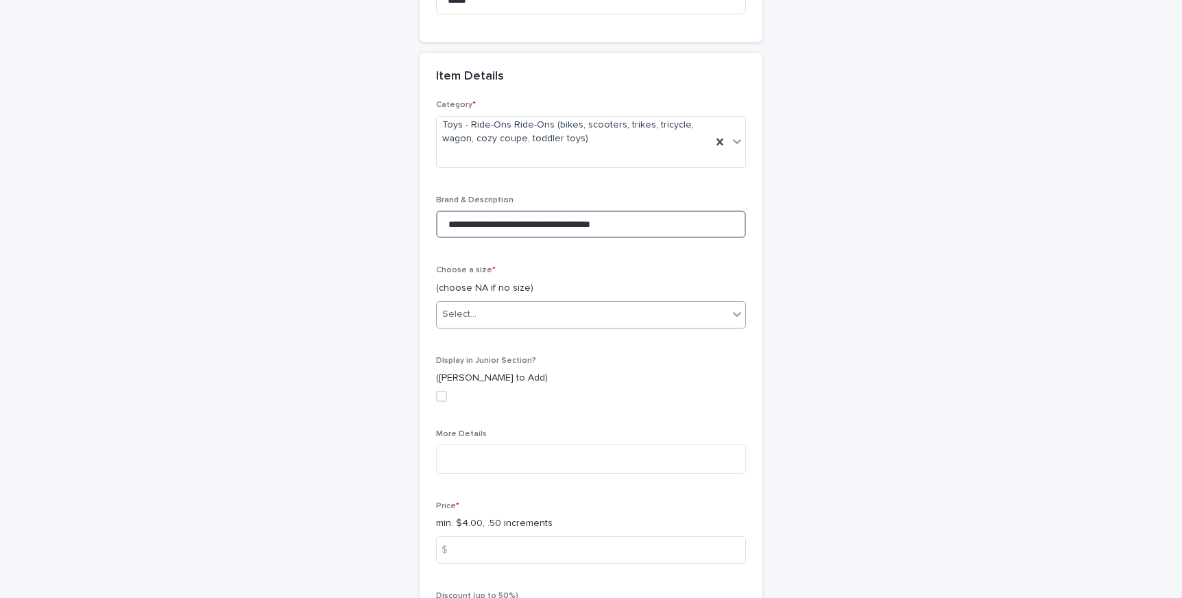
type input "**********"
click at [626, 315] on div "Select..." at bounding box center [582, 314] width 291 height 23
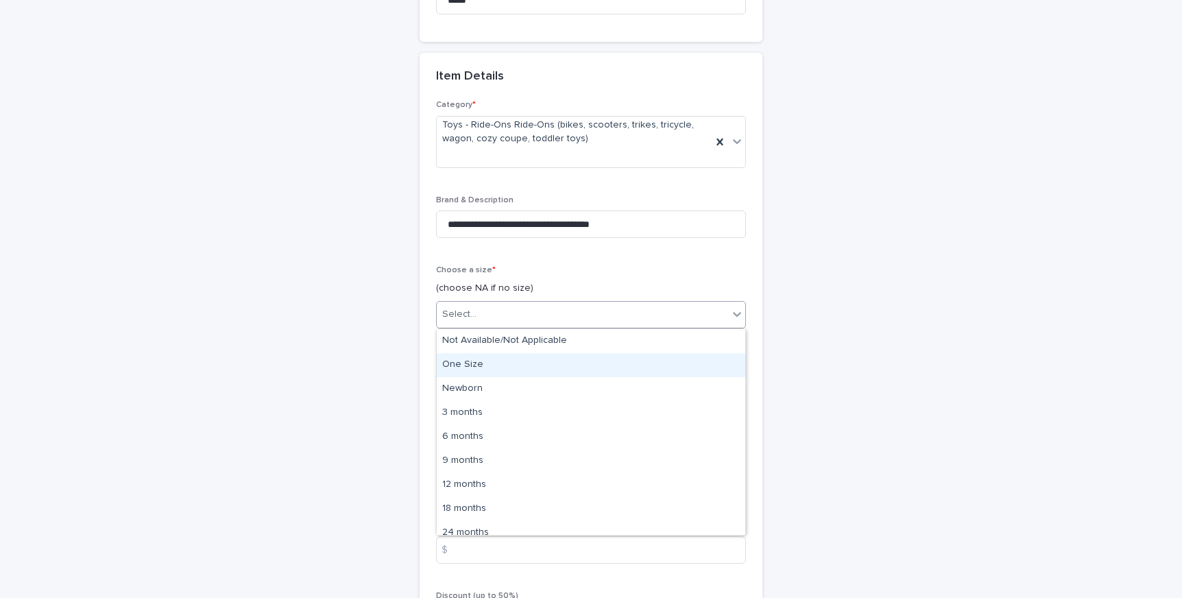
click at [610, 366] on div "One Size" at bounding box center [591, 365] width 309 height 24
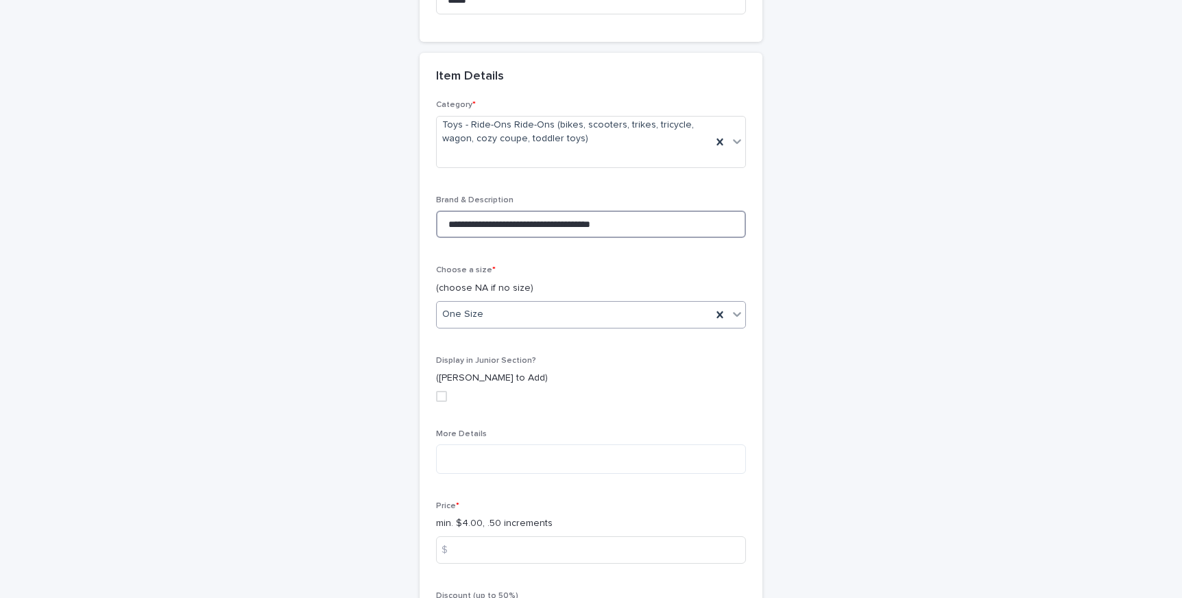
click at [604, 229] on input "**********" at bounding box center [591, 223] width 310 height 27
click at [565, 458] on textarea at bounding box center [591, 458] width 310 height 29
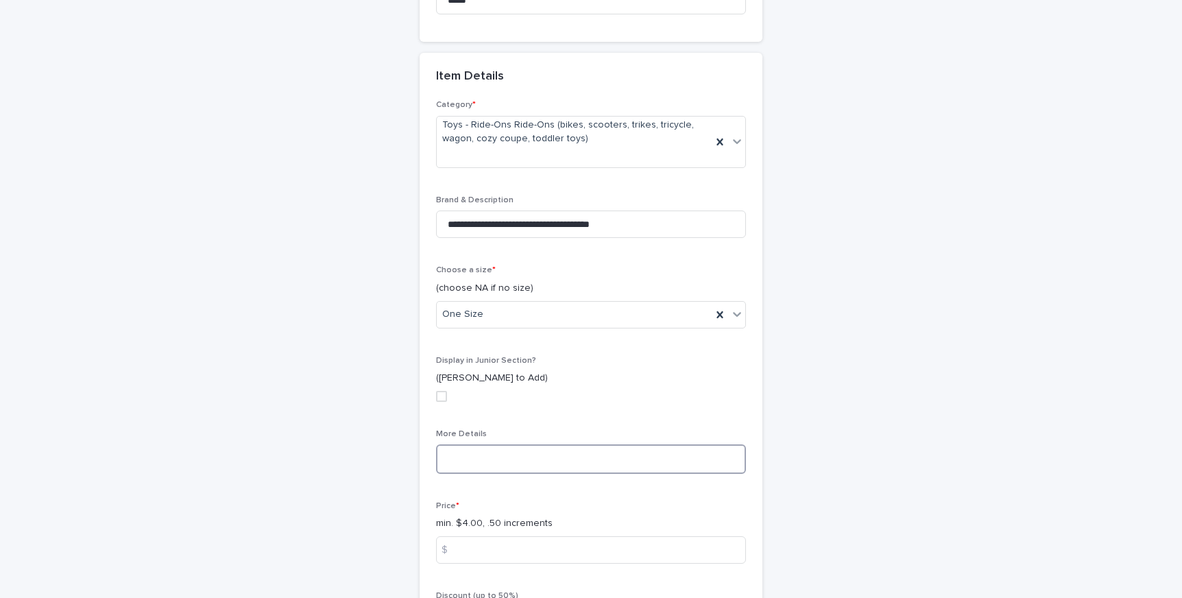
paste textarea "**********"
drag, startPoint x: 444, startPoint y: 462, endPoint x: 468, endPoint y: 459, distance: 24.9
click at [468, 459] on textarea "**********" at bounding box center [591, 458] width 310 height 29
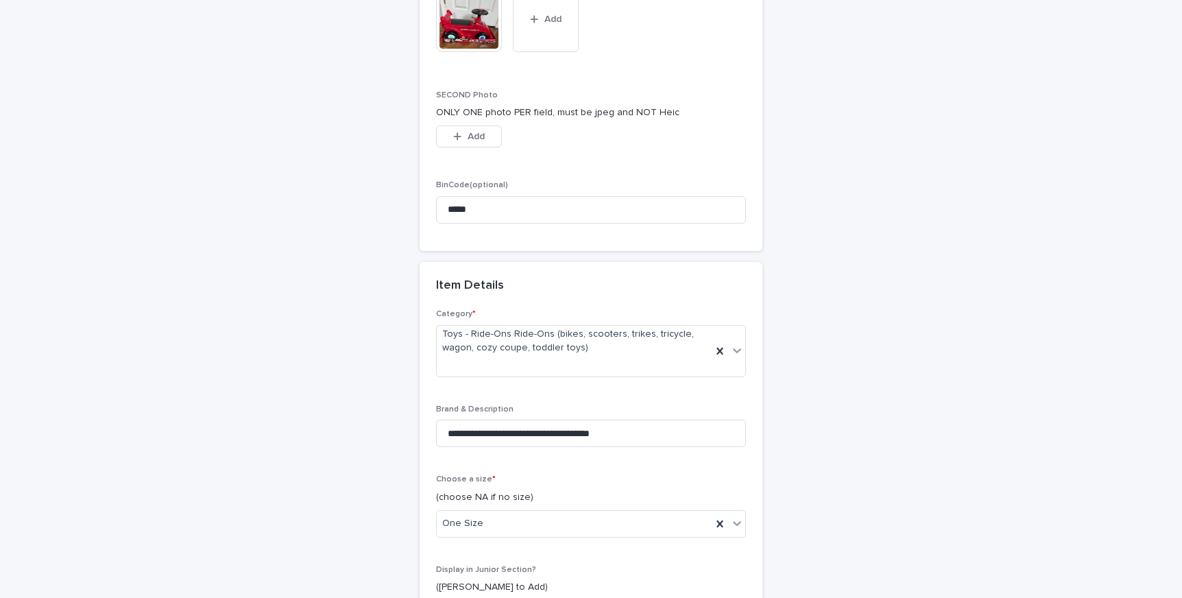
scroll to position [169, 0]
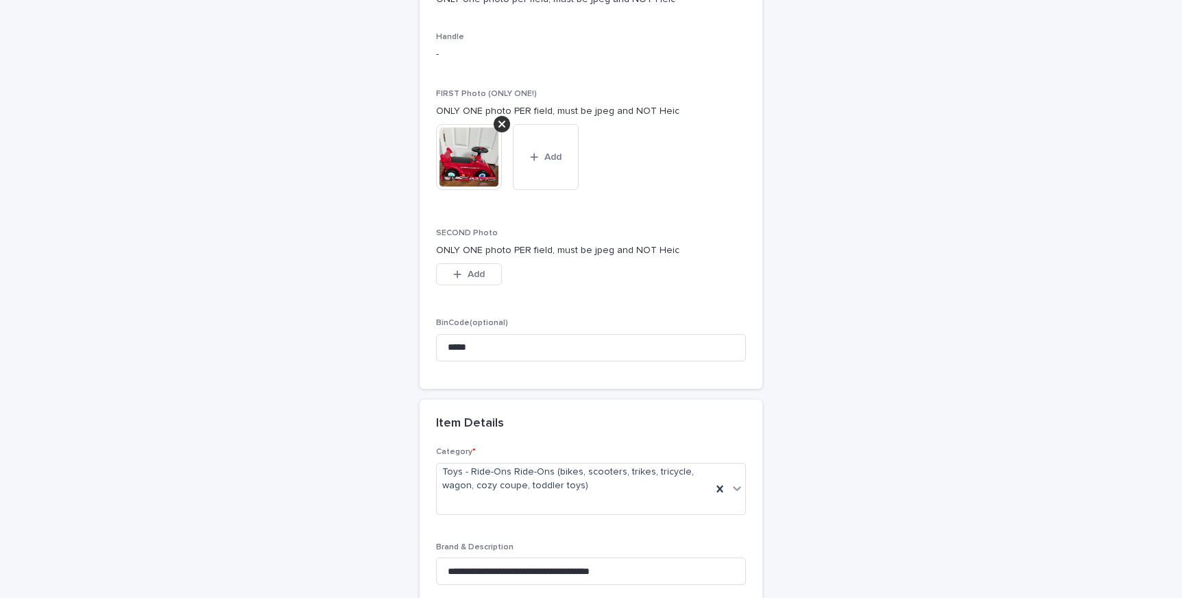
click at [466, 180] on img at bounding box center [469, 157] width 66 height 66
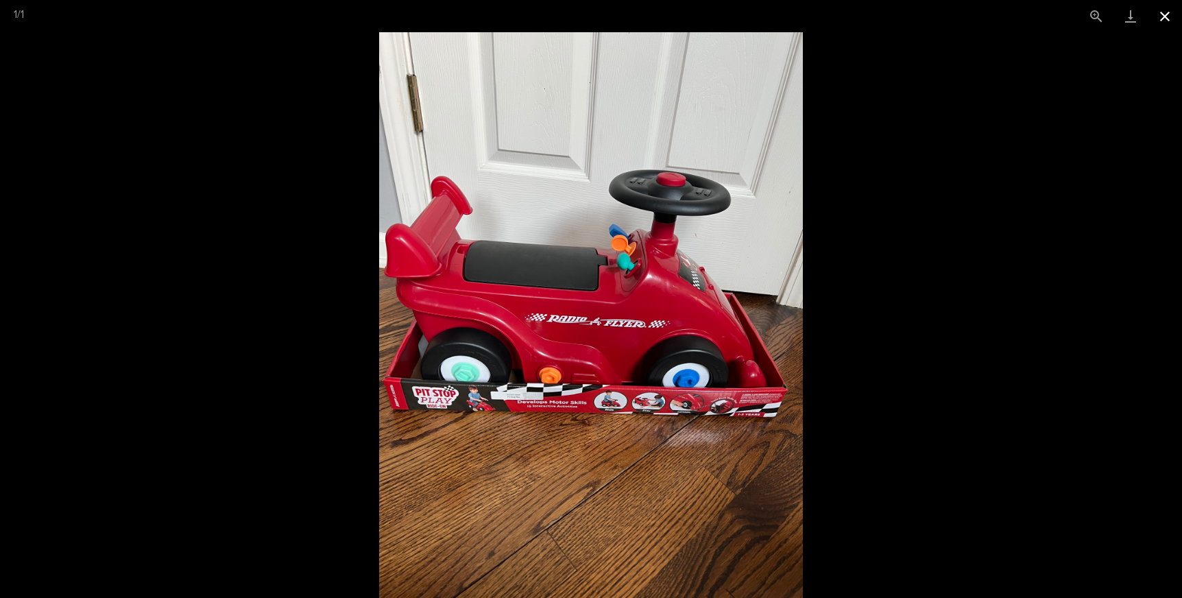
click at [1172, 10] on button "Close gallery" at bounding box center [1165, 16] width 34 height 32
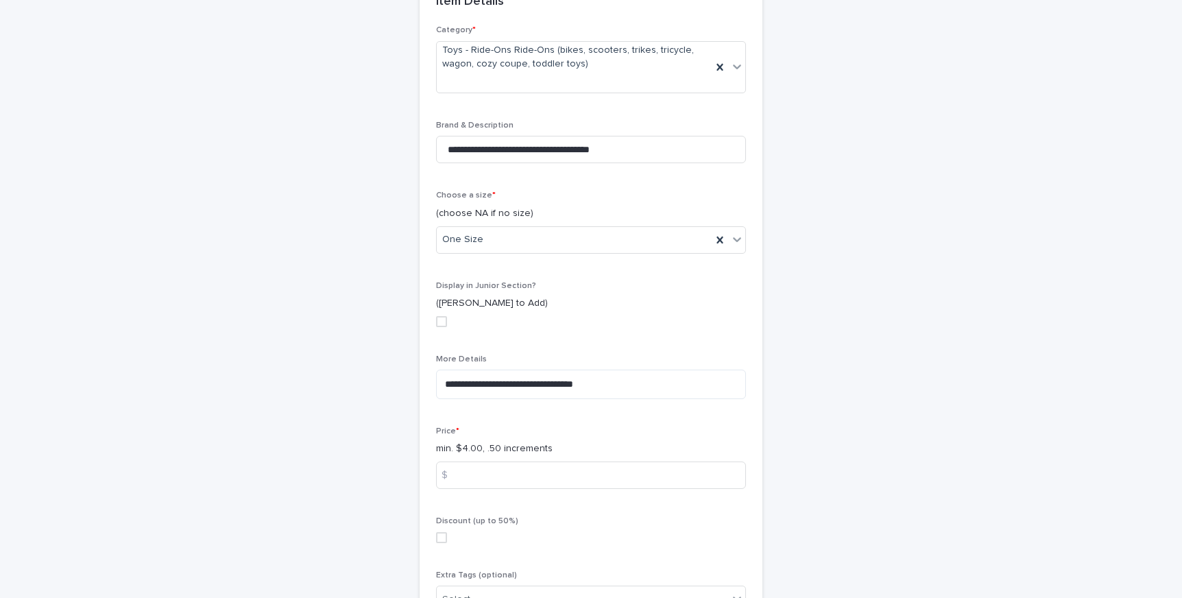
scroll to position [623, 0]
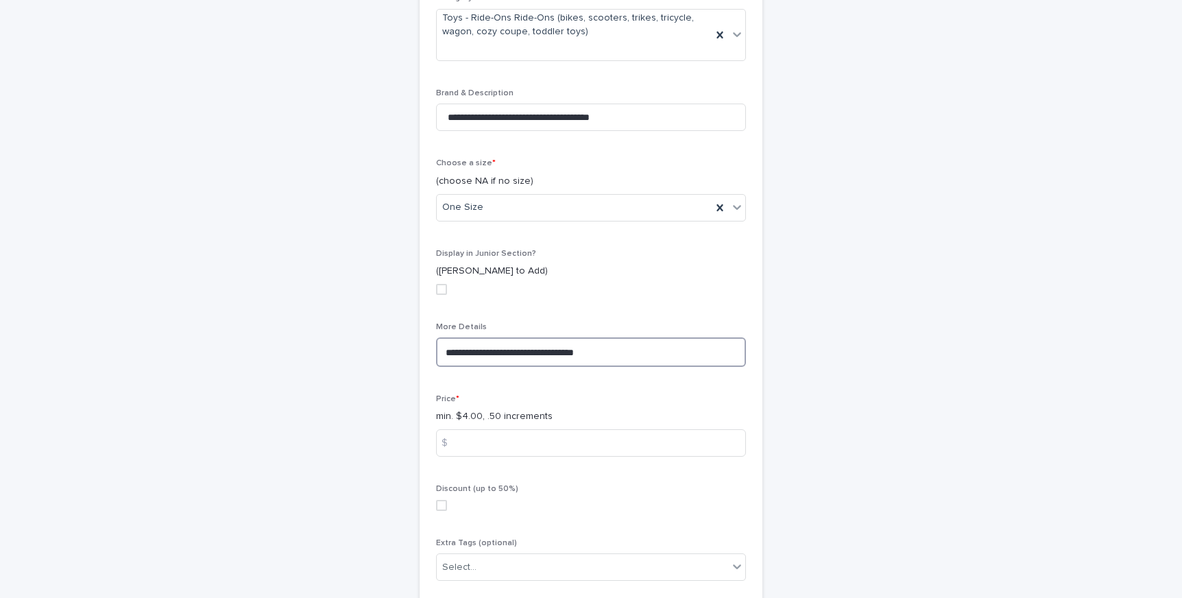
click at [658, 348] on textarea "**********" at bounding box center [591, 351] width 310 height 29
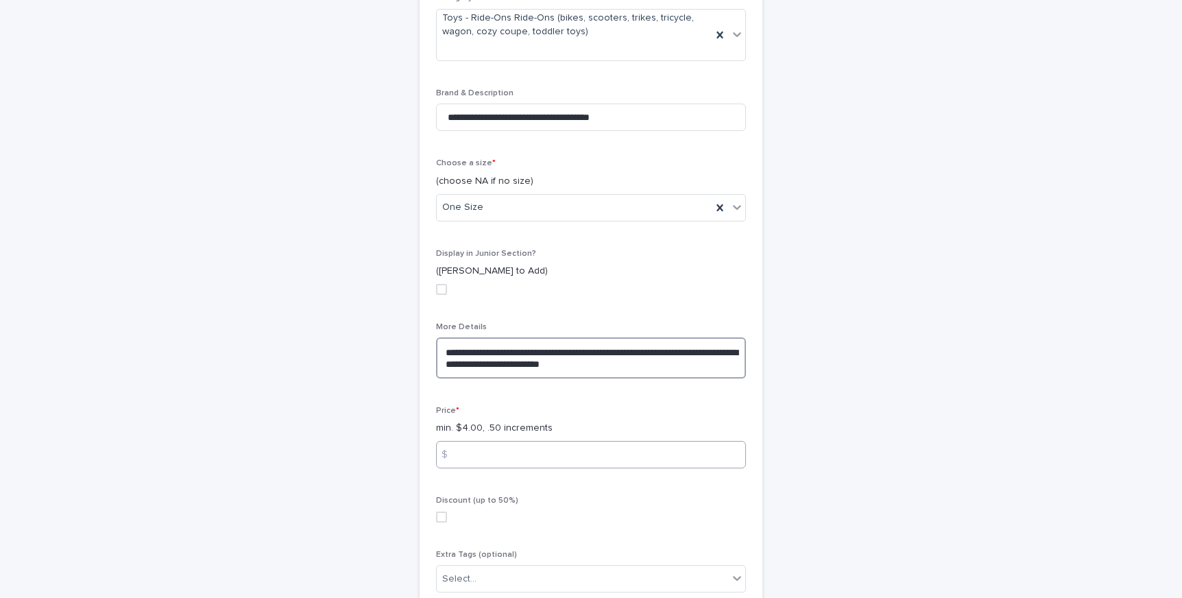
type textarea "**********"
click at [631, 458] on input at bounding box center [591, 454] width 310 height 27
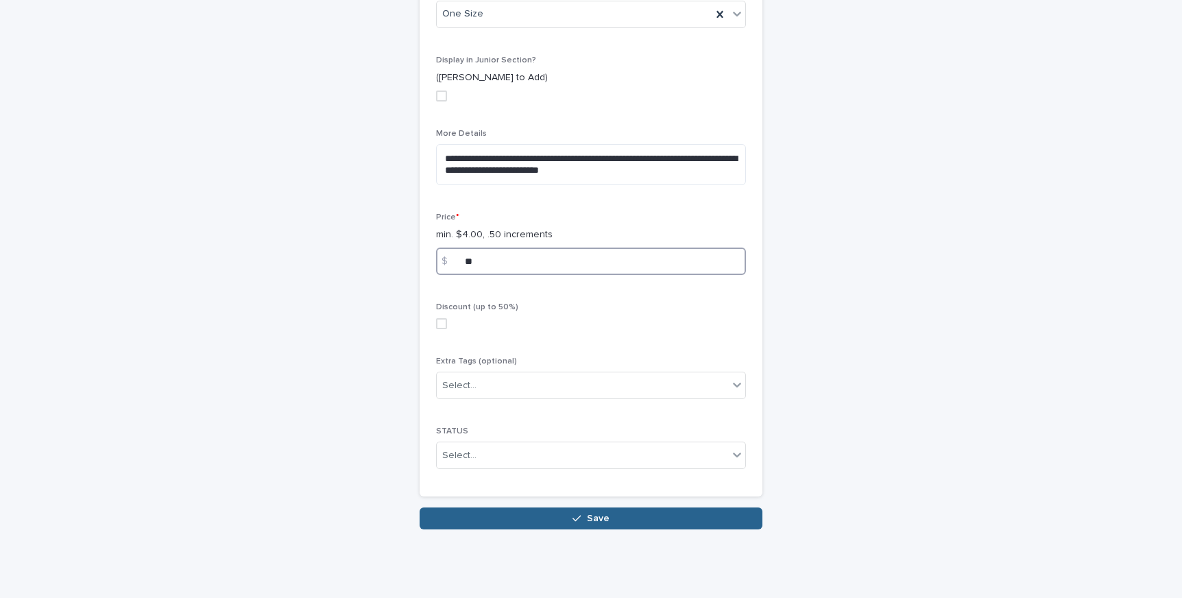
scroll to position [815, 0]
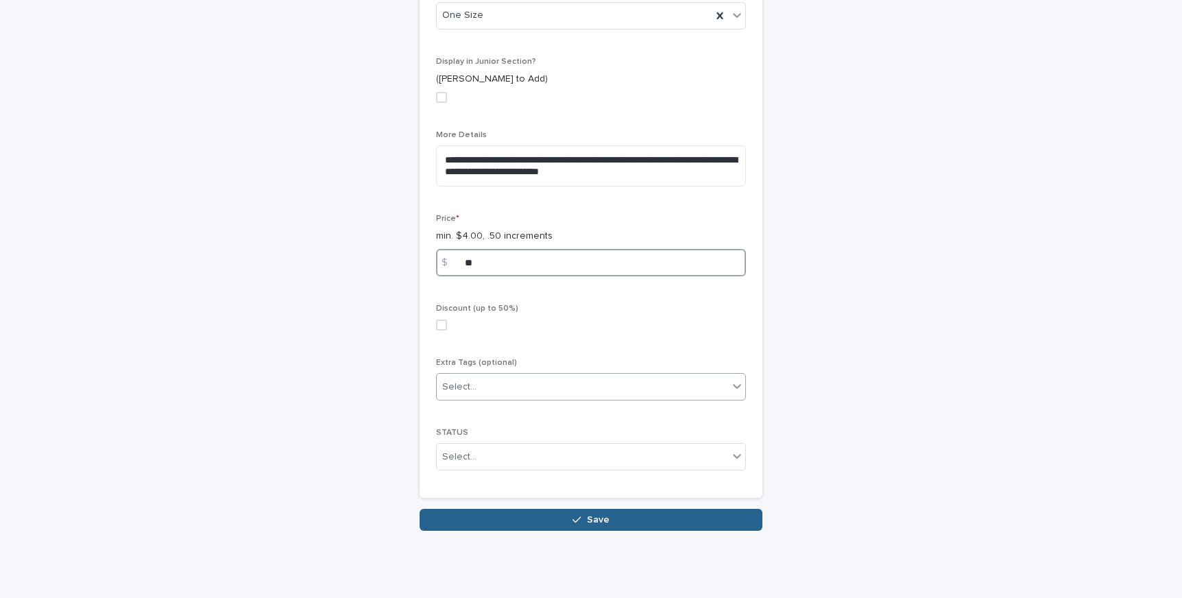
type input "**"
click at [592, 394] on div "Select..." at bounding box center [582, 387] width 291 height 23
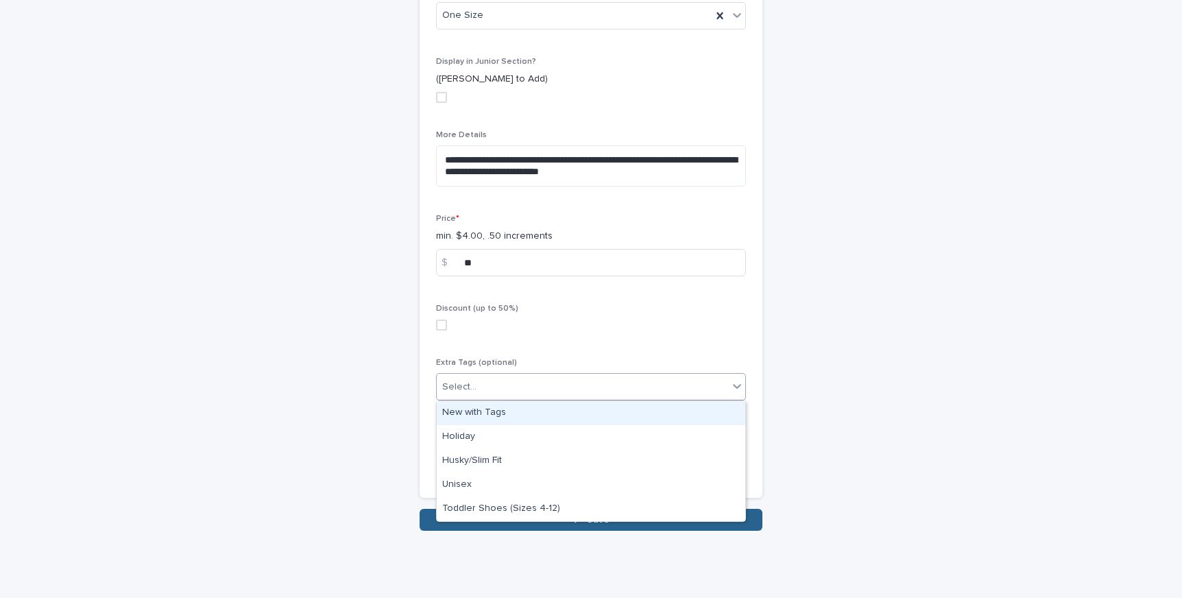
click at [591, 408] on div "New with Tags" at bounding box center [591, 413] width 309 height 24
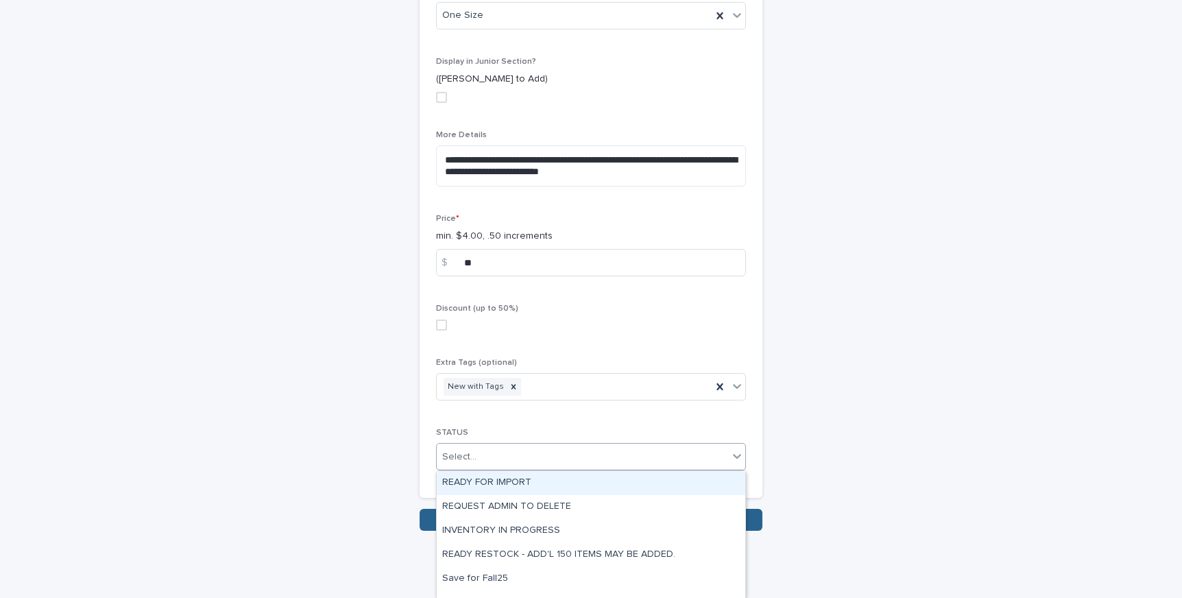
click at [590, 460] on div "Select..." at bounding box center [582, 457] width 291 height 23
click at [590, 488] on div "READY FOR IMPORT" at bounding box center [591, 483] width 309 height 24
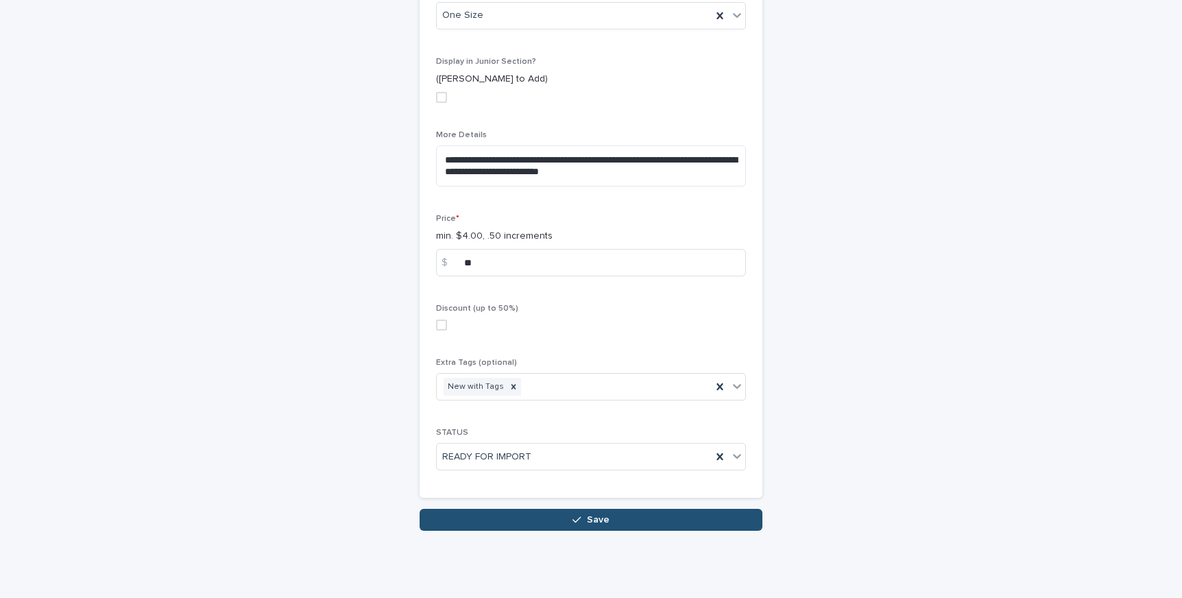
click at [590, 520] on span "Save" at bounding box center [598, 520] width 23 height 10
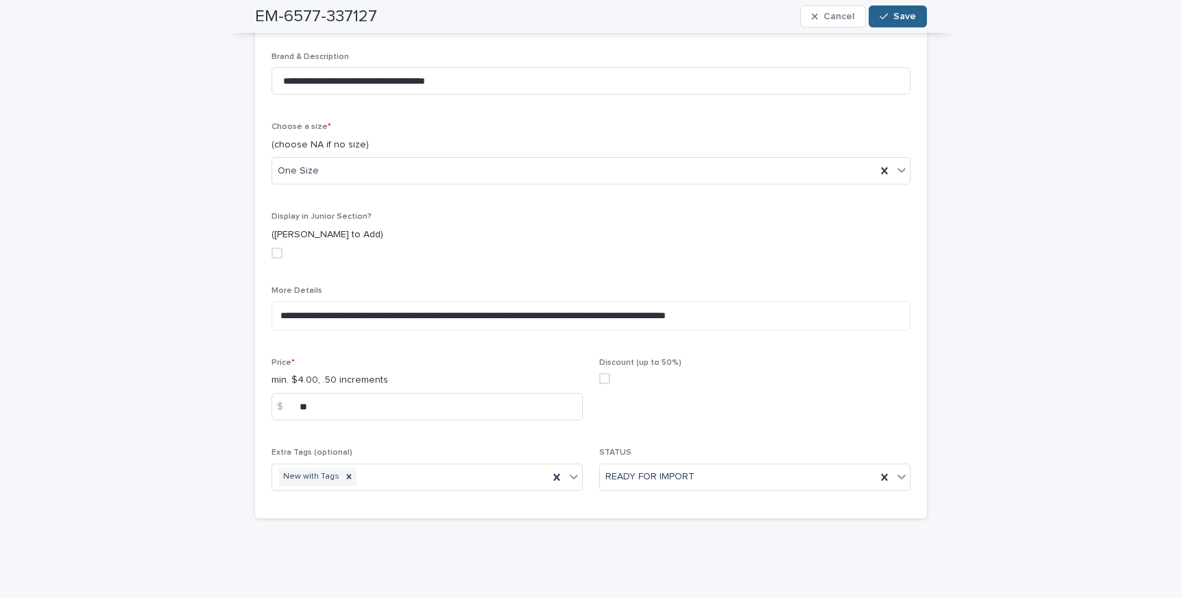
scroll to position [452, 0]
click at [902, 12] on span "Save" at bounding box center [904, 17] width 23 height 10
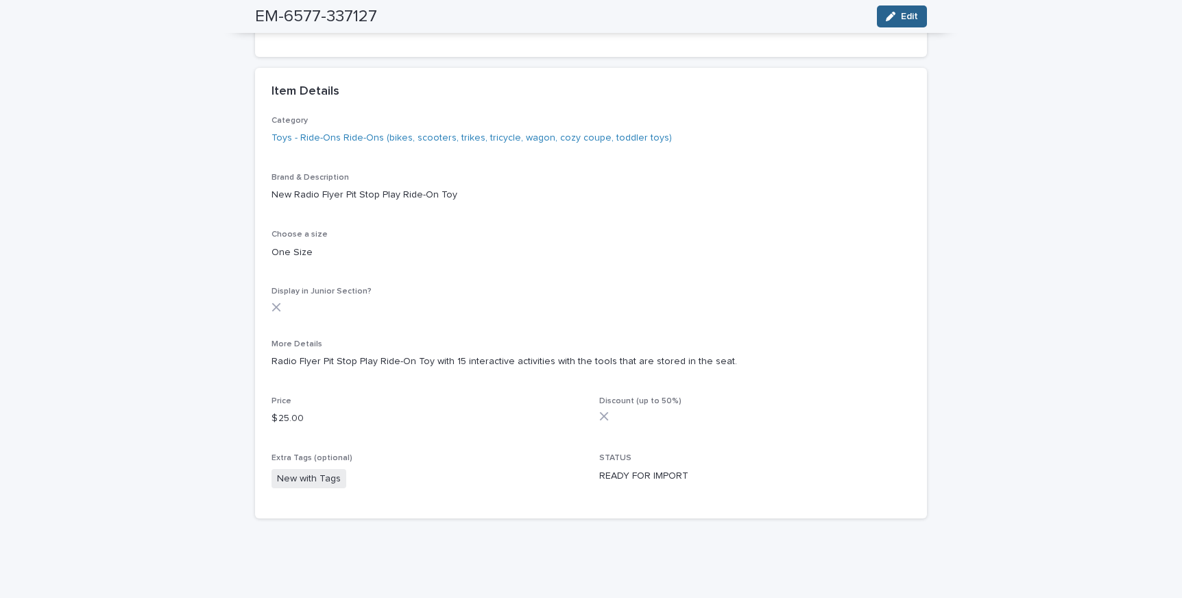
scroll to position [276, 0]
drag, startPoint x: 261, startPoint y: 130, endPoint x: 677, endPoint y: 137, distance: 415.6
click at [677, 137] on div "Category Toys - Ride-Ons Ride-Ons (bikes, scooters, trikes, tricycle, wagon, co…" at bounding box center [591, 317] width 672 height 403
copy link "Toys - Ride-Ons Ride-Ons (bikes, scooters, trikes, tricycle, wagon, cozy coupe,…"
drag, startPoint x: 256, startPoint y: 19, endPoint x: 429, endPoint y: 20, distance: 172.8
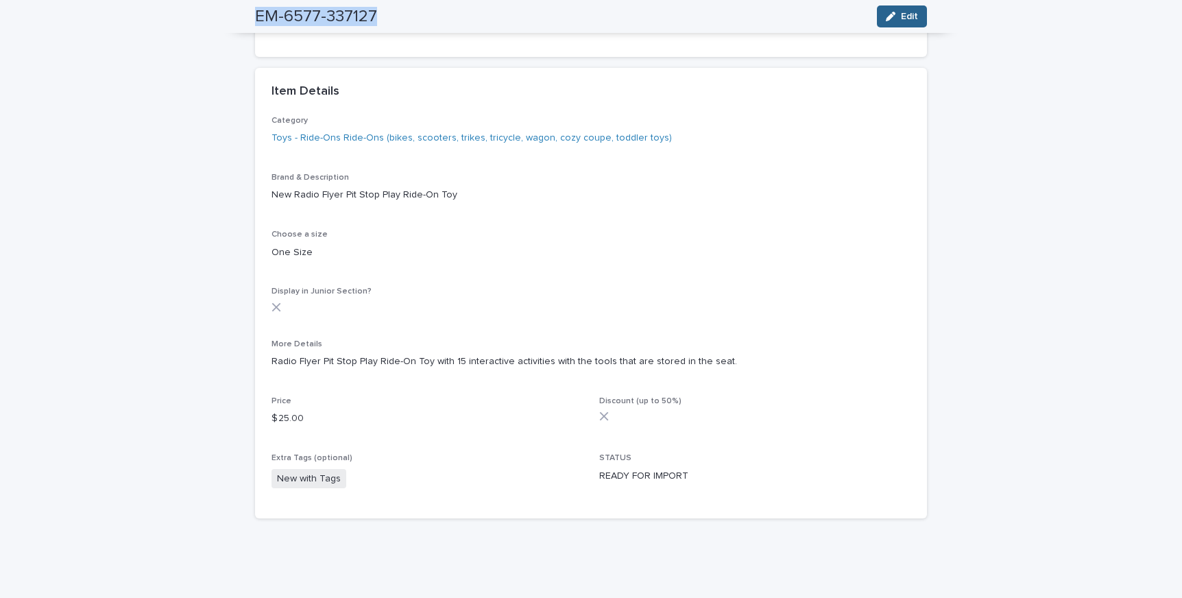
click at [429, 20] on div "EM-6577-337127 Edit" at bounding box center [591, 16] width 672 height 33
copy h2 "EM-6577-337127"
drag, startPoint x: 261, startPoint y: 199, endPoint x: 496, endPoint y: 203, distance: 234.5
click at [496, 203] on div "Category Toys - Ride-Ons Ride-Ons (bikes, scooters, trikes, tricycle, wagon, co…" at bounding box center [591, 317] width 672 height 403
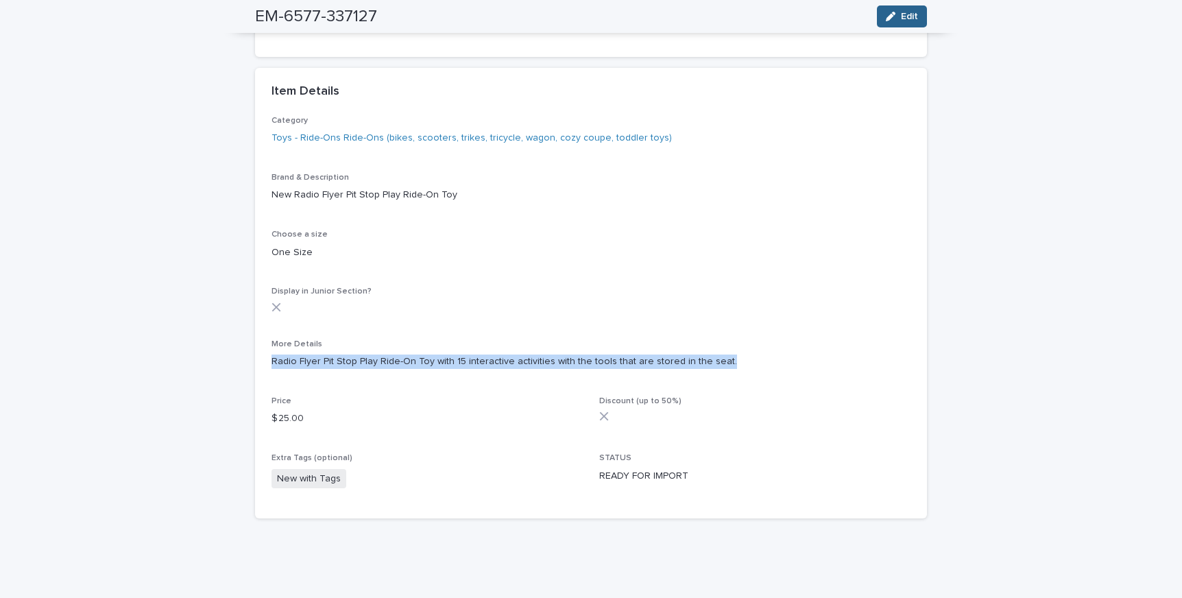
drag, startPoint x: 273, startPoint y: 361, endPoint x: 812, endPoint y: 359, distance: 538.9
click at [812, 359] on p "Radio Flyer Pit Stop Play Ride-On Toy with 15 interactive activities with the t…" at bounding box center [591, 361] width 639 height 14
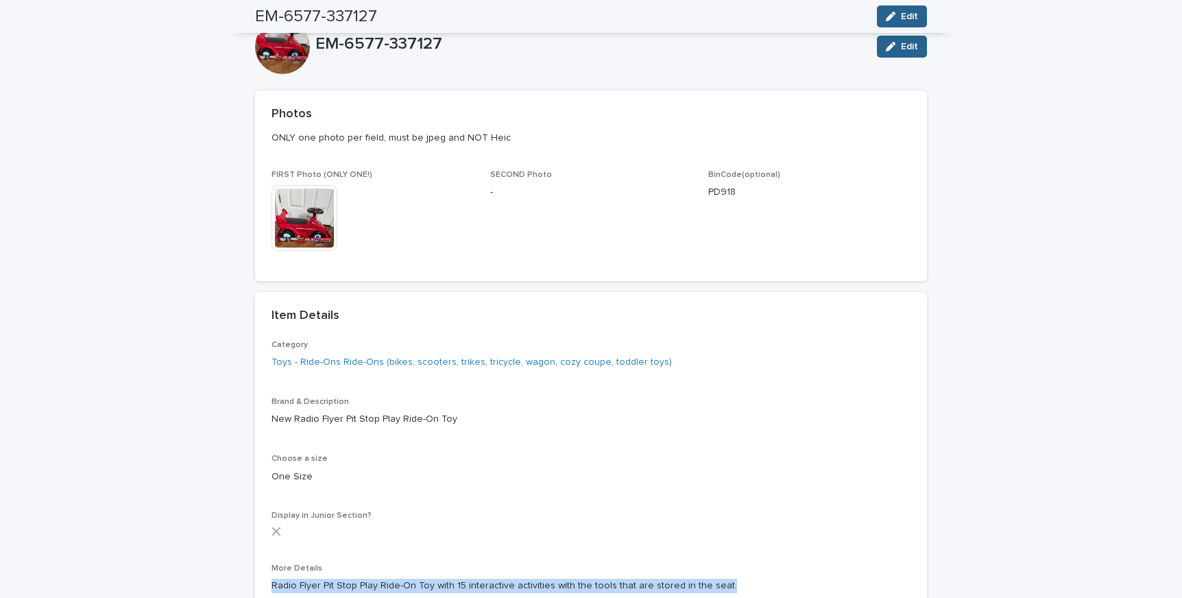
scroll to position [0, 0]
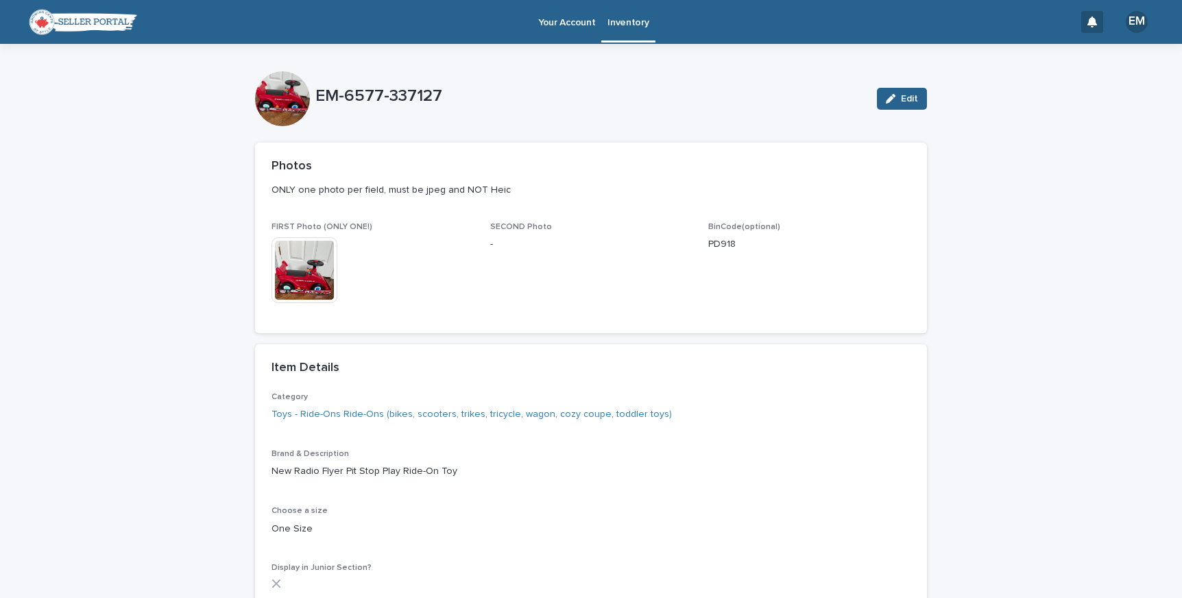
click at [614, 29] on link "Inventory" at bounding box center [627, 20] width 53 height 40
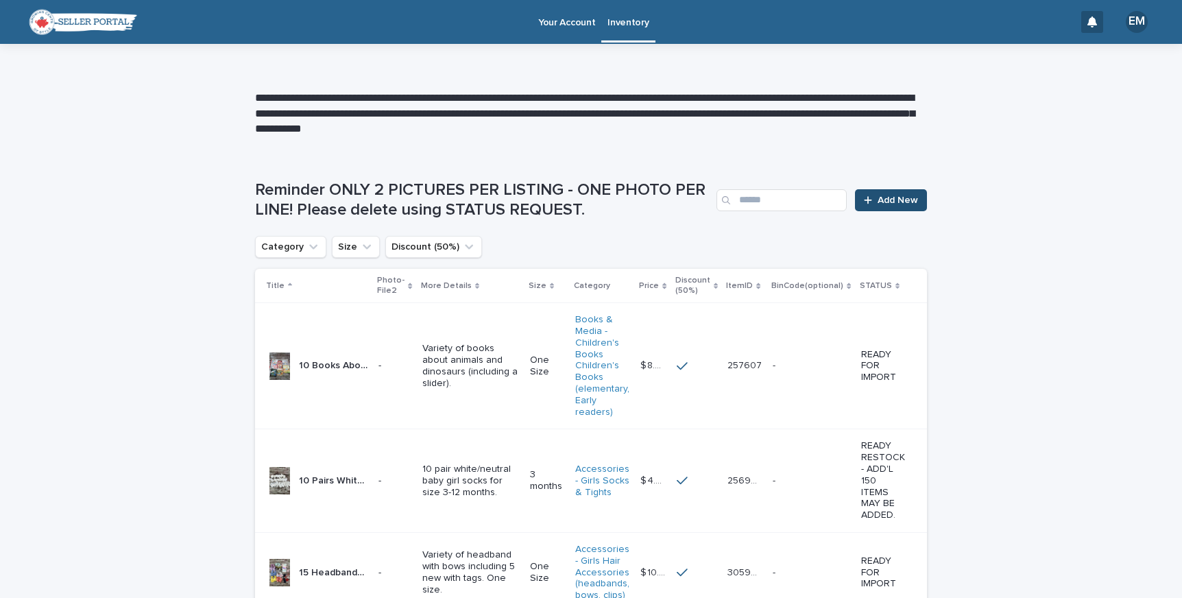
click at [896, 197] on span "Add New" at bounding box center [898, 200] width 40 height 10
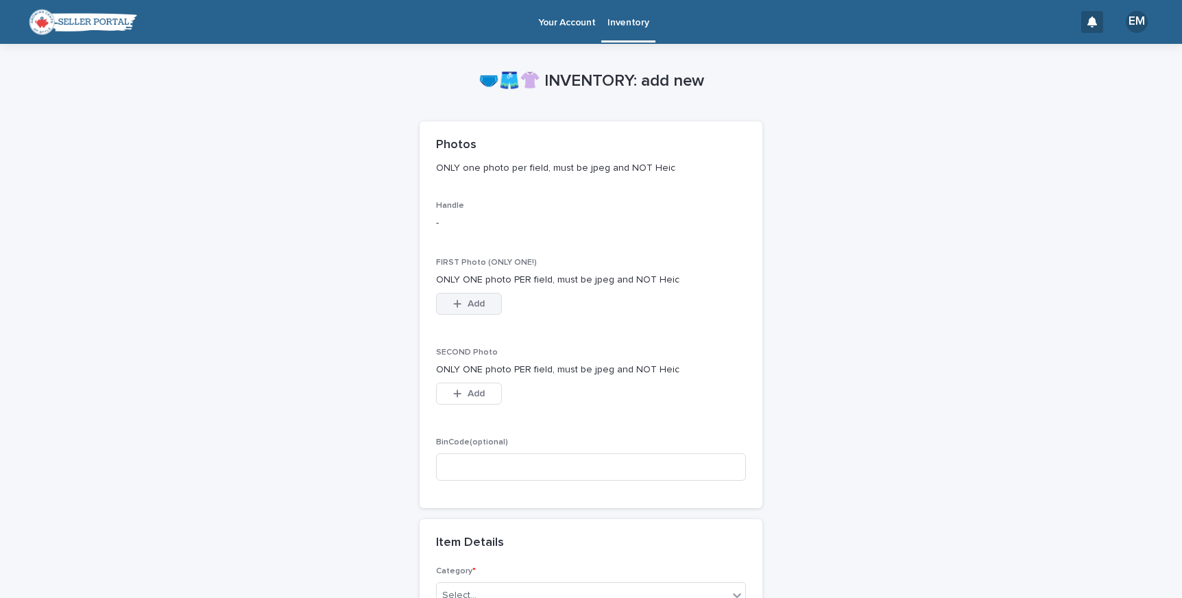
click at [490, 302] on button "Add" at bounding box center [469, 304] width 66 height 22
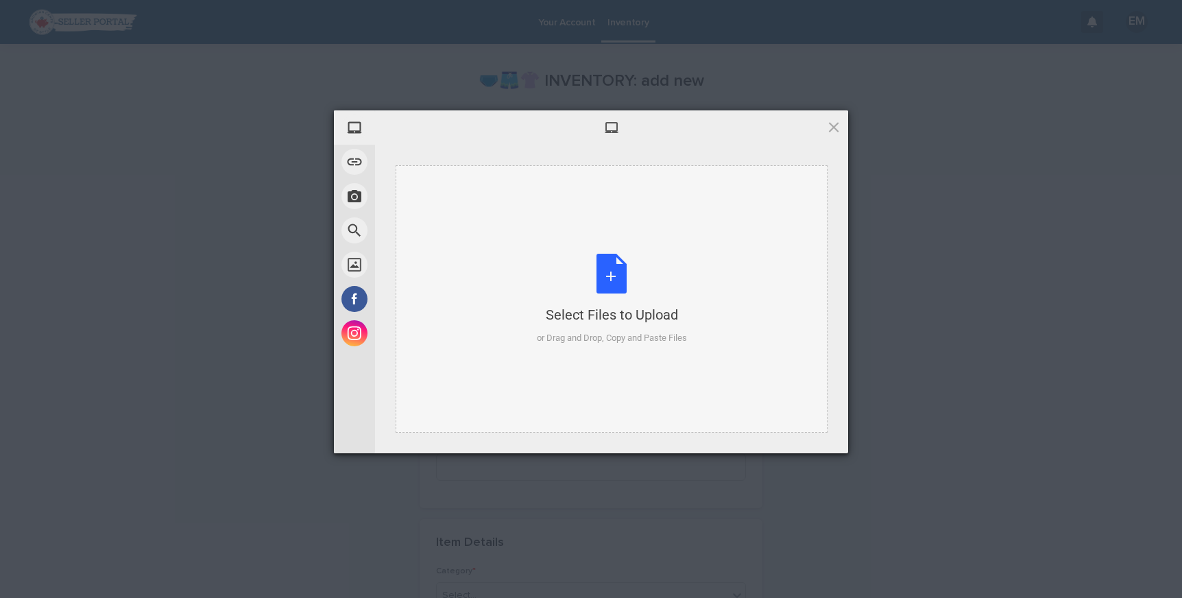
click at [547, 291] on div "Select Files to Upload or Drag and Drop, Copy and Paste Files" at bounding box center [612, 299] width 150 height 91
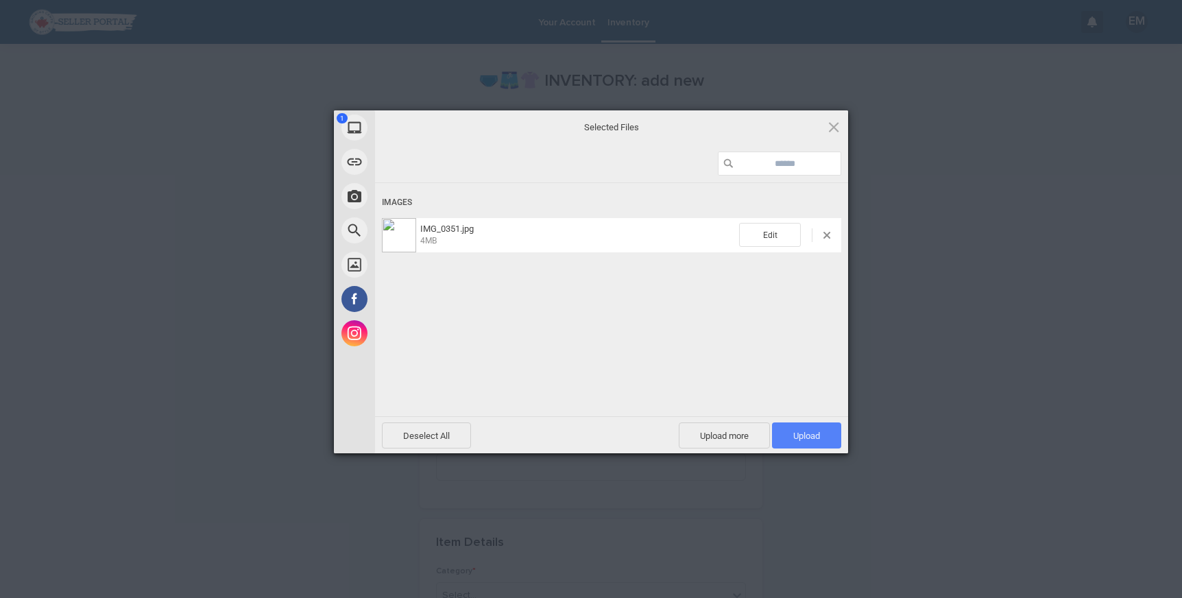
click at [817, 439] on span "Upload 1" at bounding box center [806, 436] width 27 height 10
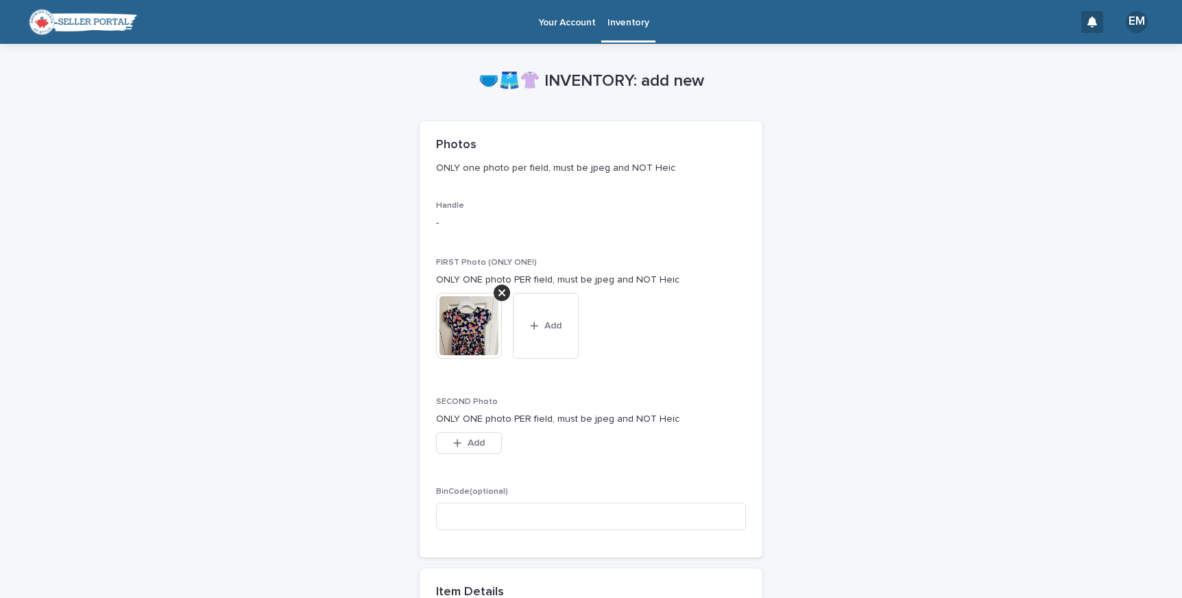
click at [443, 335] on img at bounding box center [469, 326] width 66 height 66
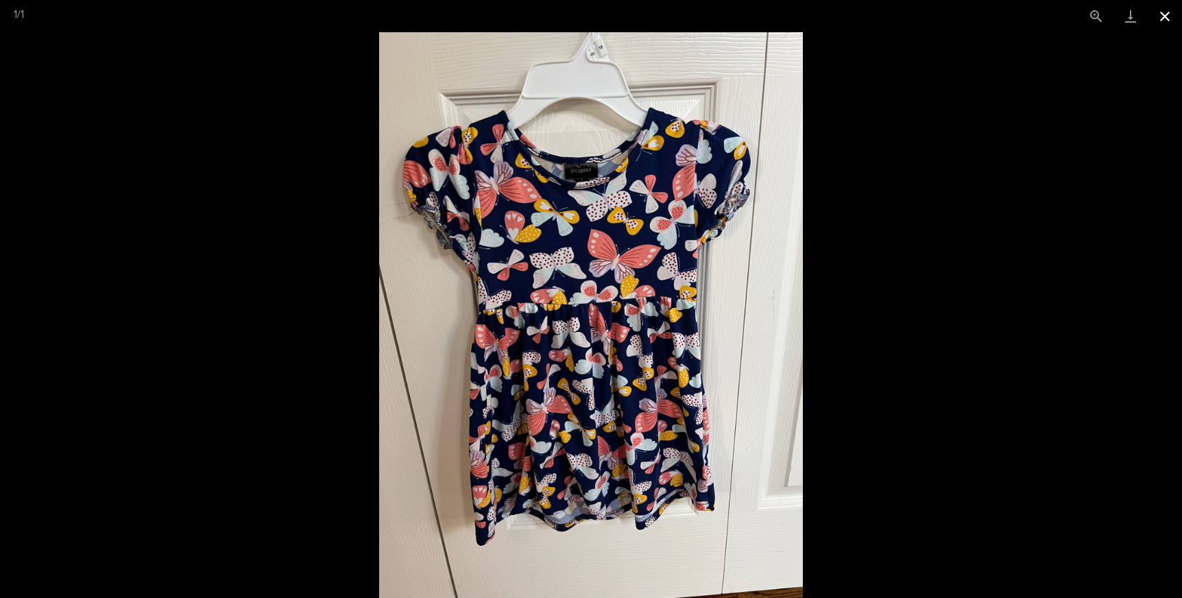
click at [1164, 23] on button "Close gallery" at bounding box center [1165, 16] width 34 height 32
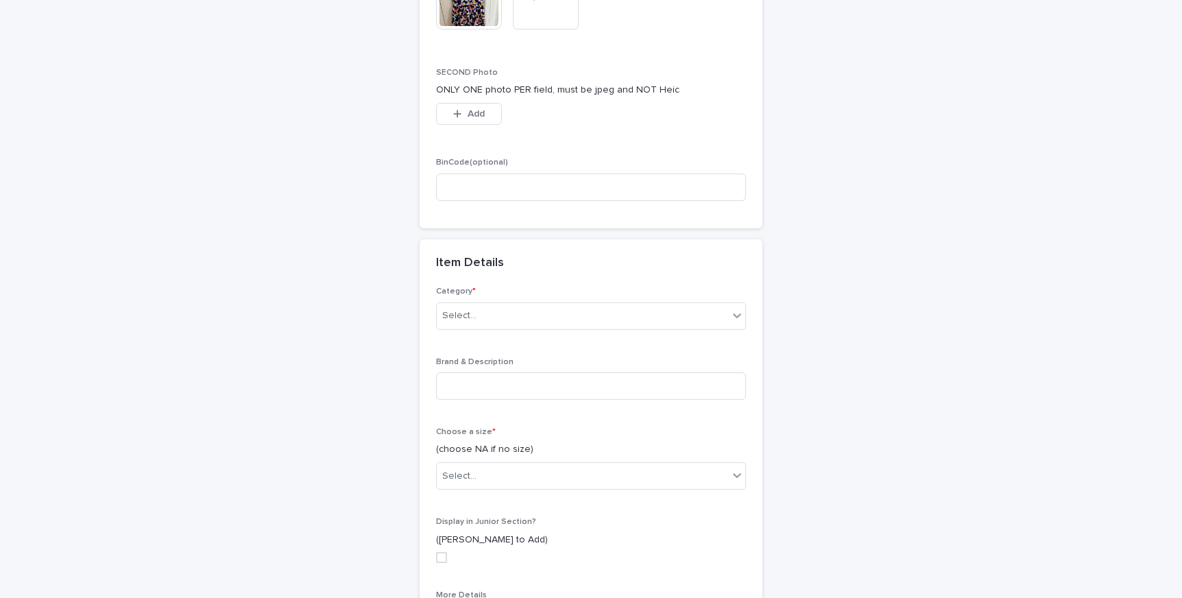
scroll to position [368, 0]
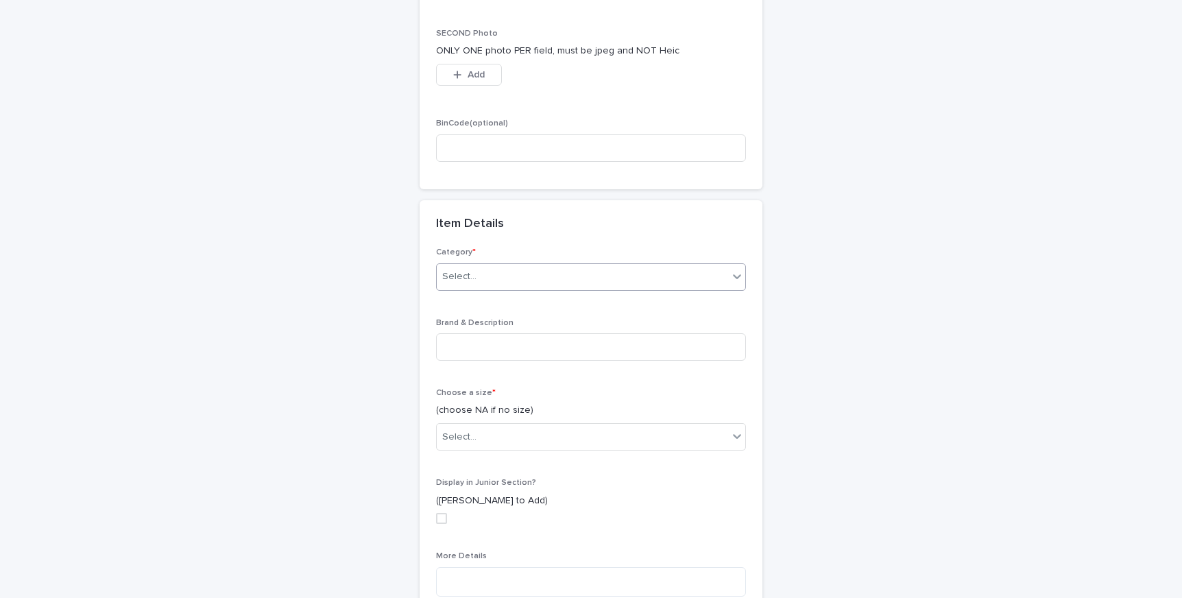
click at [640, 275] on div "Select..." at bounding box center [582, 276] width 291 height 23
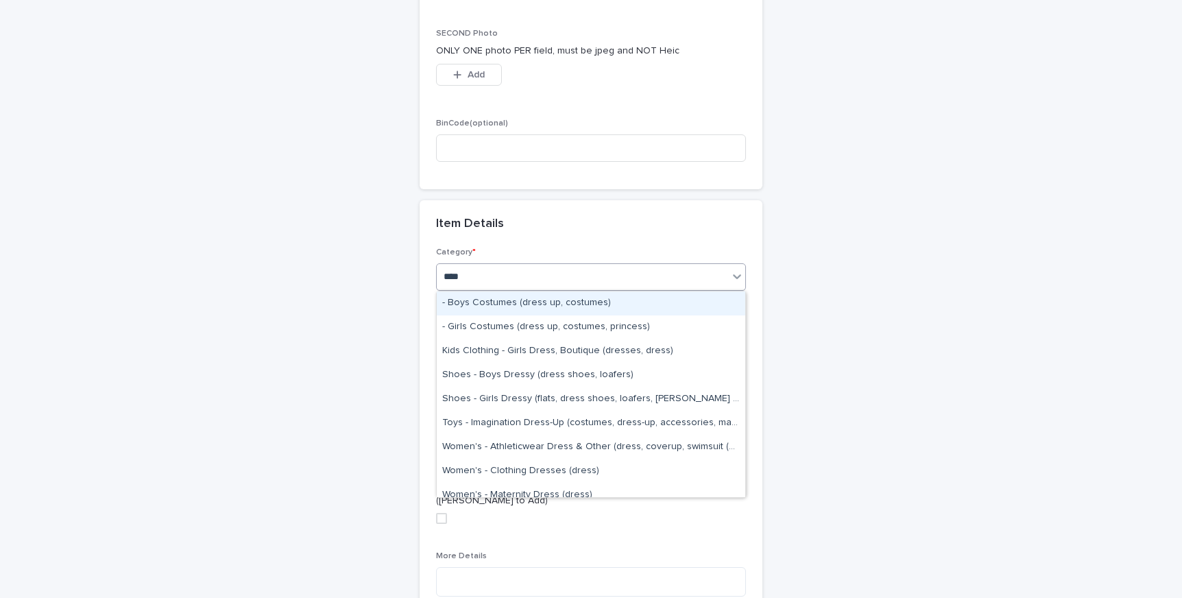
type input "*****"
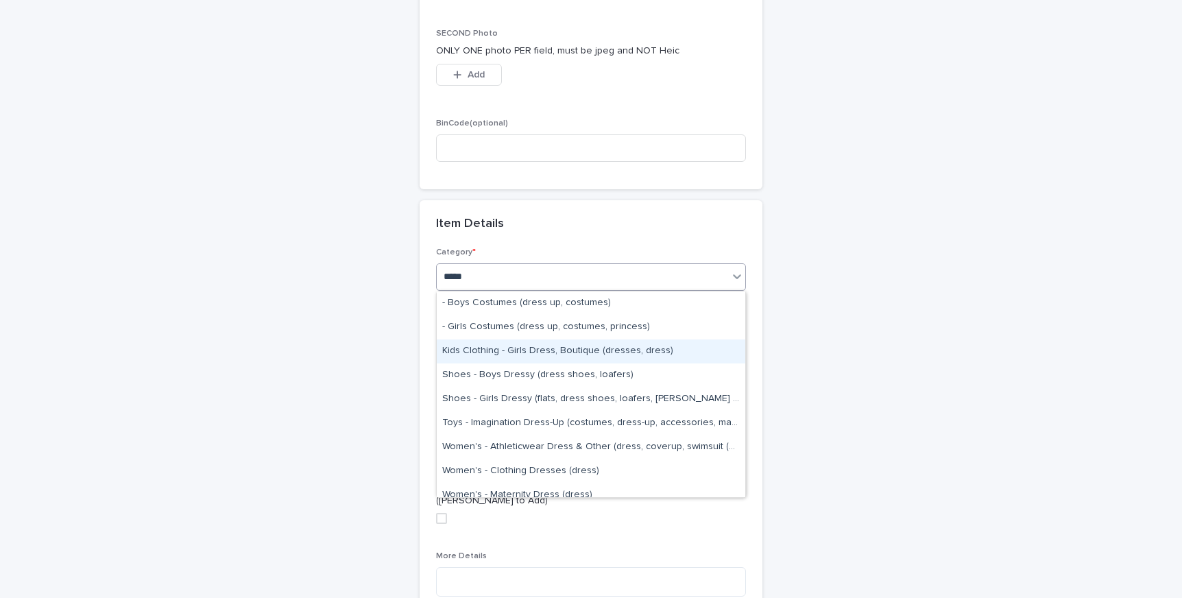
click at [629, 343] on div "Kids Clothing - Girls Dress, Boutique (dresses, dress)" at bounding box center [591, 351] width 309 height 24
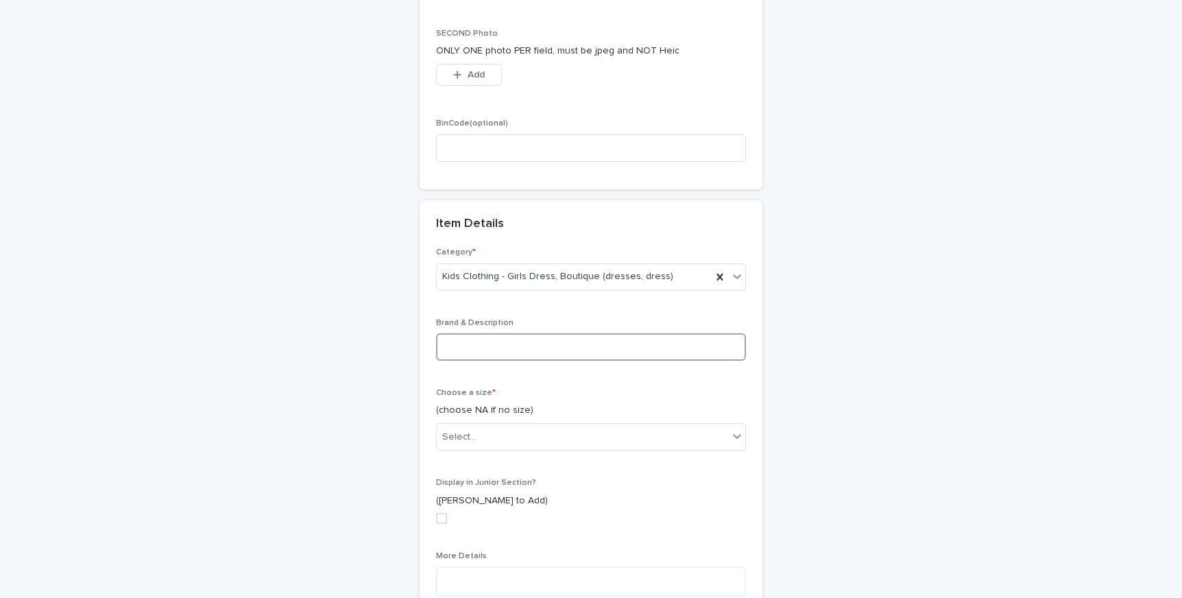
click at [626, 350] on input at bounding box center [591, 346] width 310 height 27
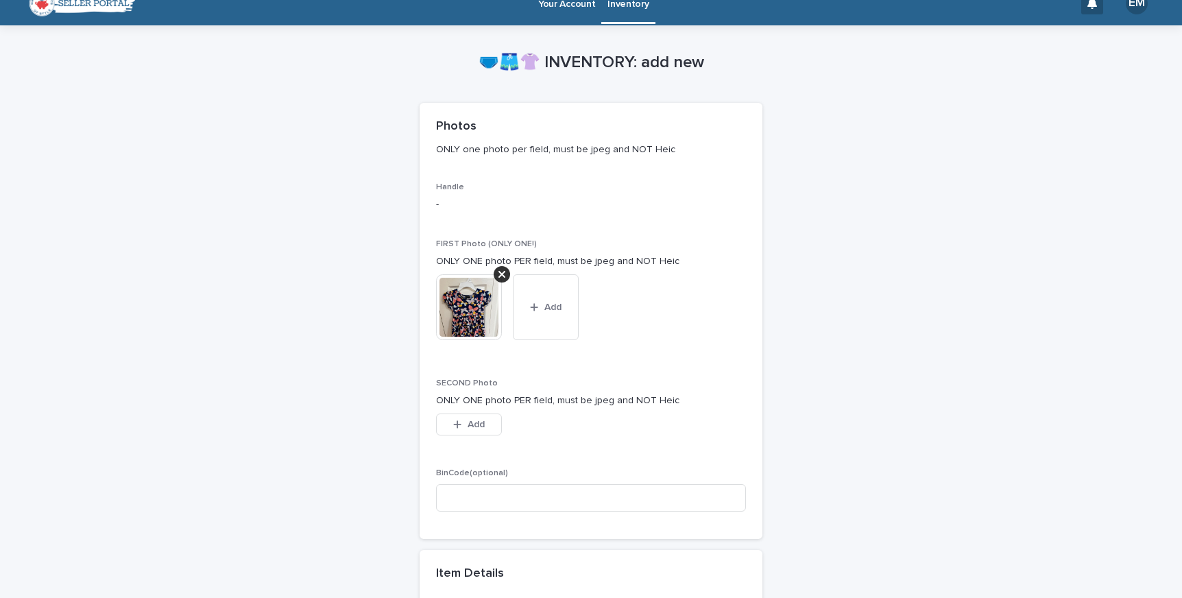
scroll to position [0, 0]
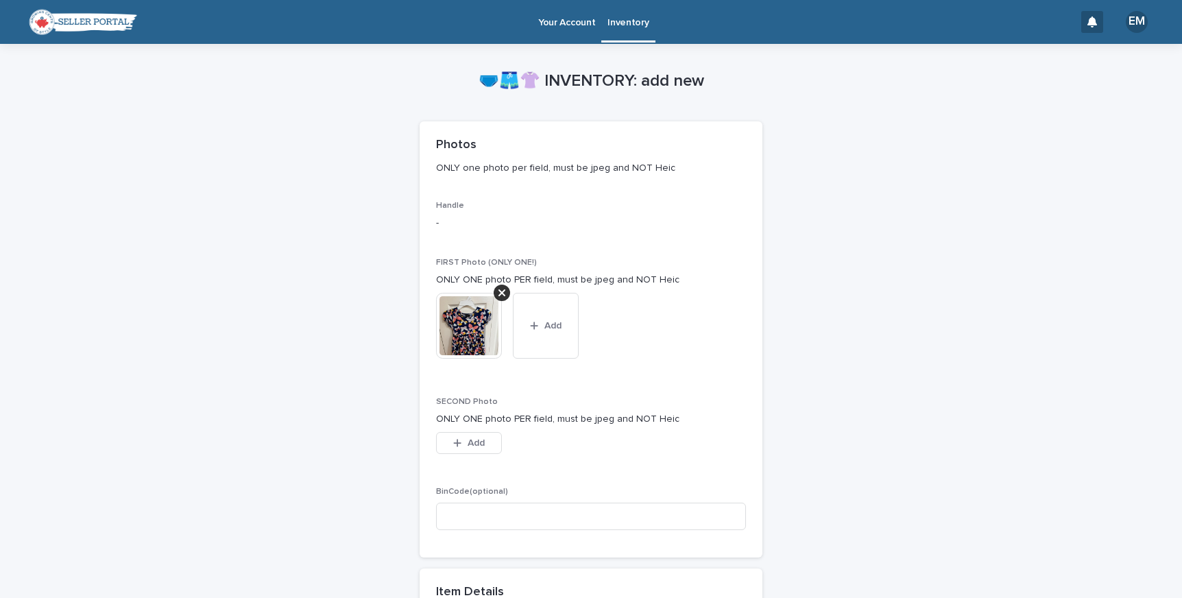
type input "**********"
click at [481, 330] on img at bounding box center [469, 326] width 66 height 66
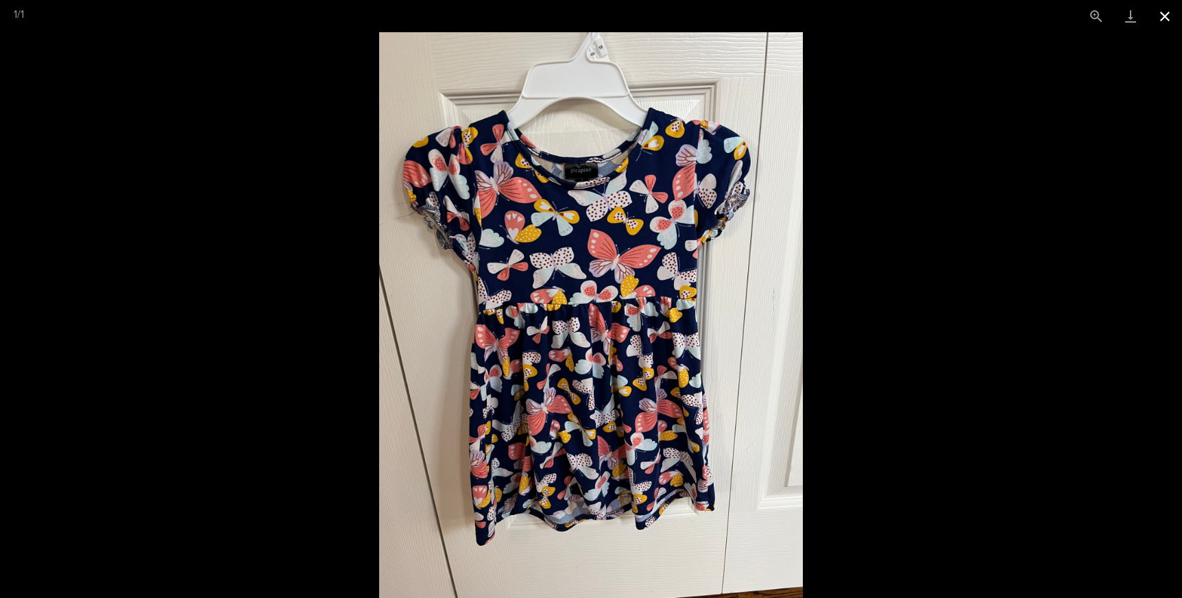
click at [1163, 19] on button "Close gallery" at bounding box center [1165, 16] width 34 height 32
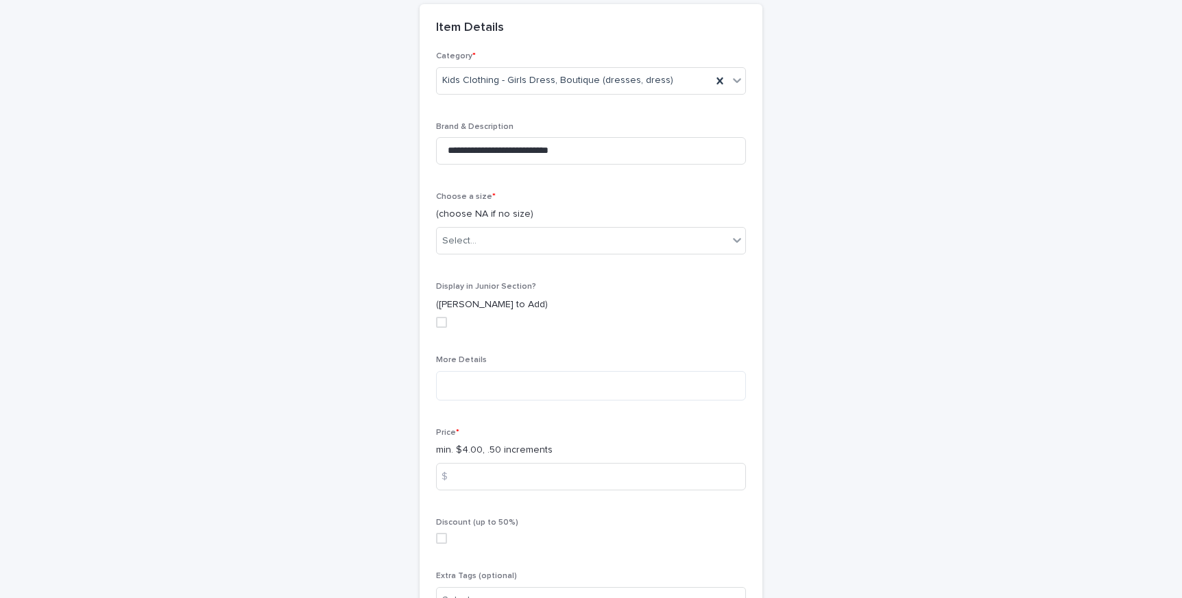
scroll to position [568, 0]
click at [655, 237] on div "Select..." at bounding box center [582, 237] width 291 height 23
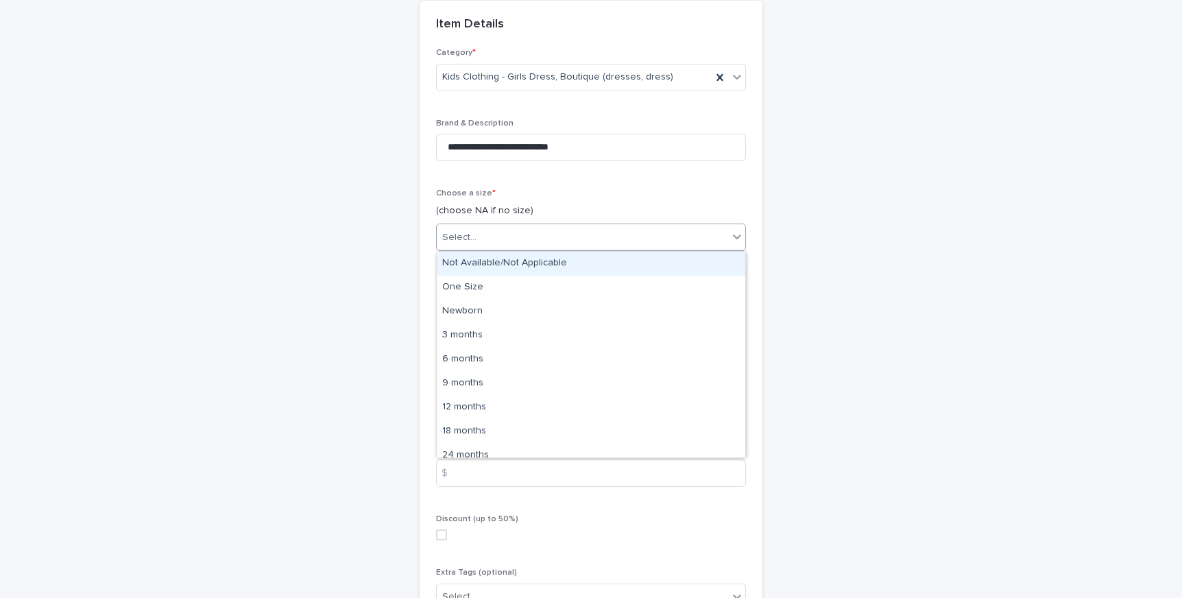
type input "*"
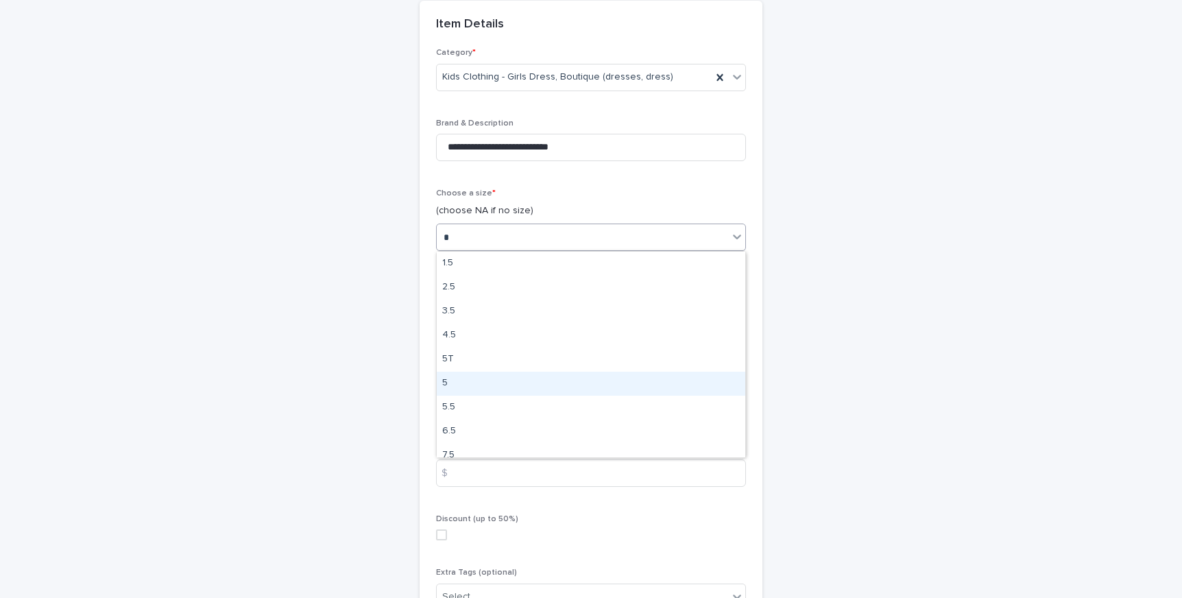
click at [557, 393] on div "5" at bounding box center [591, 384] width 309 height 24
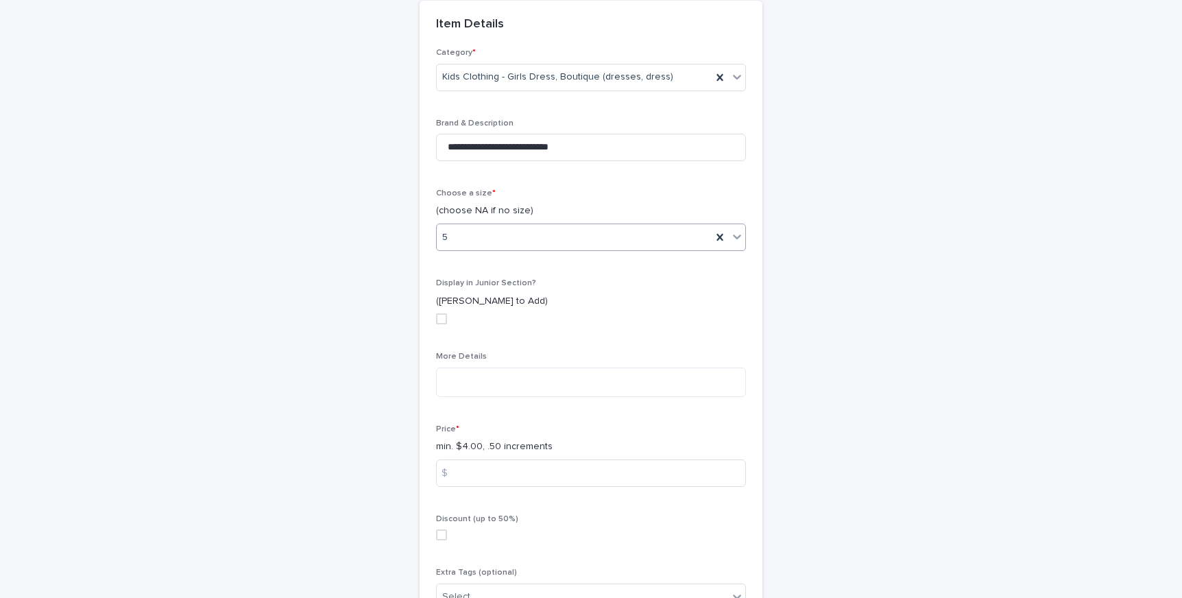
click at [557, 397] on div "More Details" at bounding box center [591, 380] width 310 height 56
click at [557, 388] on textarea at bounding box center [591, 381] width 310 height 29
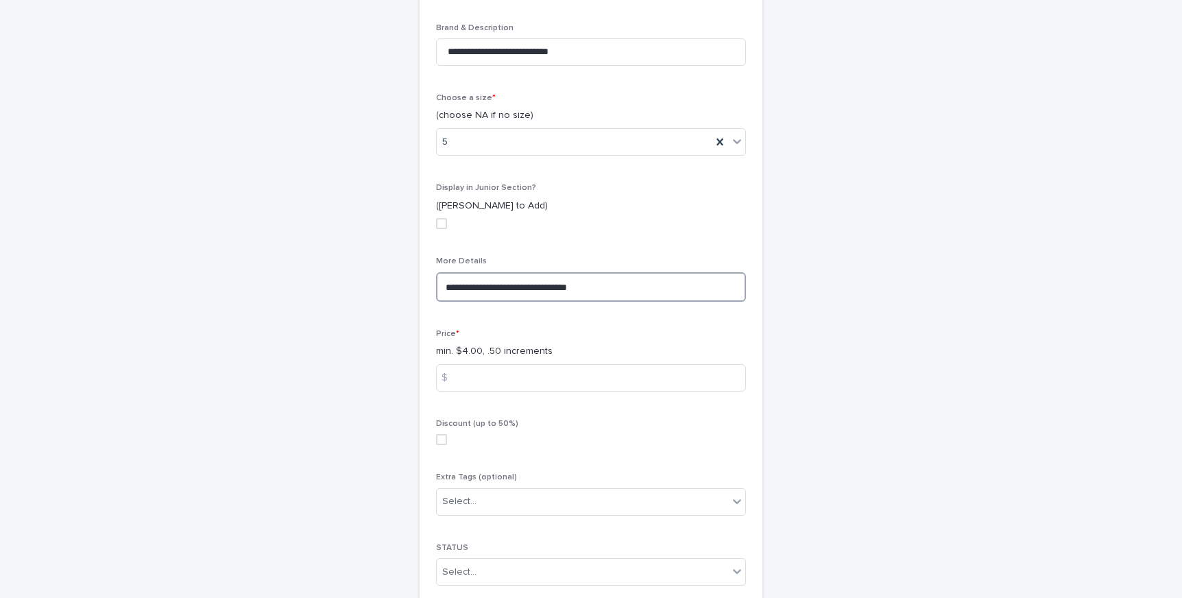
scroll to position [679, 0]
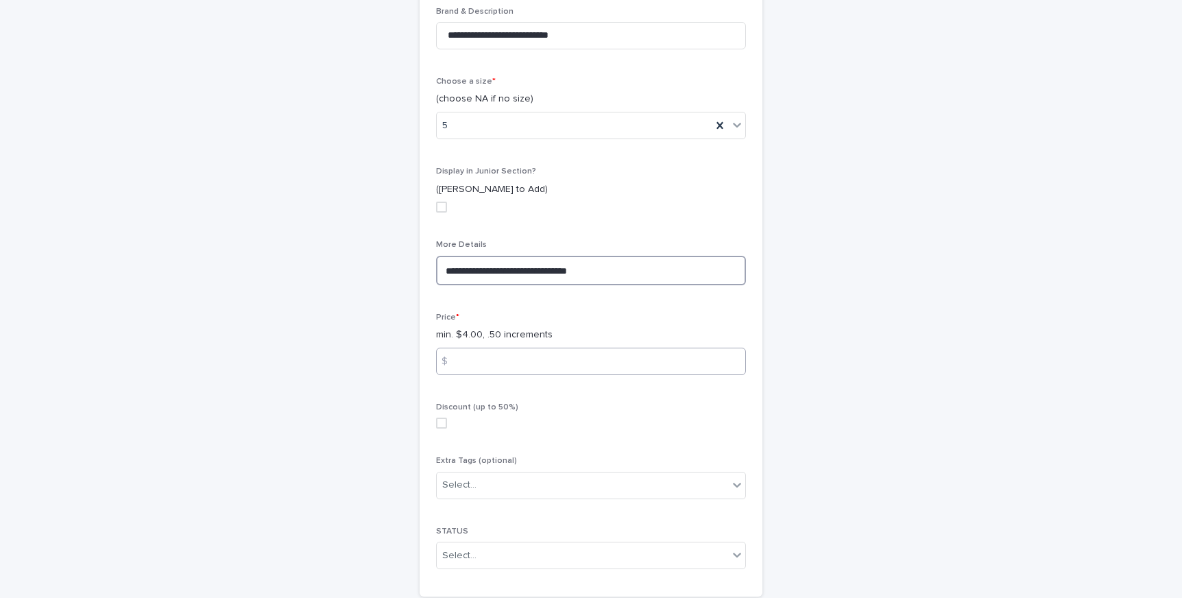
type textarea "**********"
click at [571, 357] on input at bounding box center [591, 361] width 310 height 27
type input "*"
click at [447, 420] on label at bounding box center [591, 423] width 310 height 11
click at [484, 553] on div "Select..." at bounding box center [582, 555] width 291 height 23
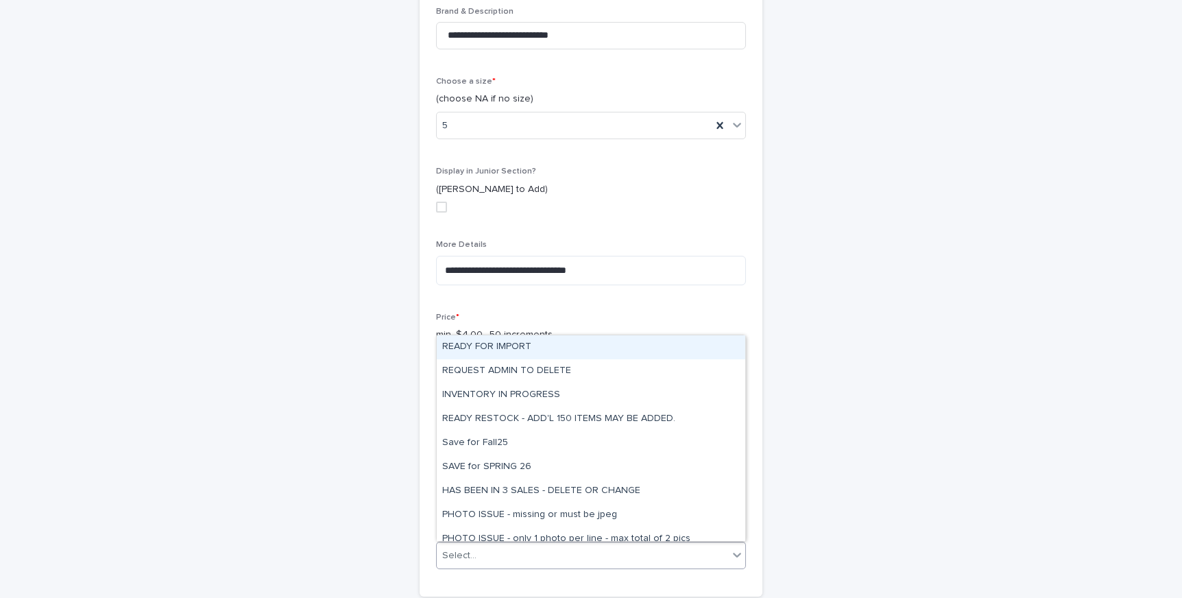
click at [512, 357] on div "READY FOR IMPORT" at bounding box center [591, 347] width 309 height 24
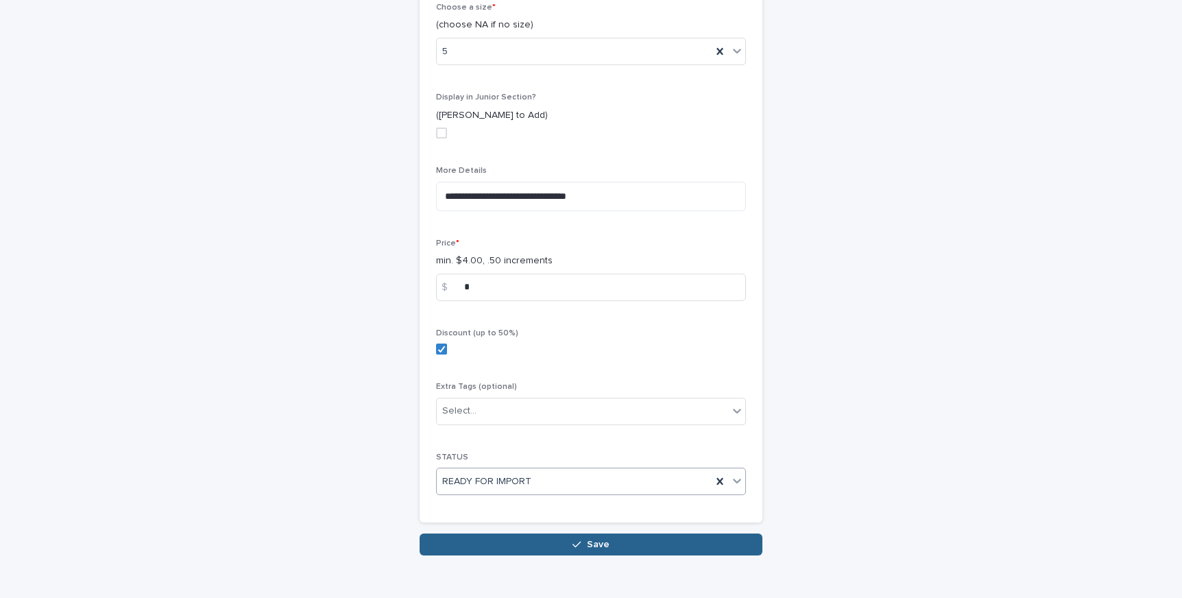
scroll to position [780, 0]
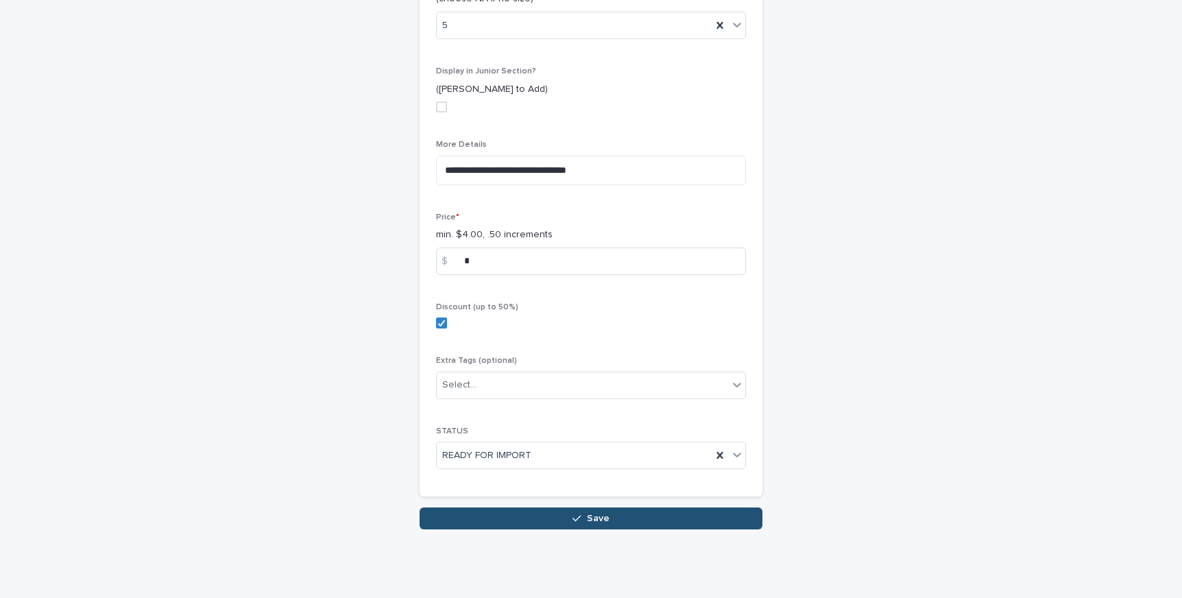
click at [542, 515] on button "Save" at bounding box center [591, 518] width 343 height 22
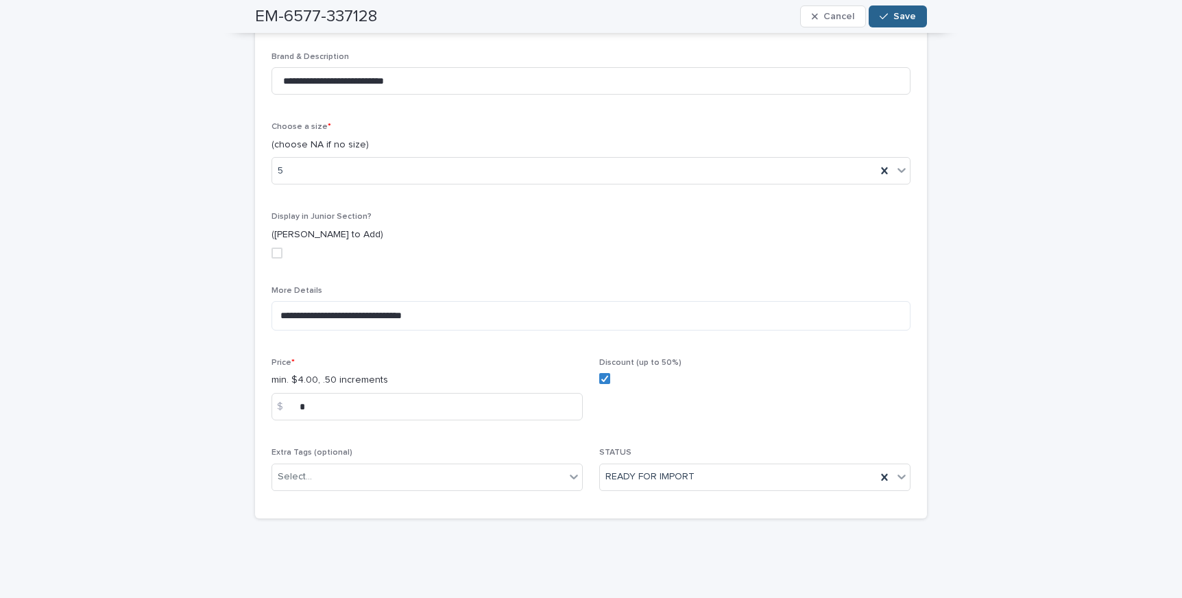
scroll to position [452, 0]
click at [887, 21] on icon "button" at bounding box center [884, 17] width 8 height 10
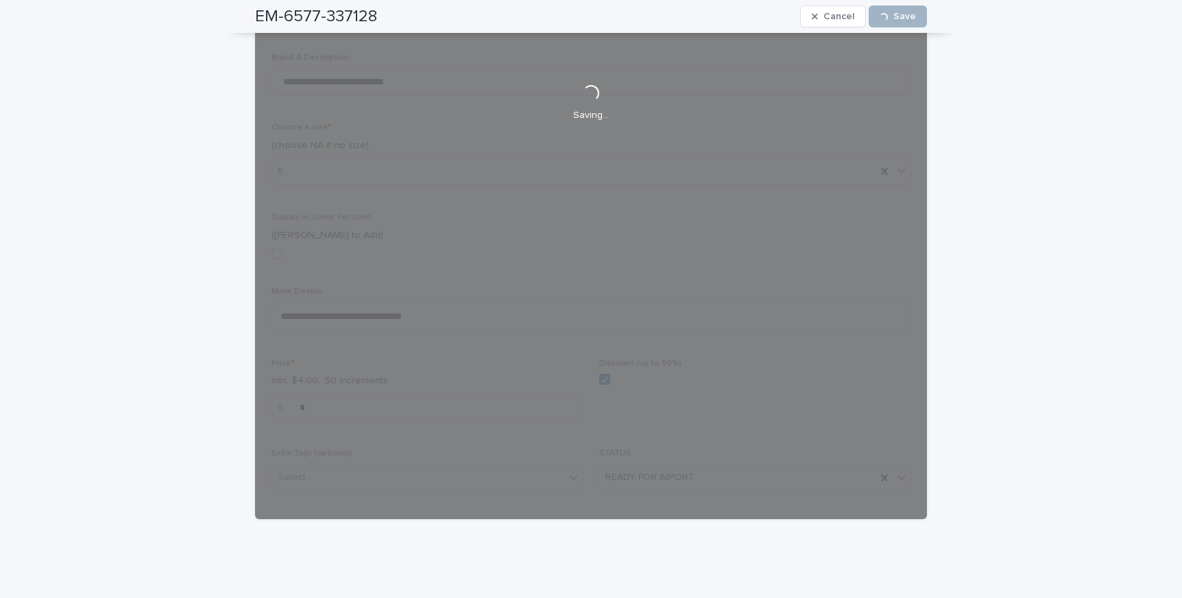
scroll to position [268, 0]
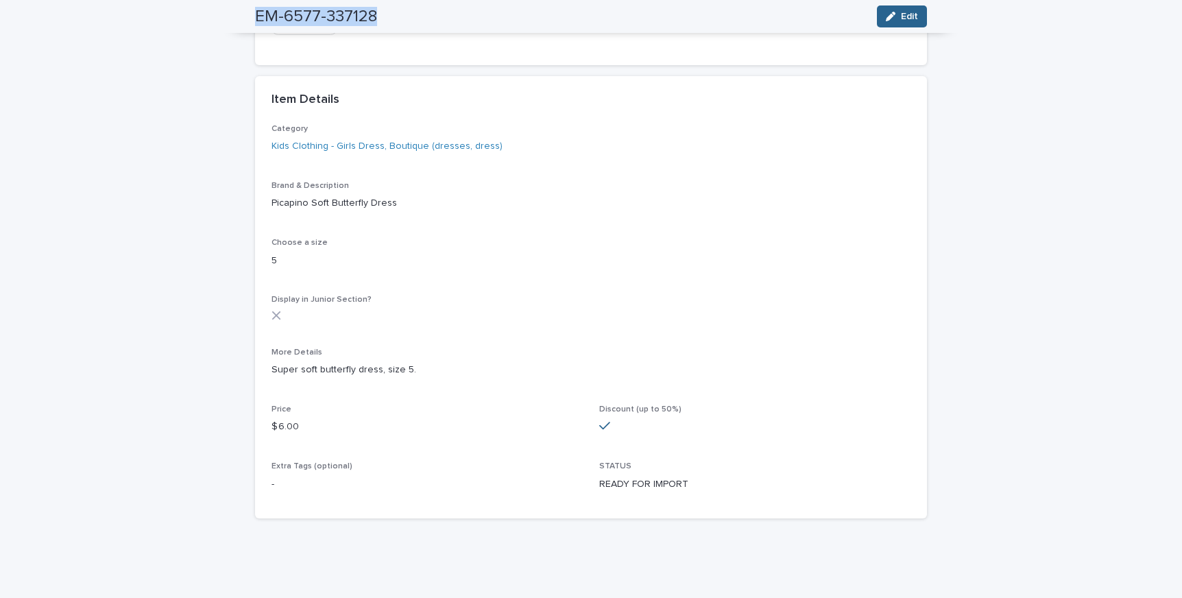
drag, startPoint x: 256, startPoint y: 14, endPoint x: 424, endPoint y: 21, distance: 168.8
click at [424, 21] on div "EM-6577-337128 Edit" at bounding box center [591, 16] width 672 height 33
drag, startPoint x: 263, startPoint y: 144, endPoint x: 571, endPoint y: 144, distance: 307.8
click at [571, 144] on div "Category Kids Clothing - Girls Dress, Boutique (dresses, dress) Brand & Descrip…" at bounding box center [591, 321] width 672 height 395
drag, startPoint x: 270, startPoint y: 202, endPoint x: 498, endPoint y: 212, distance: 227.8
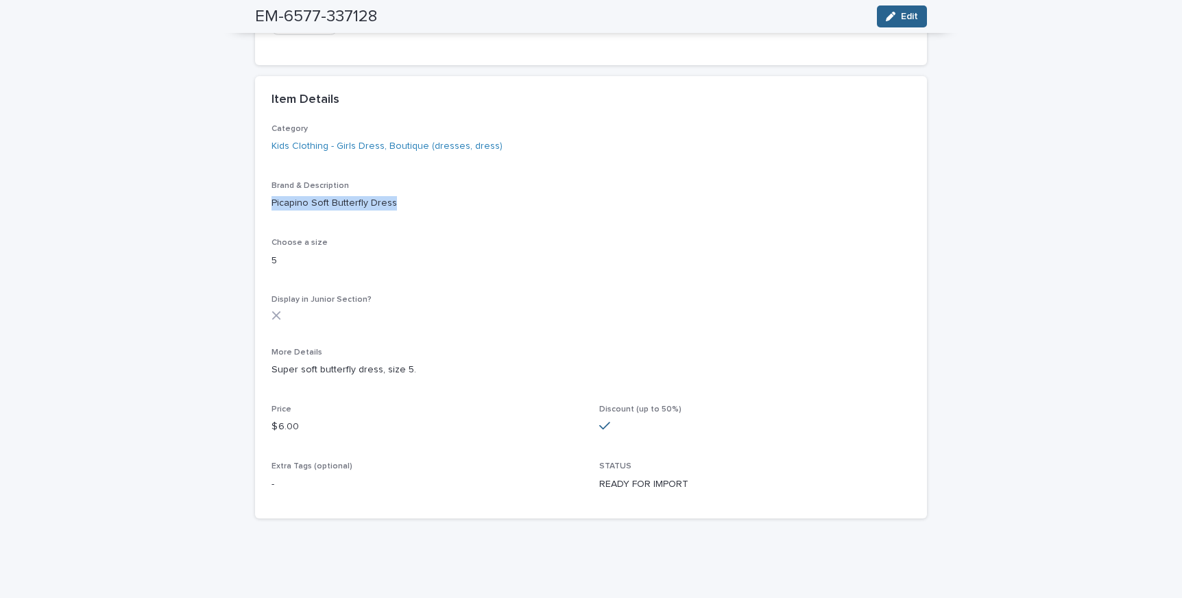
click at [498, 212] on div "Category Kids Clothing - Girls Dress, Boutique (dresses, dress) Brand & Descrip…" at bounding box center [591, 321] width 672 height 395
drag, startPoint x: 270, startPoint y: 367, endPoint x: 470, endPoint y: 366, distance: 199.5
click at [470, 366] on div "Category Kids Clothing - Girls Dress, Boutique (dresses, dress) Brand & Descrip…" at bounding box center [591, 321] width 672 height 395
drag, startPoint x: 258, startPoint y: 15, endPoint x: 418, endPoint y: 23, distance: 159.9
click at [418, 23] on div "EM-6577-337128 Edit" at bounding box center [591, 16] width 672 height 33
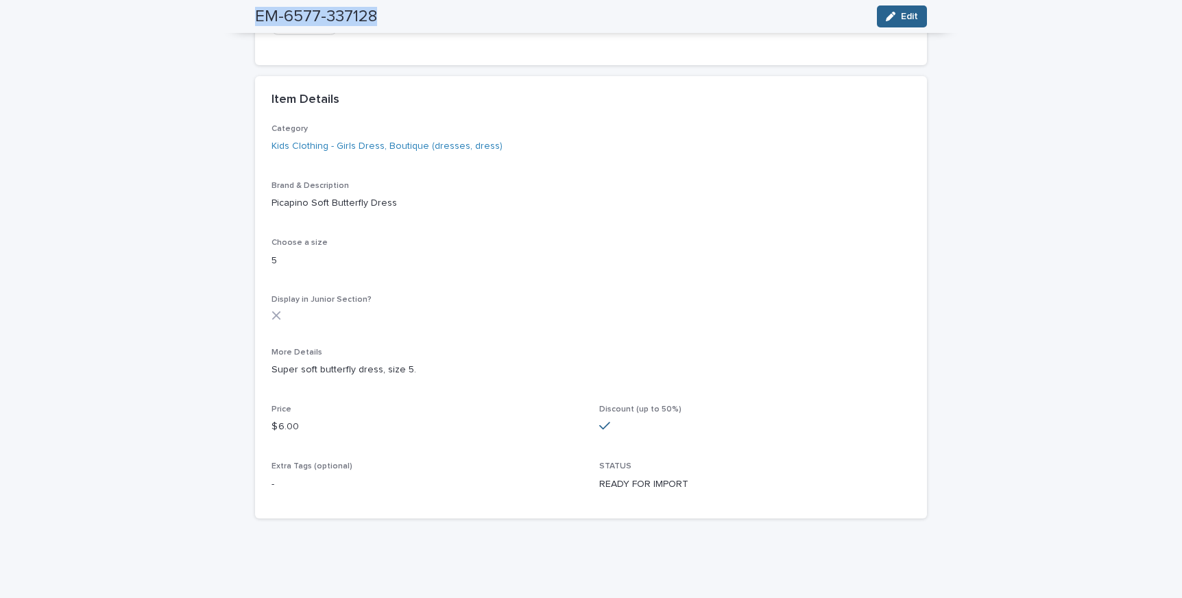
scroll to position [0, 0]
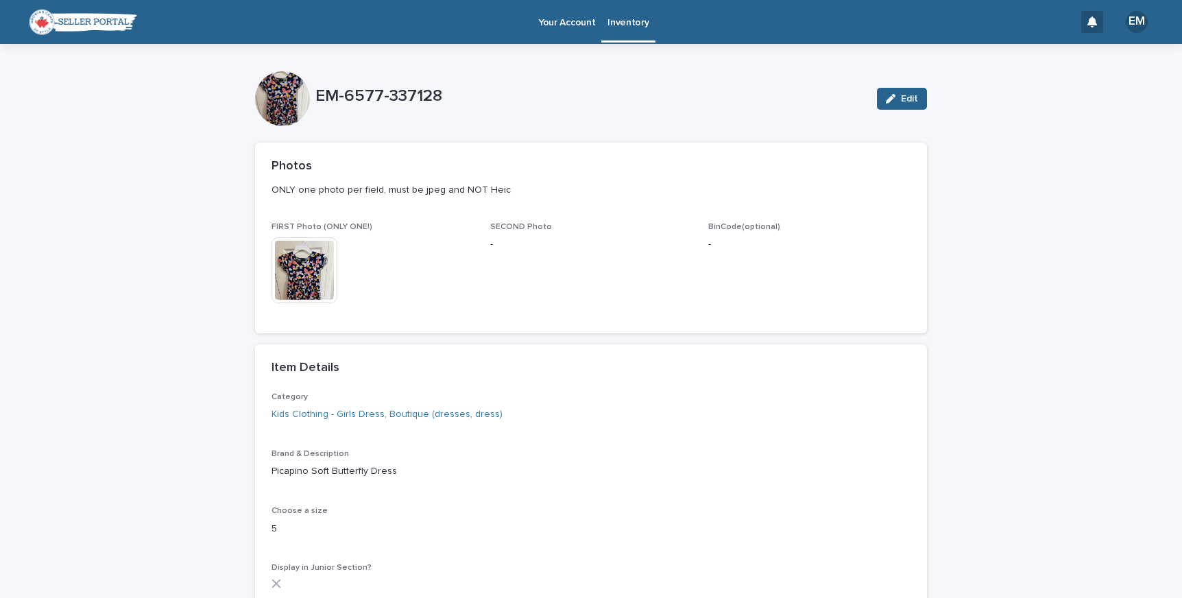
click at [627, 29] on link "Inventory" at bounding box center [627, 20] width 53 height 40
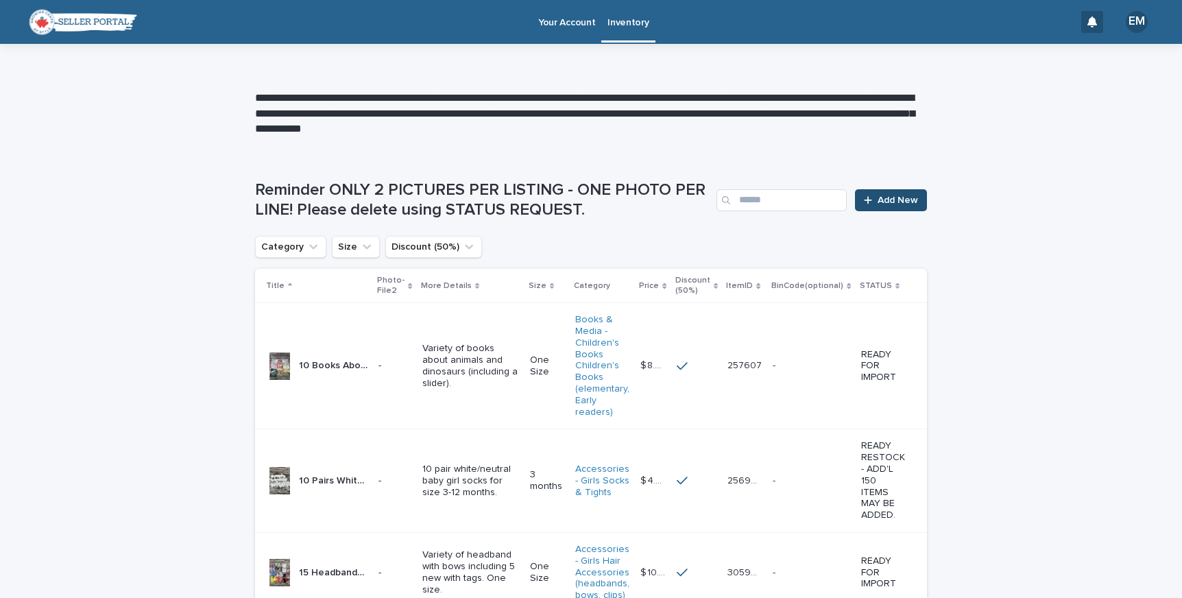
click at [879, 199] on span "Add New" at bounding box center [898, 200] width 40 height 10
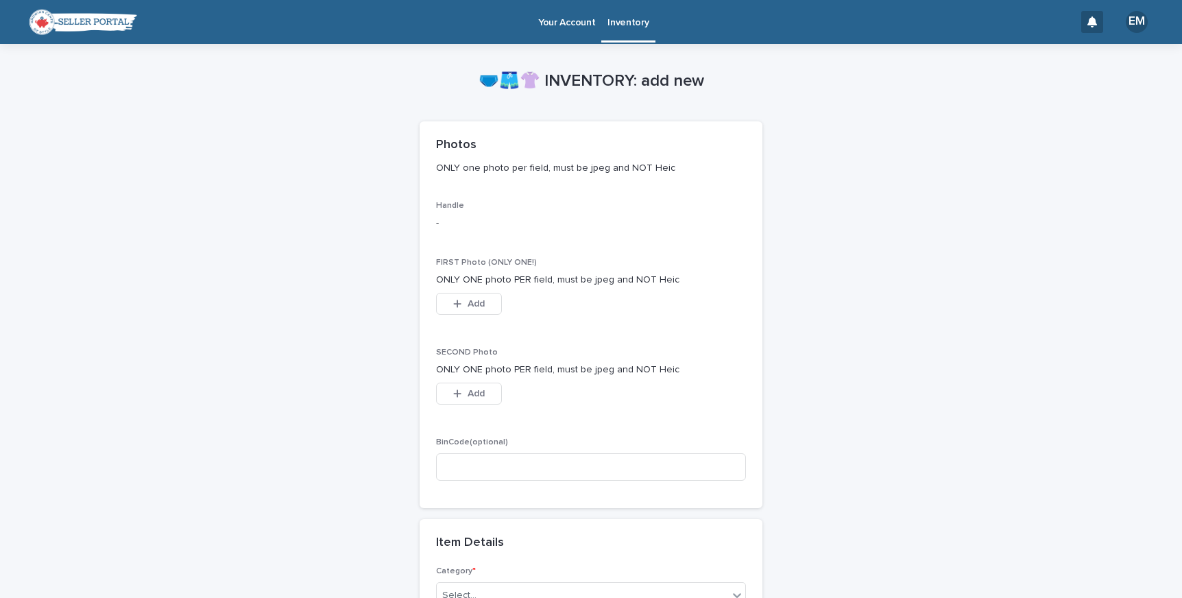
click at [454, 289] on div "FIRST Photo (ONLY ONE!) ONLY ONE photo PER field, must be jpeg and NOT Heic Thi…" at bounding box center [591, 294] width 310 height 73
click at [458, 296] on button "Add" at bounding box center [469, 304] width 66 height 22
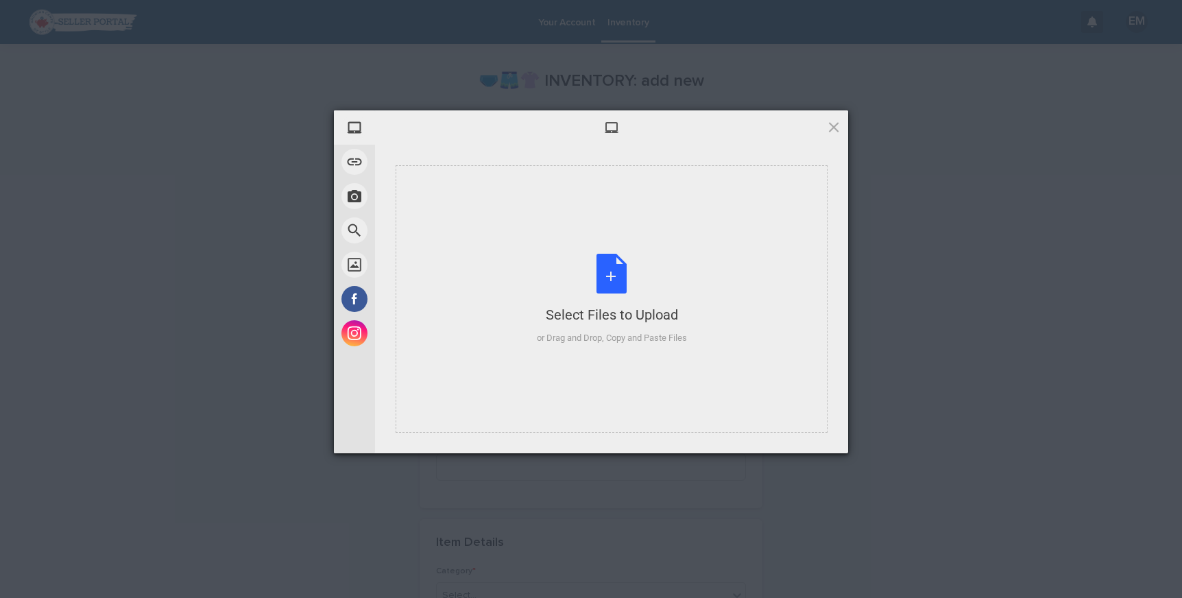
click at [506, 274] on div "Select Files to Upload or Drag and Drop, Copy and Paste Files" at bounding box center [612, 298] width 432 height 267
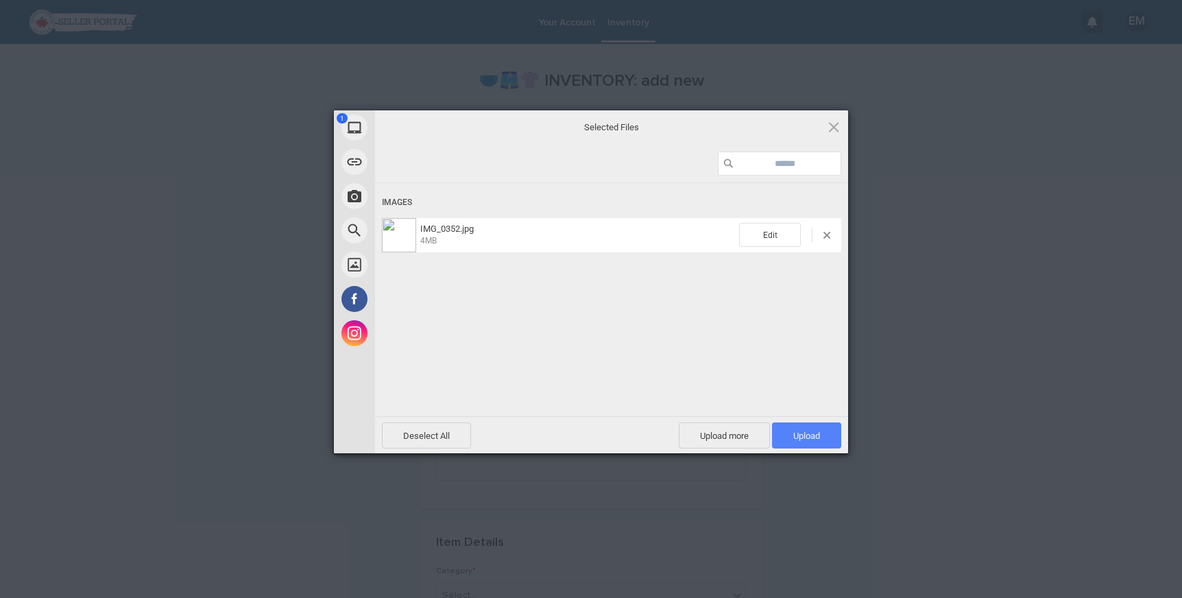
click at [828, 428] on span "Upload 1" at bounding box center [806, 435] width 69 height 26
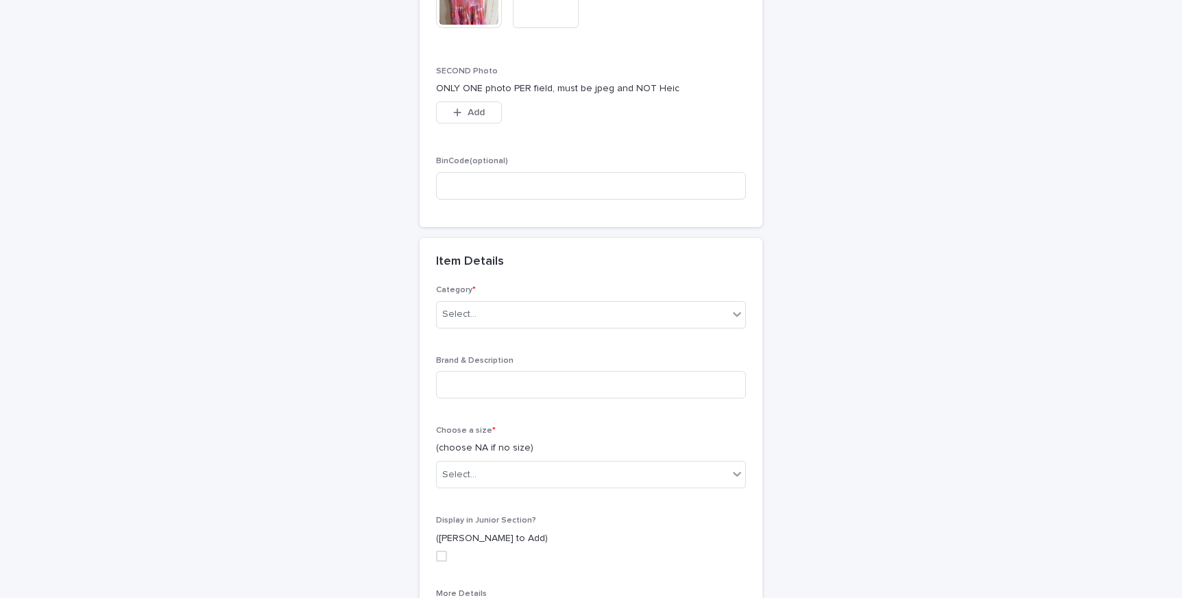
scroll to position [343, 0]
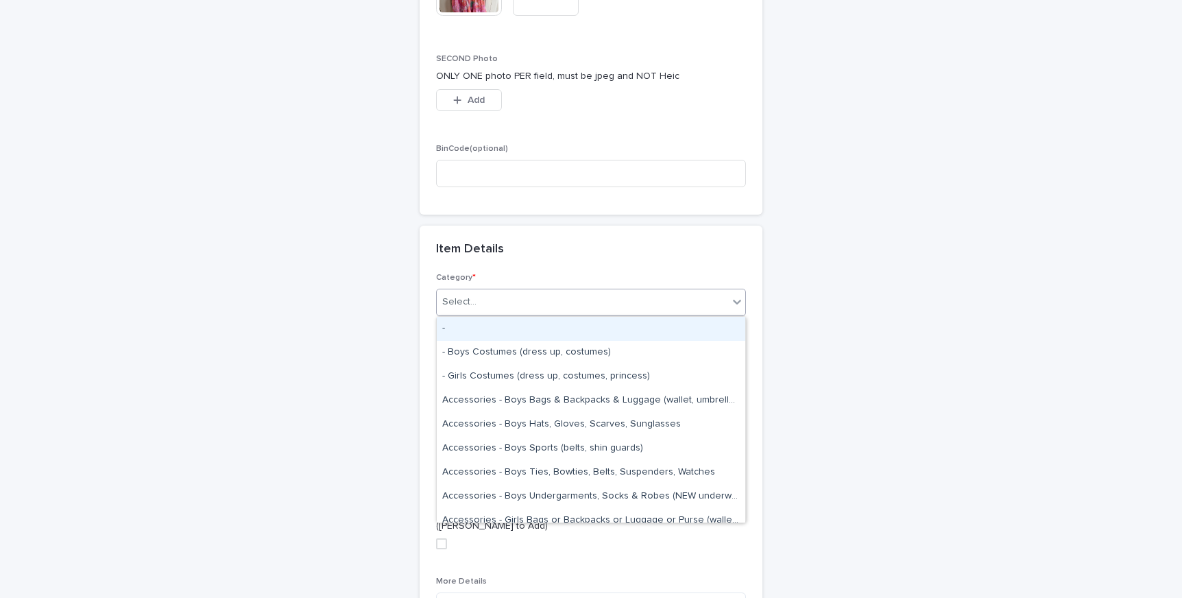
click at [494, 307] on div "Select..." at bounding box center [582, 302] width 291 height 23
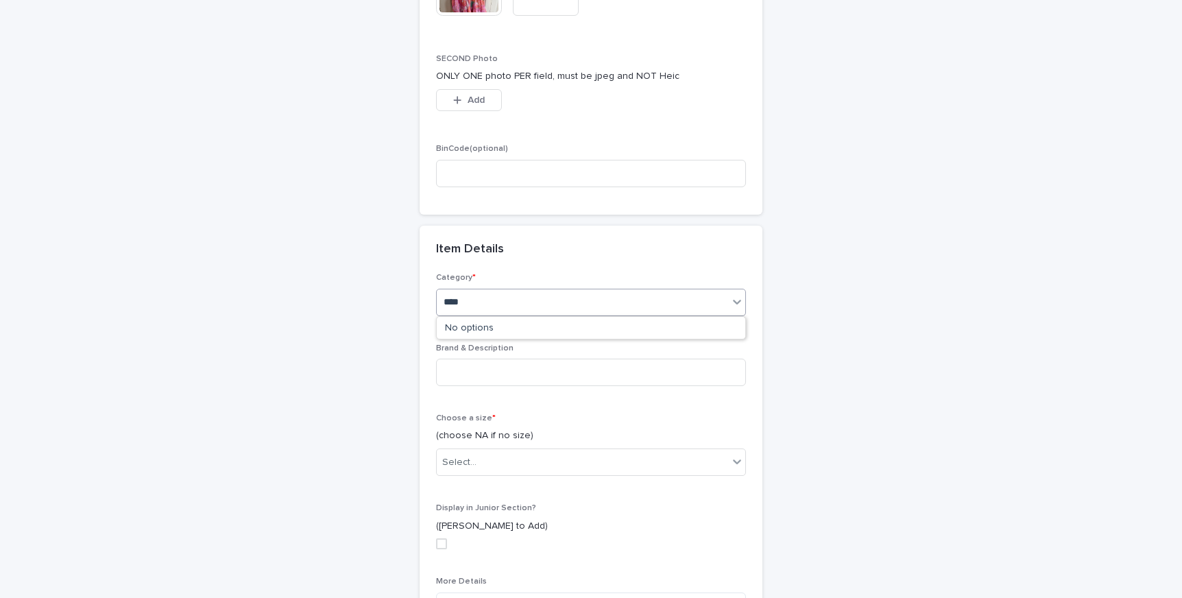
type input "*****"
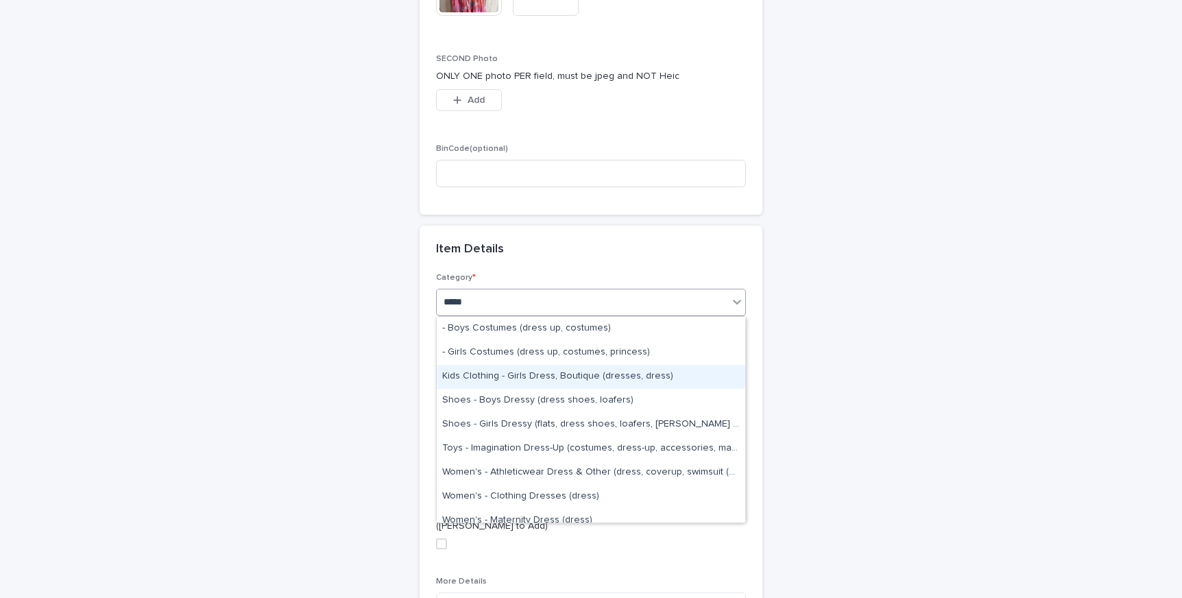
click at [498, 369] on div "Kids Clothing - Girls Dress, Boutique (dresses, dress)" at bounding box center [591, 377] width 309 height 24
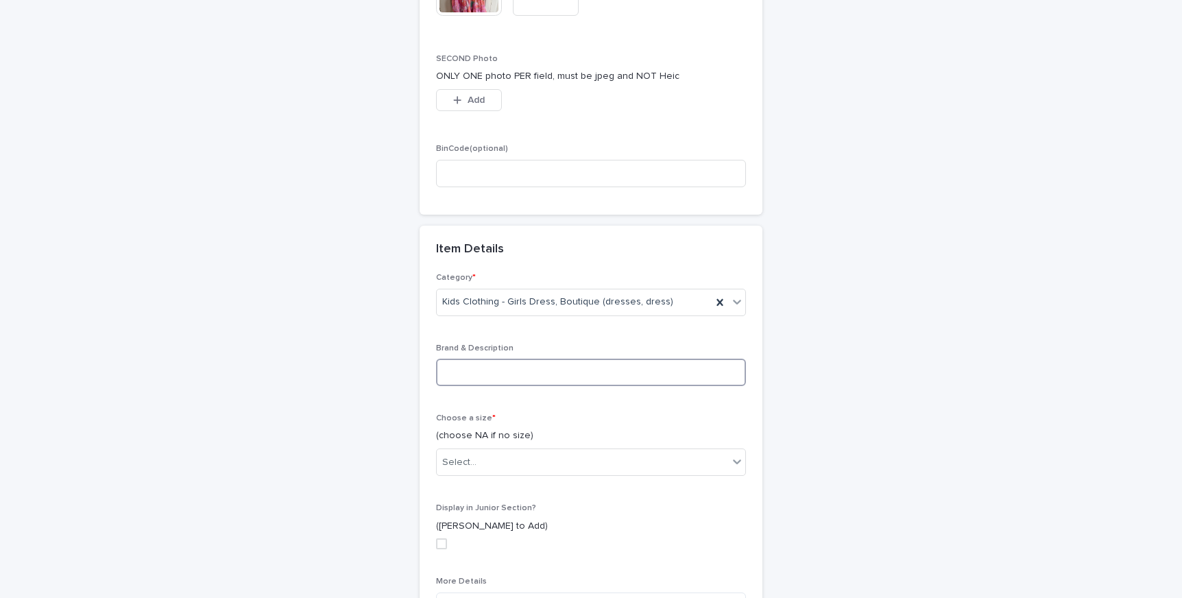
click at [498, 382] on input at bounding box center [591, 372] width 310 height 27
type input "**********"
click at [503, 454] on div "Select..." at bounding box center [582, 462] width 291 height 23
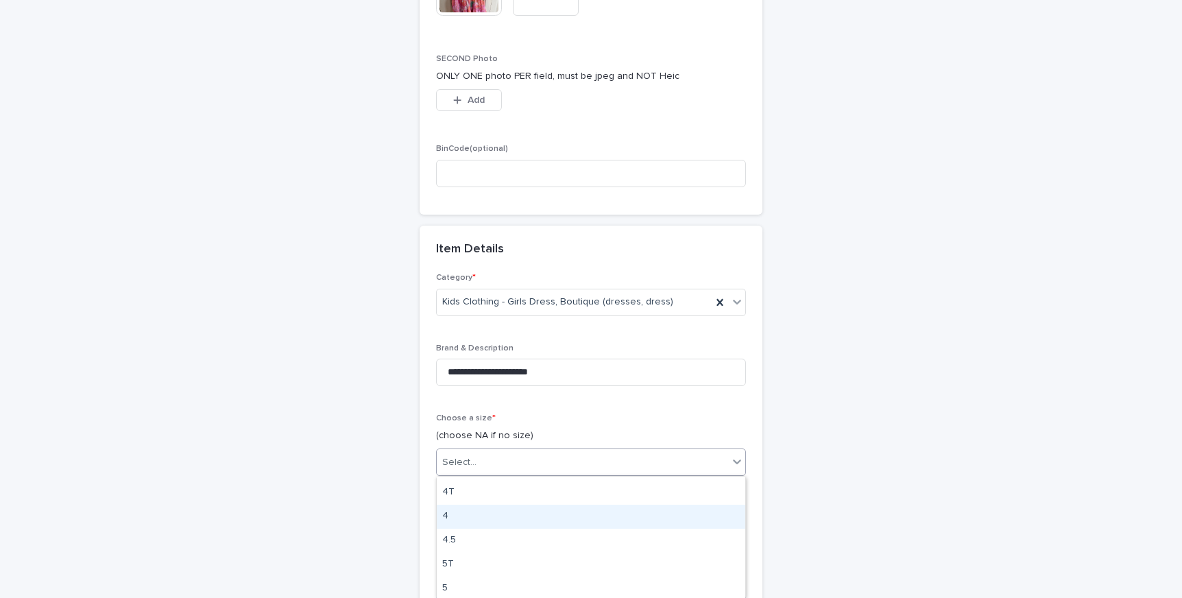
click at [522, 509] on div "4" at bounding box center [591, 517] width 309 height 24
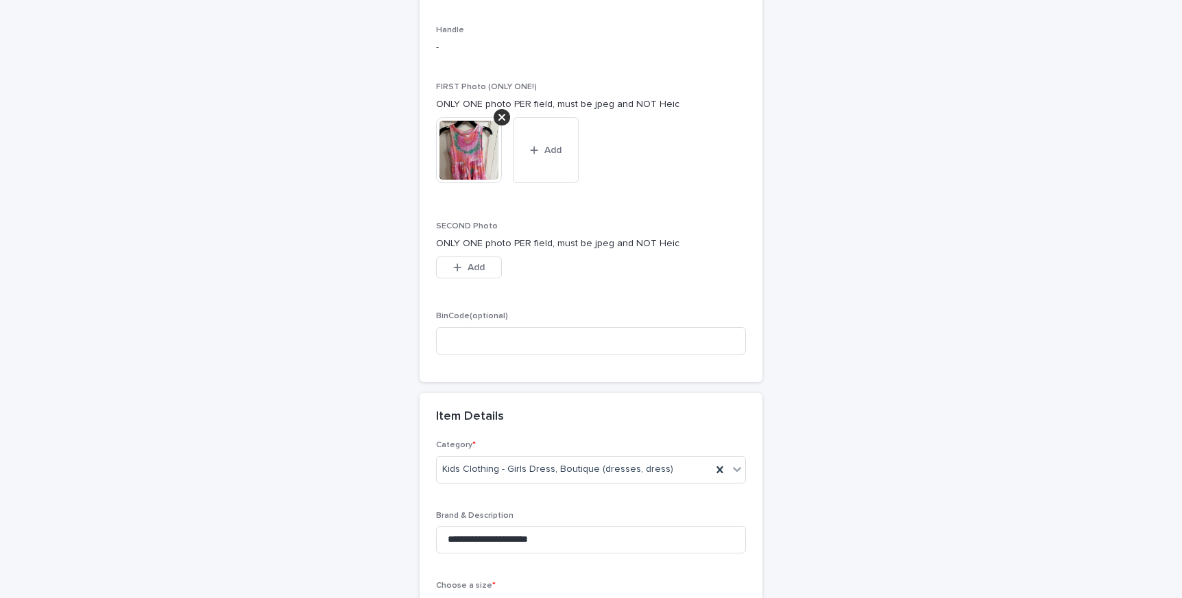
scroll to position [0, 0]
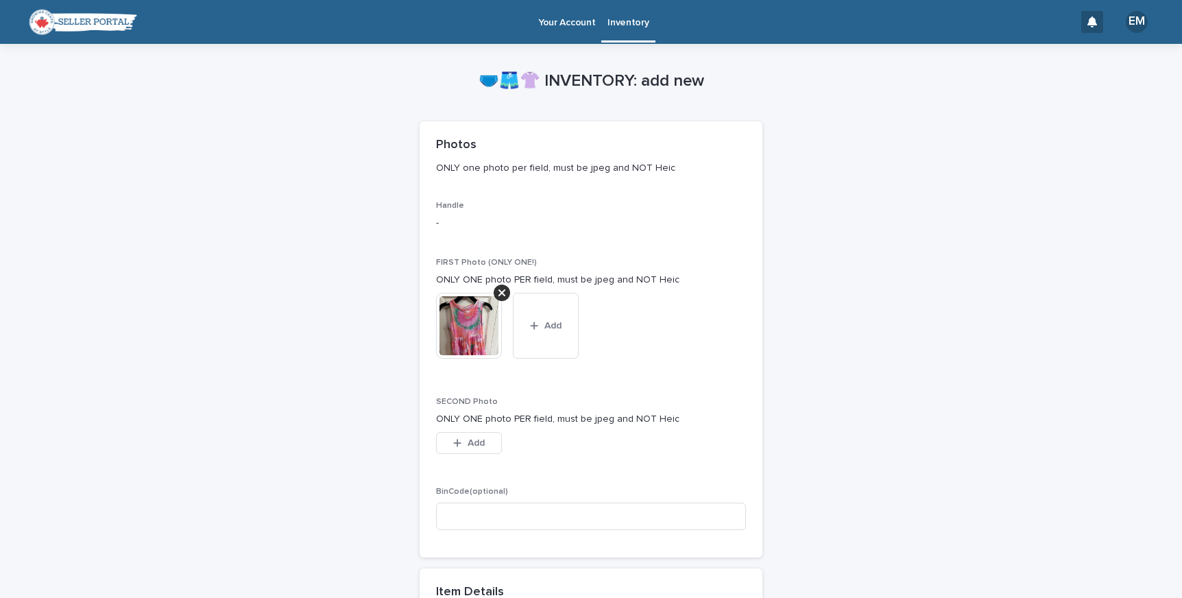
click at [472, 316] on img at bounding box center [469, 326] width 66 height 66
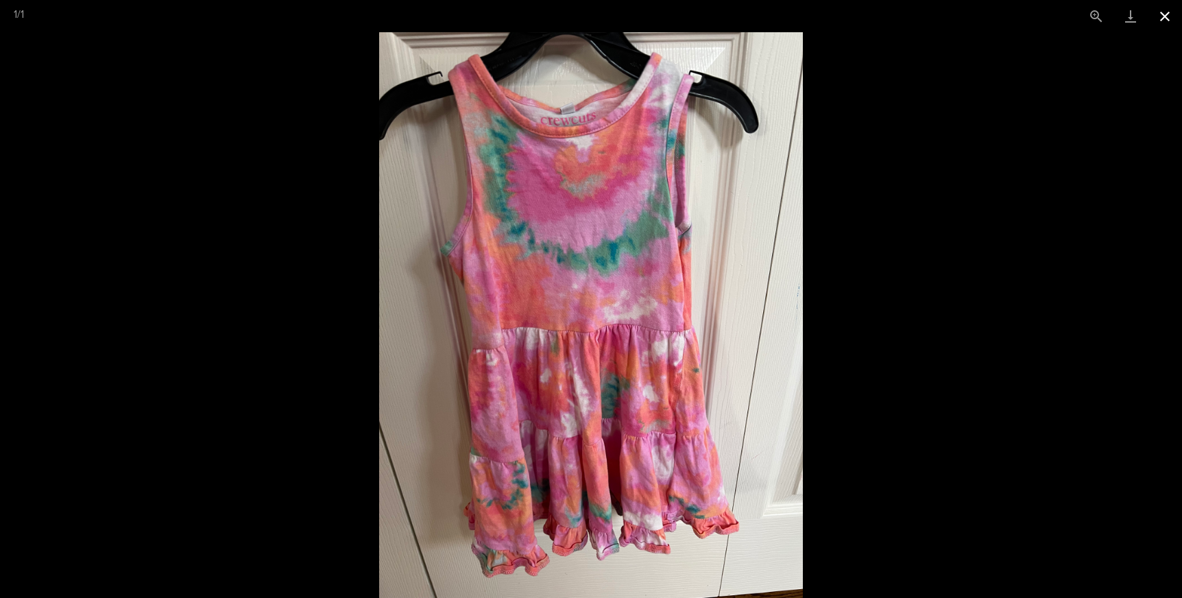
click at [1172, 20] on button "Close gallery" at bounding box center [1165, 16] width 34 height 32
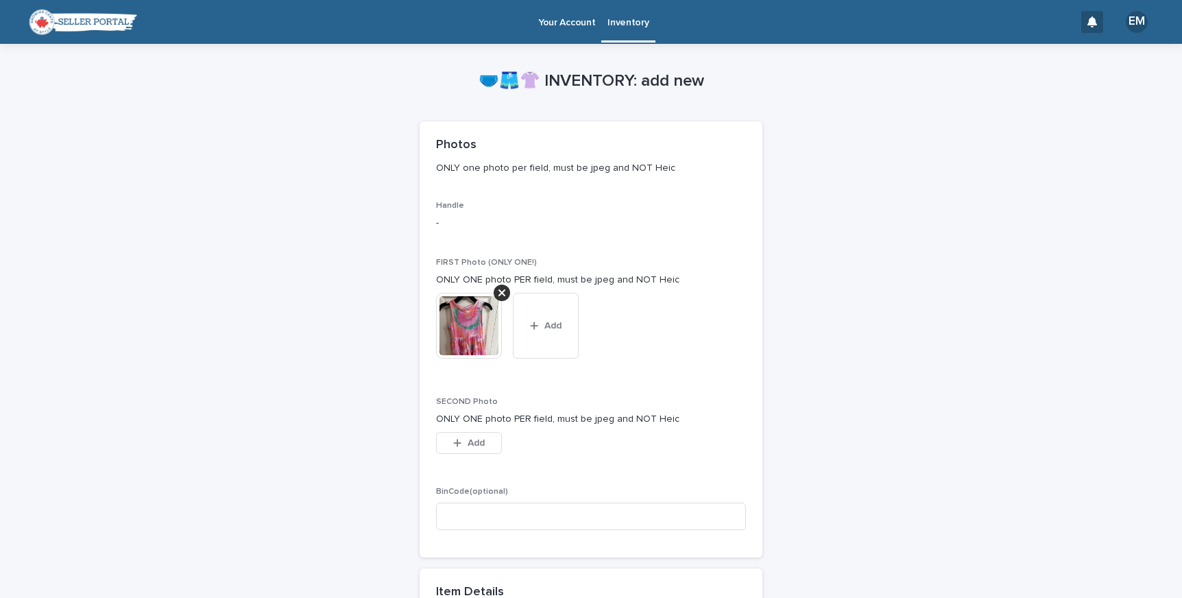
click at [452, 341] on img at bounding box center [469, 326] width 66 height 66
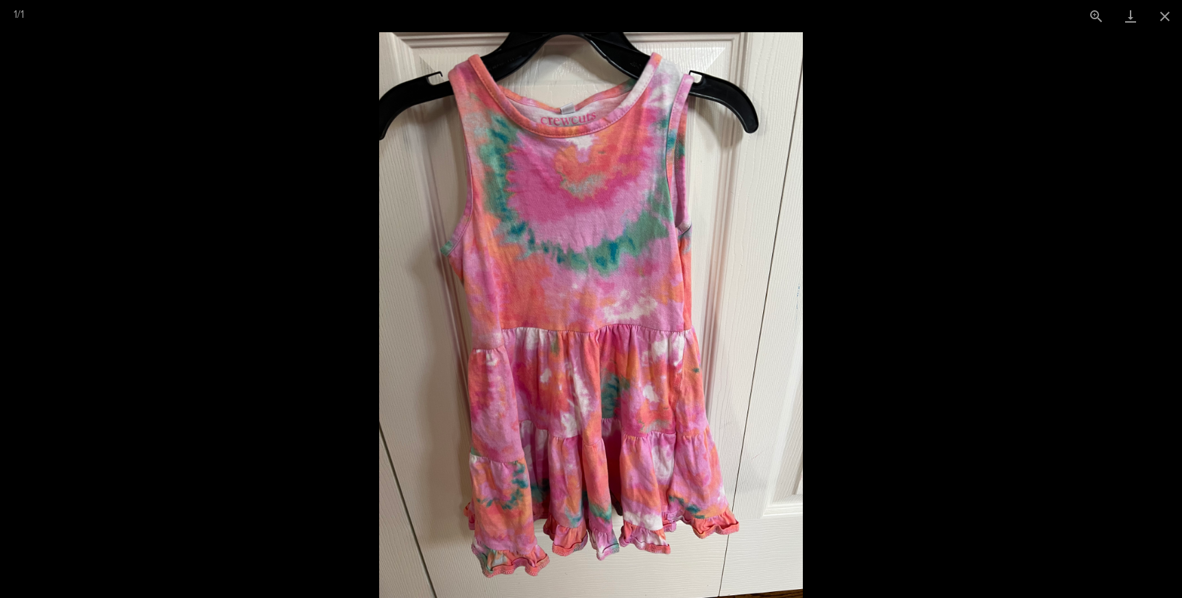
click at [950, 245] on picture at bounding box center [591, 315] width 1182 height 566
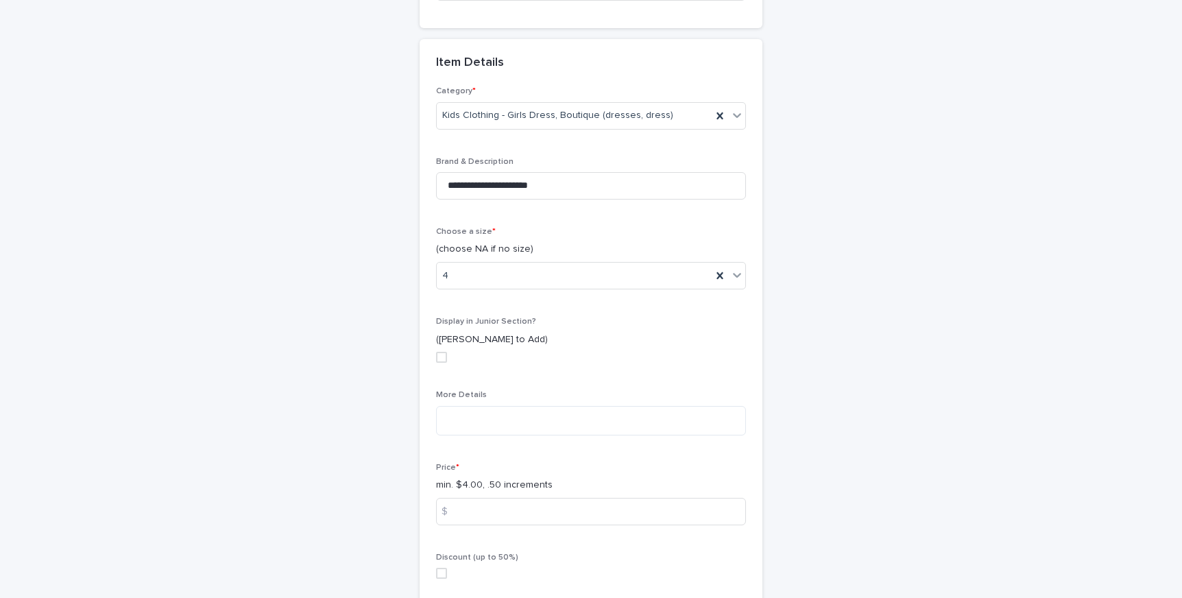
scroll to position [544, 0]
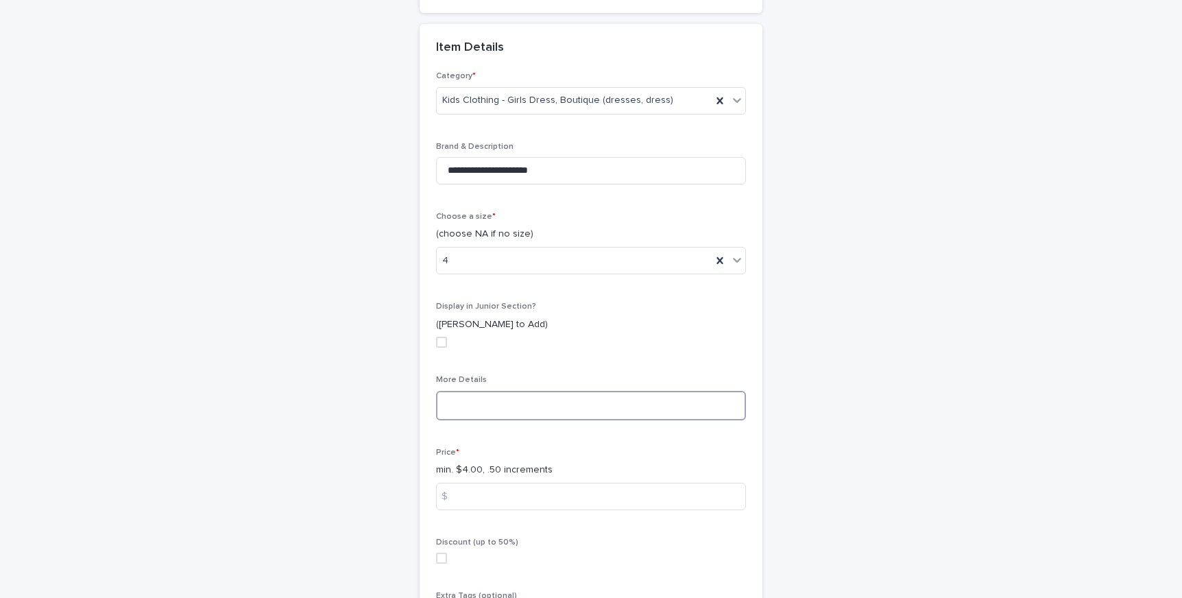
click at [686, 402] on textarea at bounding box center [591, 405] width 310 height 29
drag, startPoint x: 483, startPoint y: 405, endPoint x: 633, endPoint y: 410, distance: 149.6
click at [633, 411] on textarea "**********" at bounding box center [591, 405] width 310 height 29
type textarea "**********"
click at [634, 495] on input at bounding box center [591, 496] width 310 height 27
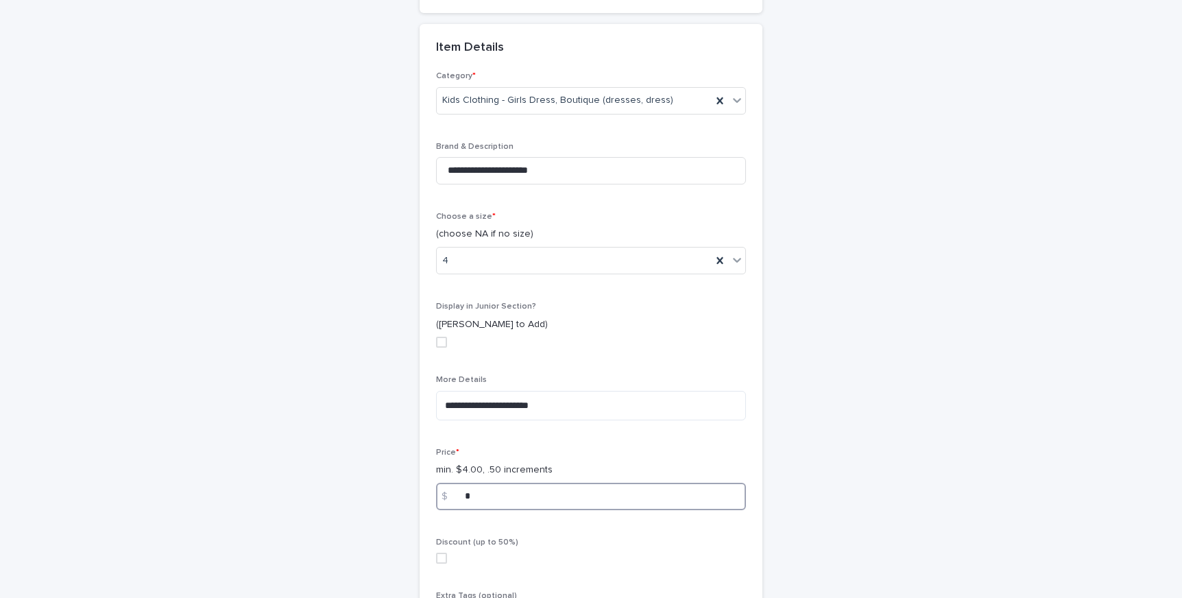
click at [442, 561] on span at bounding box center [441, 558] width 11 height 11
type input "*"
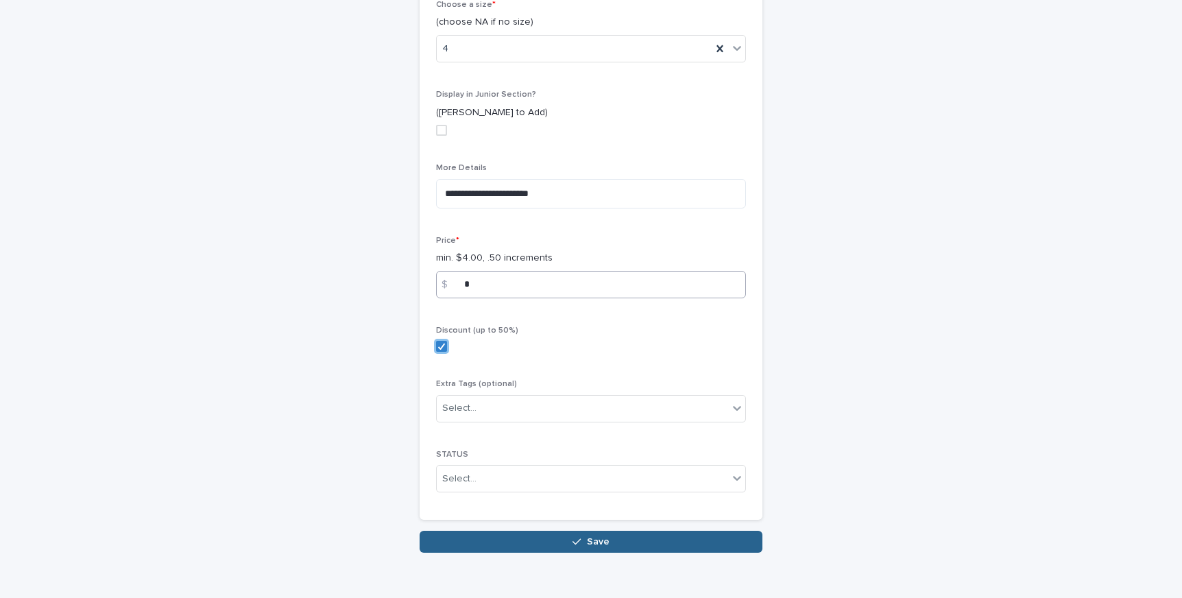
scroll to position [780, 0]
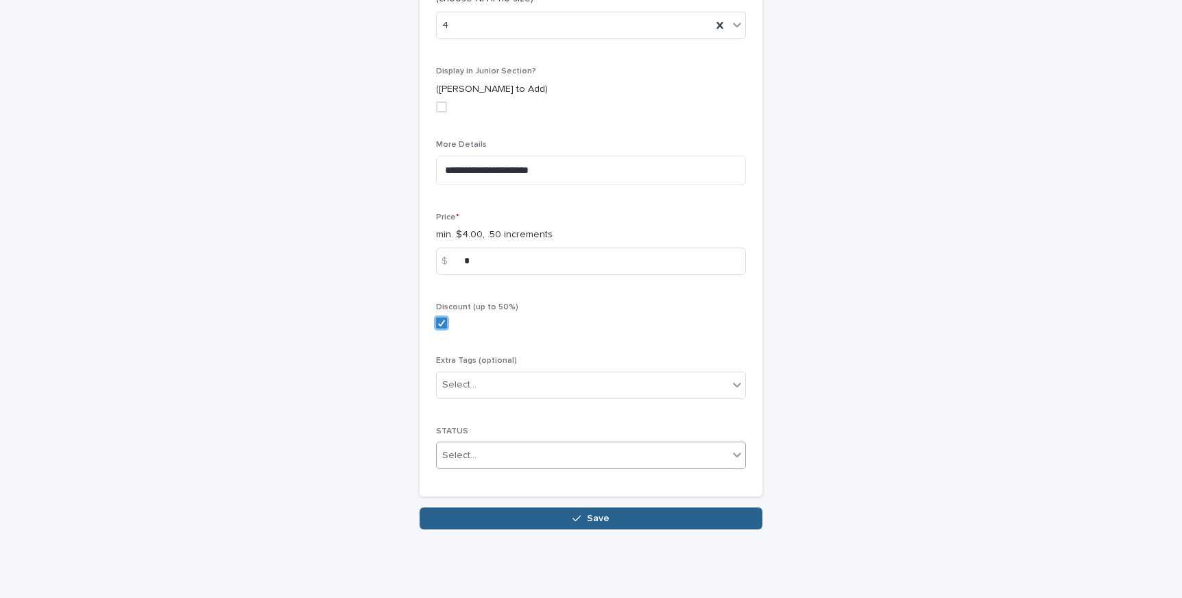
click at [500, 463] on div "Select..." at bounding box center [582, 455] width 291 height 23
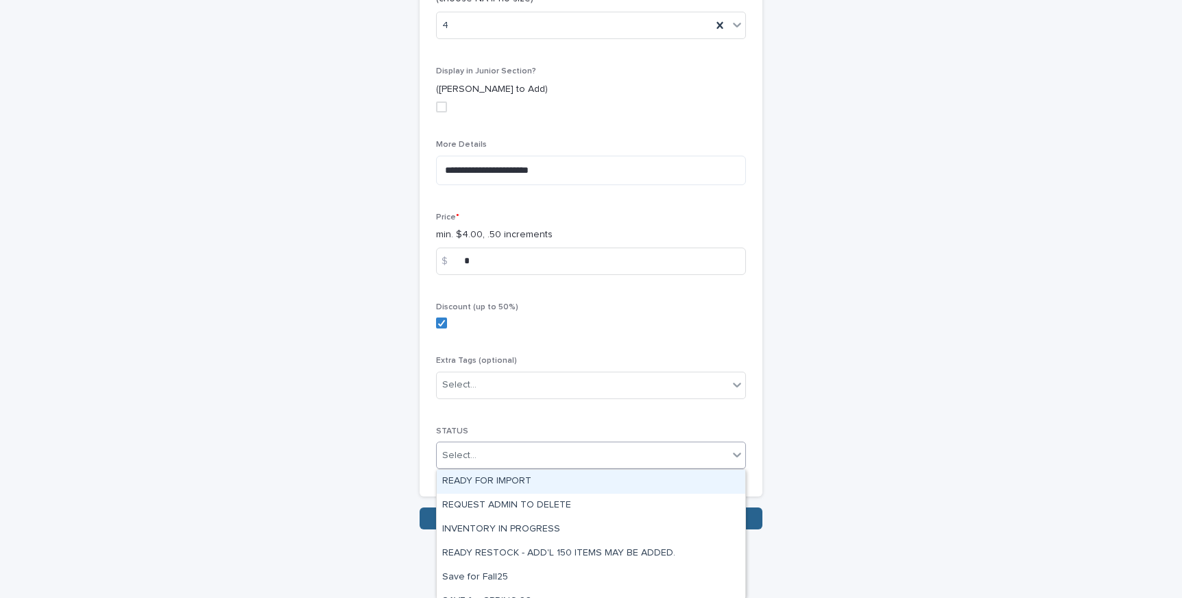
click at [500, 478] on div "READY FOR IMPORT" at bounding box center [591, 482] width 309 height 24
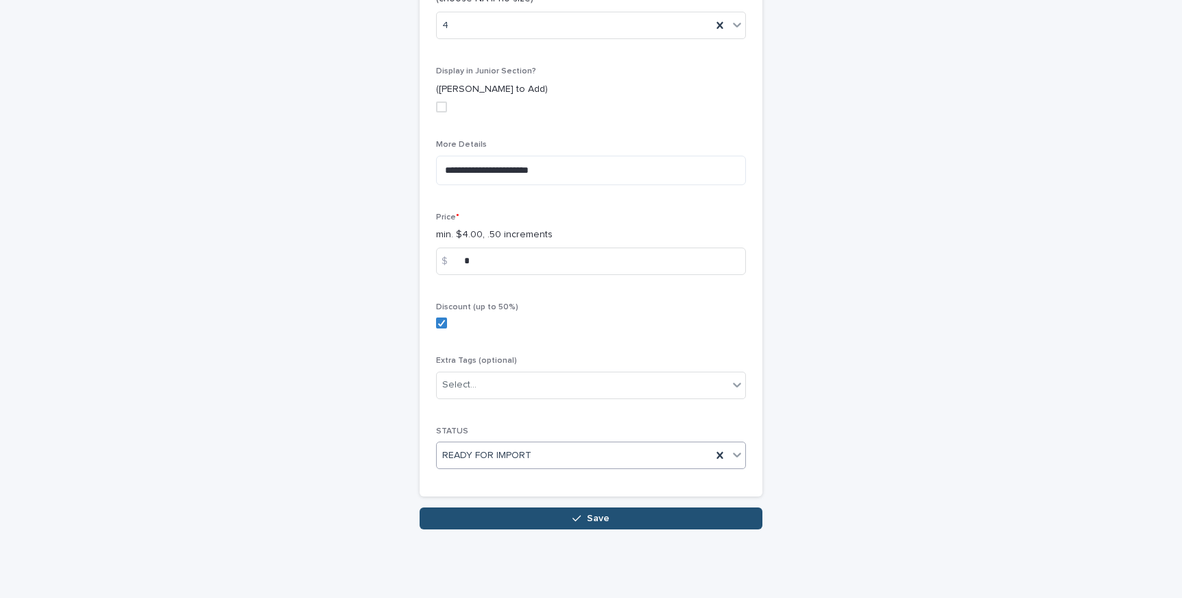
click at [546, 512] on button "Save" at bounding box center [591, 518] width 343 height 22
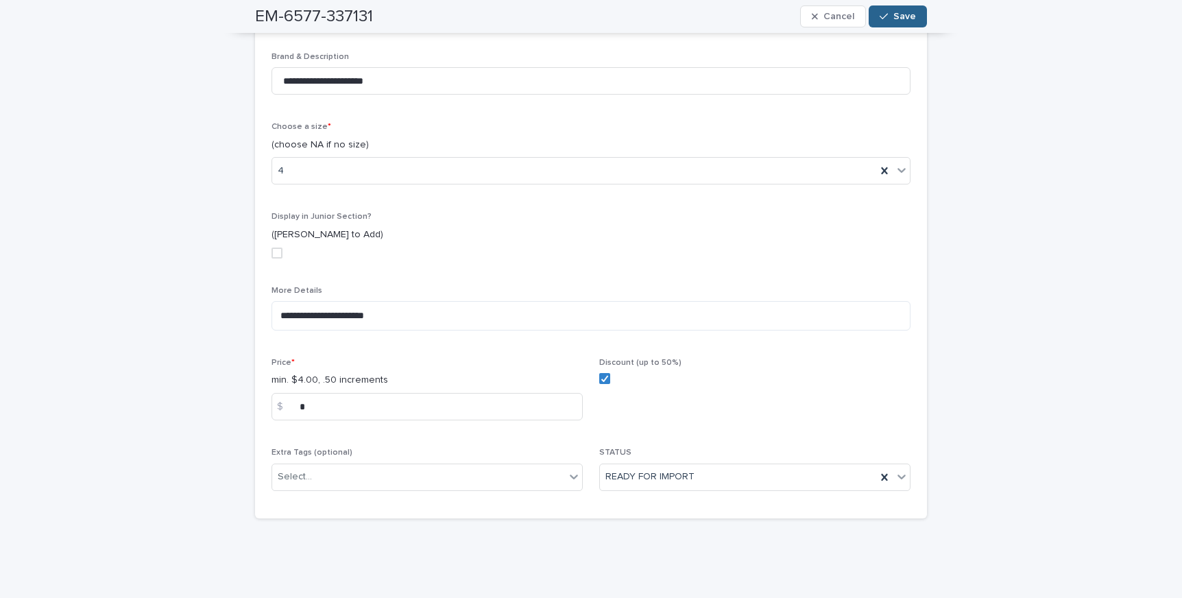
scroll to position [452, 0]
click at [896, 13] on span "Save" at bounding box center [904, 17] width 23 height 10
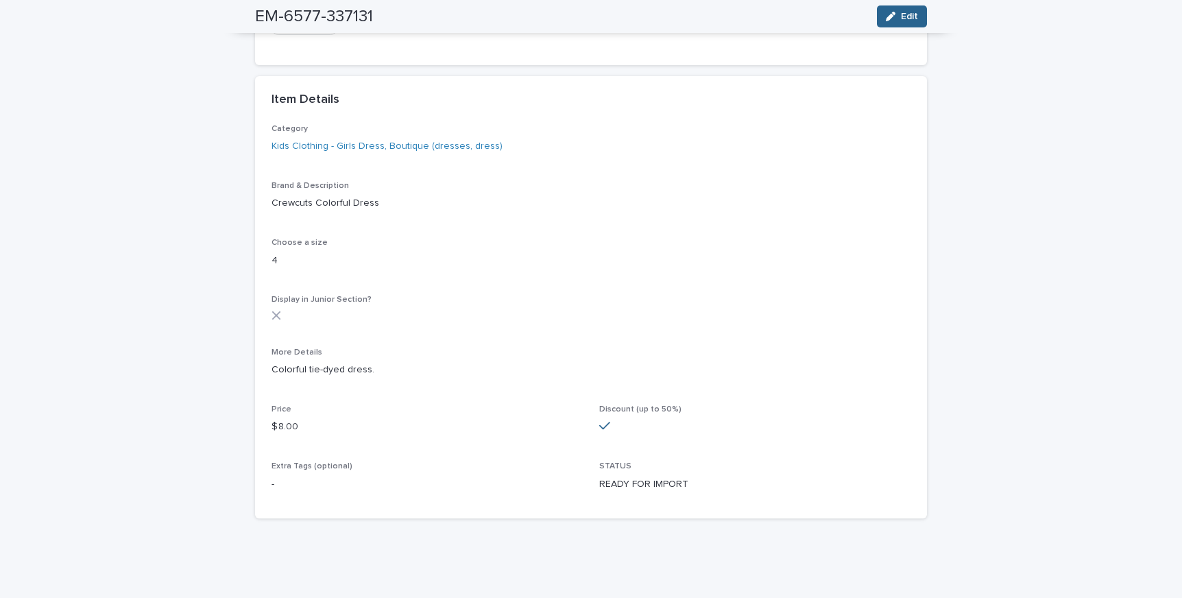
scroll to position [268, 0]
drag, startPoint x: 254, startPoint y: 14, endPoint x: 466, endPoint y: 20, distance: 211.2
click at [466, 20] on div "EM-6577-337131 Edit" at bounding box center [591, 16] width 672 height 33
drag, startPoint x: 259, startPoint y: 201, endPoint x: 486, endPoint y: 203, distance: 226.9
click at [486, 203] on div "Category Kids Clothing - Girls Dress, Boutique (dresses, dress) Brand & Descrip…" at bounding box center [591, 321] width 672 height 395
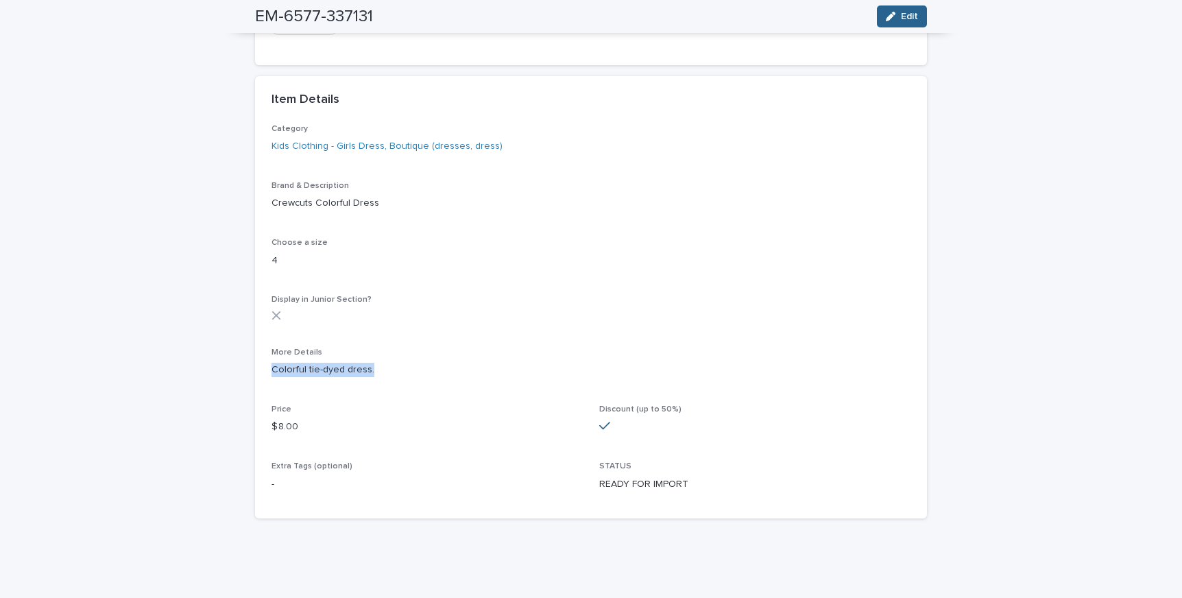
drag, startPoint x: 266, startPoint y: 365, endPoint x: 402, endPoint y: 365, distance: 135.8
click at [402, 365] on div "Category Kids Clothing - Girls Dress, Boutique (dresses, dress) Brand & Descrip…" at bounding box center [591, 321] width 672 height 395
